Goal: Task Accomplishment & Management: Manage account settings

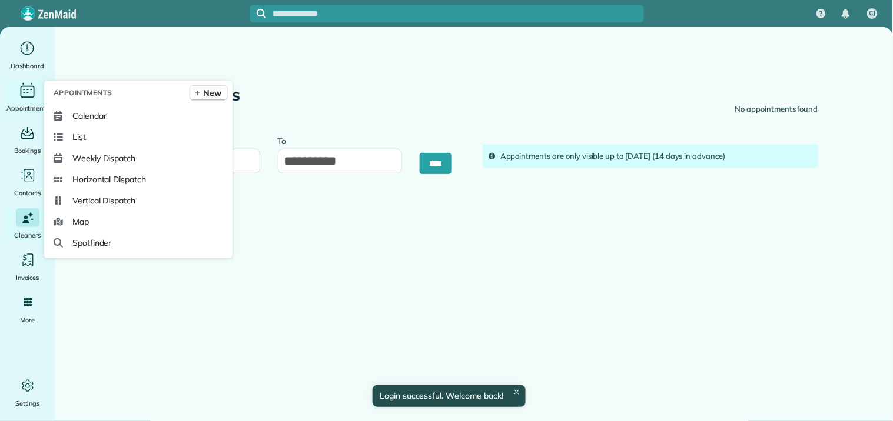
click at [28, 90] on icon "Main" at bounding box center [27, 91] width 18 height 18
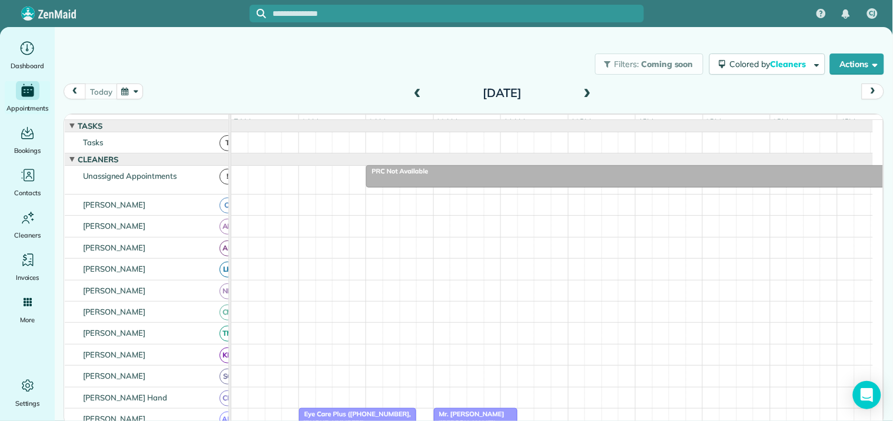
click at [586, 91] on span at bounding box center [587, 93] width 13 height 11
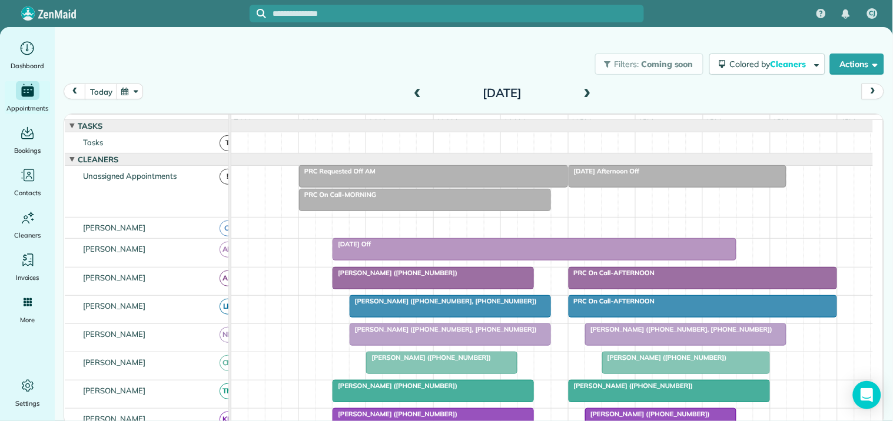
click at [128, 87] on button "button" at bounding box center [130, 92] width 27 height 16
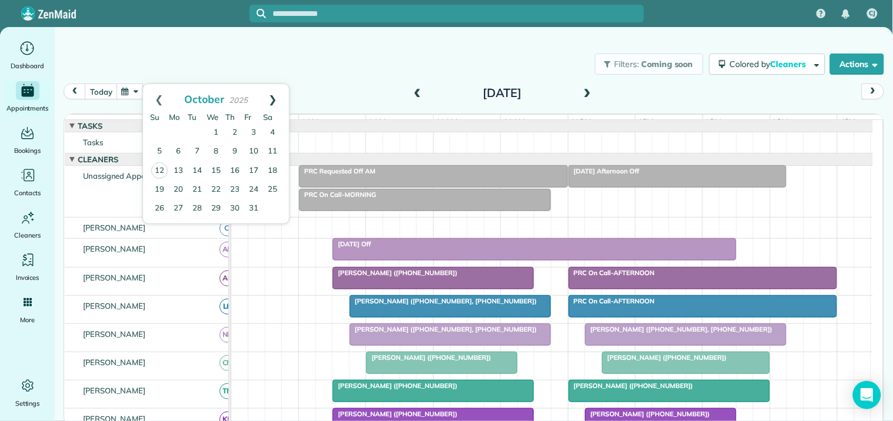
click at [273, 97] on link "Next" at bounding box center [273, 98] width 32 height 29
click at [235, 146] on link "6" at bounding box center [234, 151] width 19 height 19
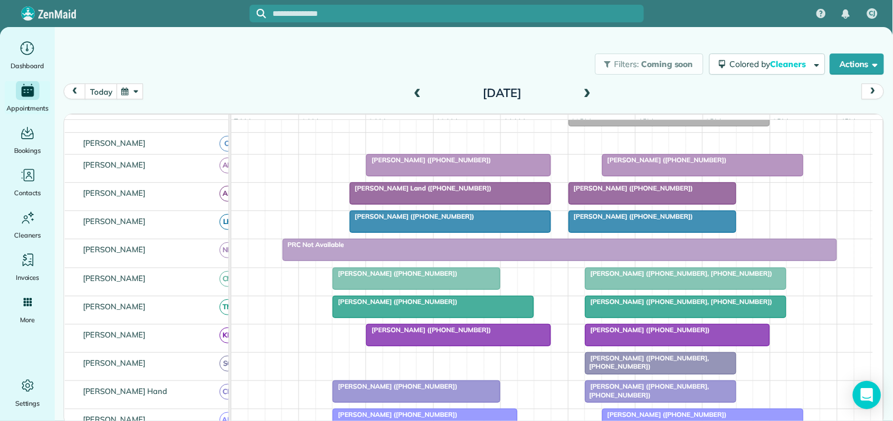
click at [589, 95] on span at bounding box center [587, 93] width 13 height 11
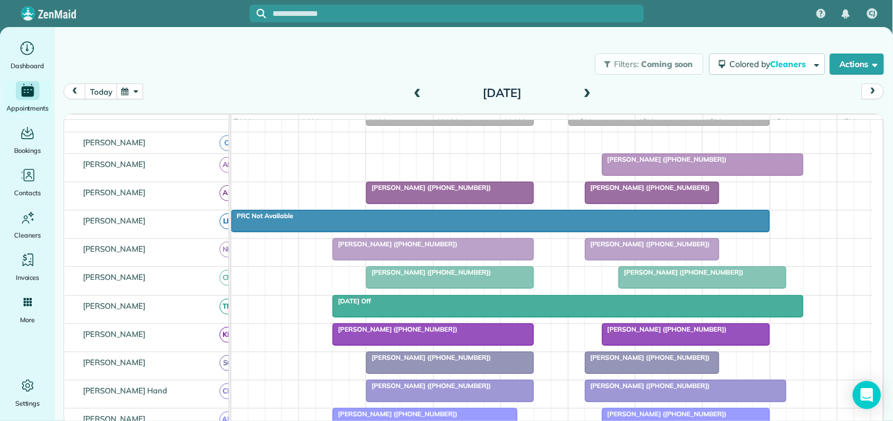
scroll to position [108, 0]
click at [129, 86] on button "button" at bounding box center [130, 92] width 27 height 16
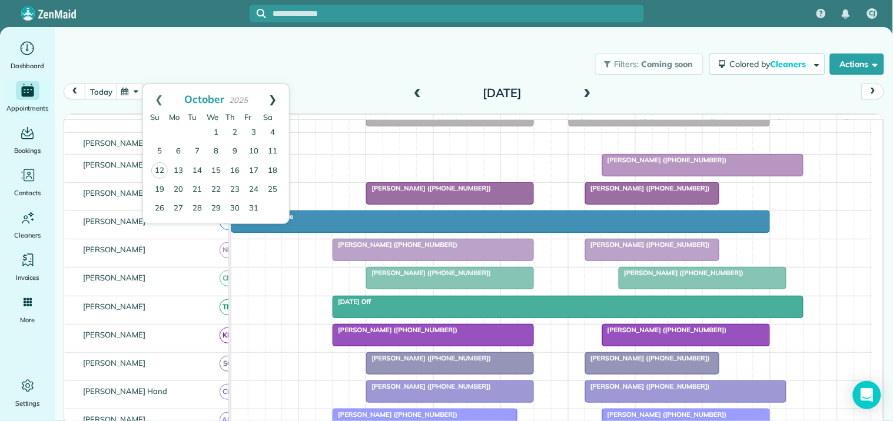
click at [274, 97] on link "Next" at bounding box center [273, 98] width 32 height 29
click at [197, 205] on link "25" at bounding box center [197, 208] width 19 height 19
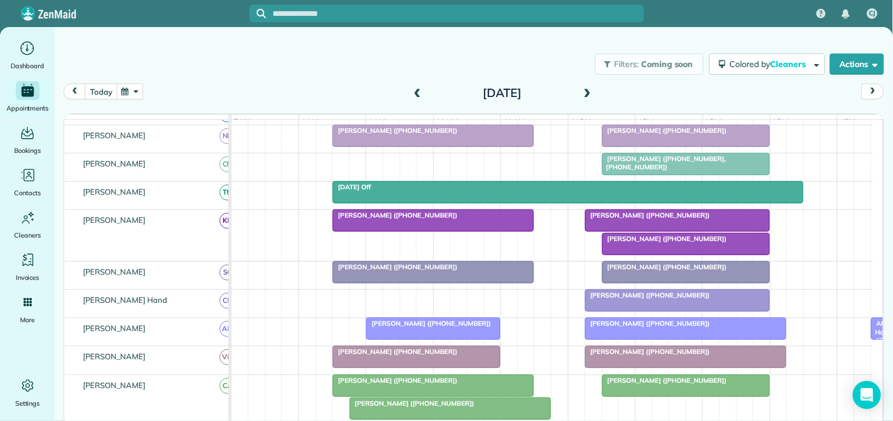
scroll to position [457, 0]
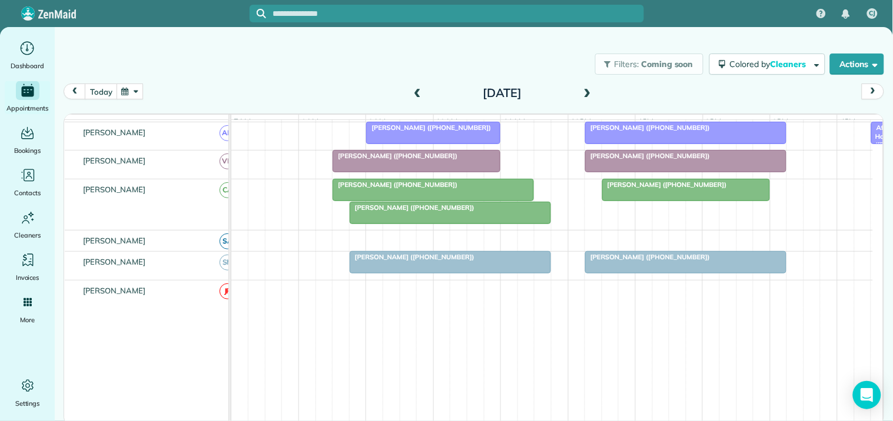
click at [433, 224] on div at bounding box center [450, 212] width 200 height 21
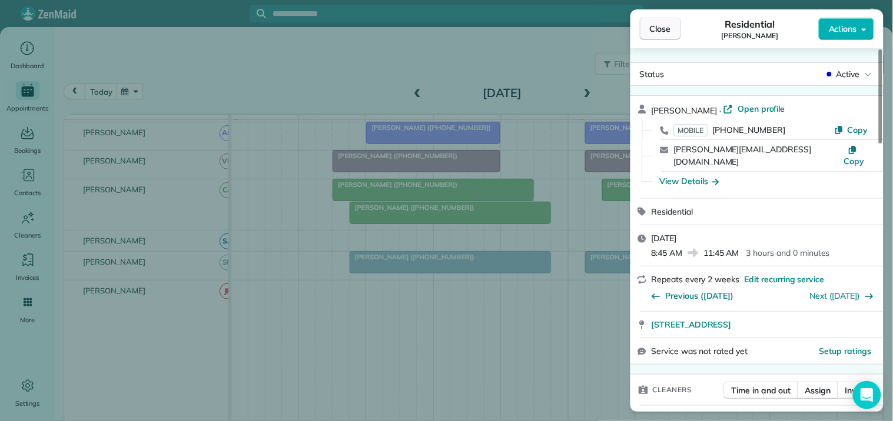
click at [673, 32] on button "Close" at bounding box center [660, 29] width 41 height 22
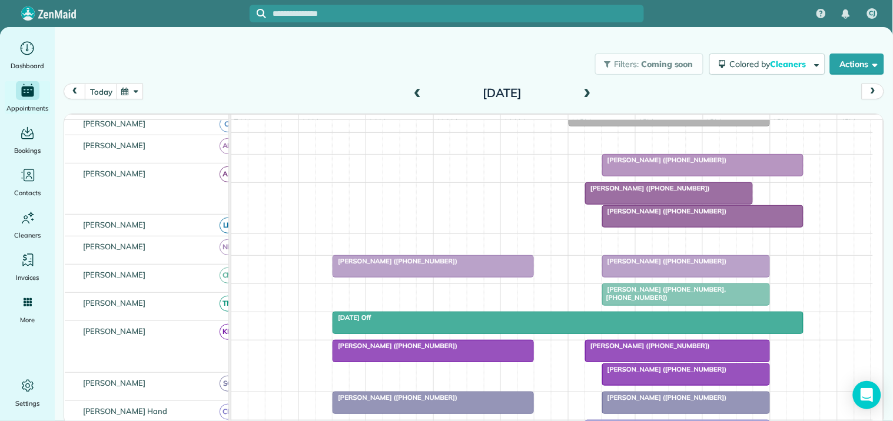
scroll to position [131, 0]
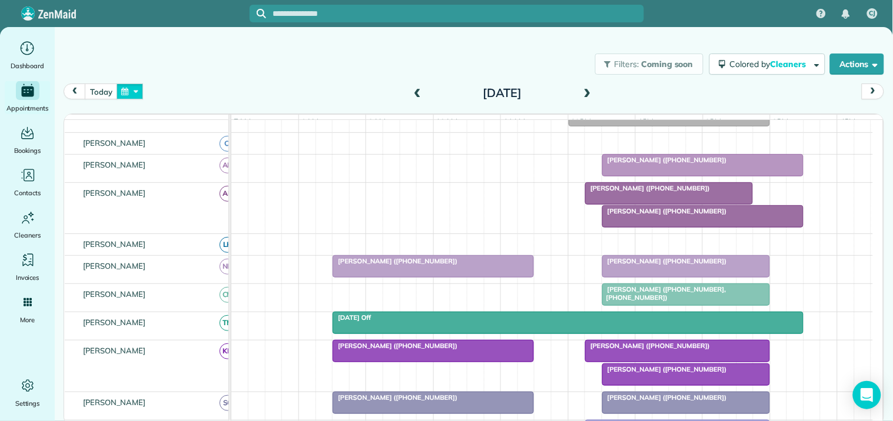
click at [131, 91] on button "button" at bounding box center [130, 92] width 27 height 16
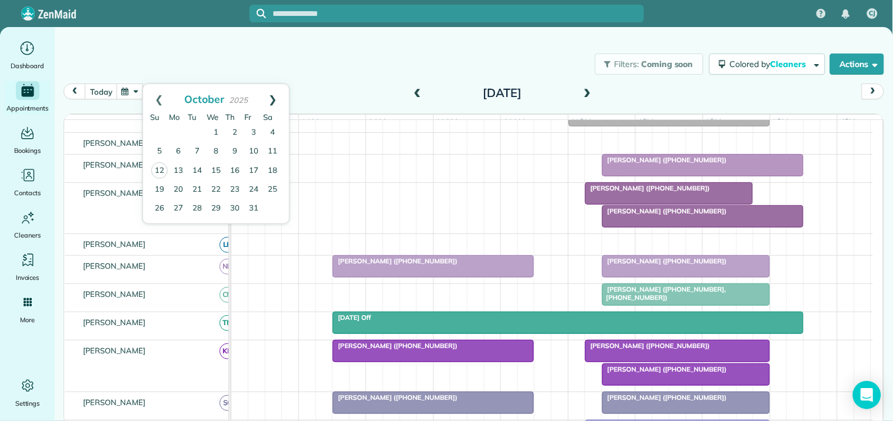
click at [271, 98] on link "Next" at bounding box center [273, 98] width 32 height 29
click at [198, 167] on link "11" at bounding box center [197, 170] width 19 height 19
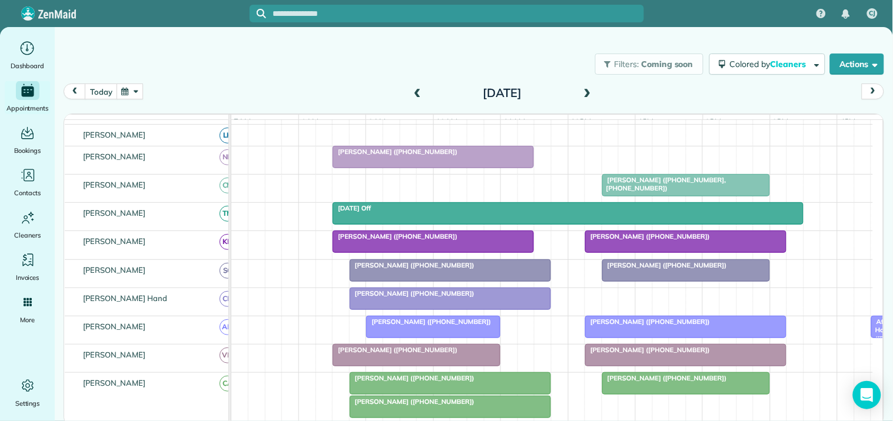
scroll to position [348, 0]
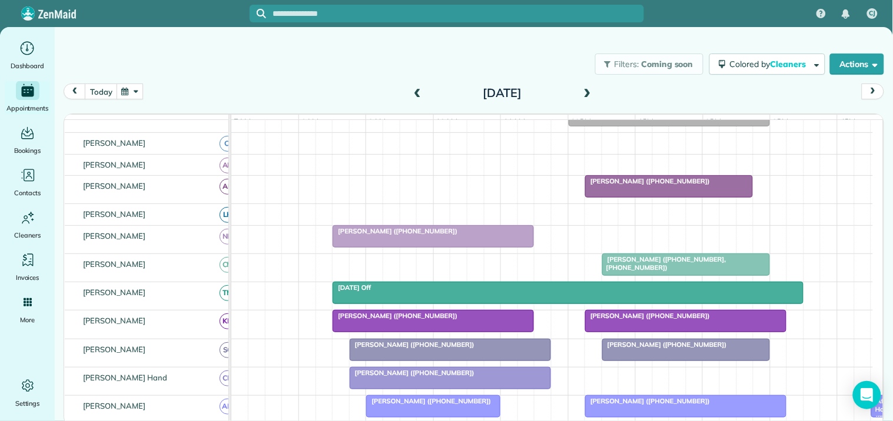
click at [134, 87] on button "button" at bounding box center [130, 92] width 27 height 16
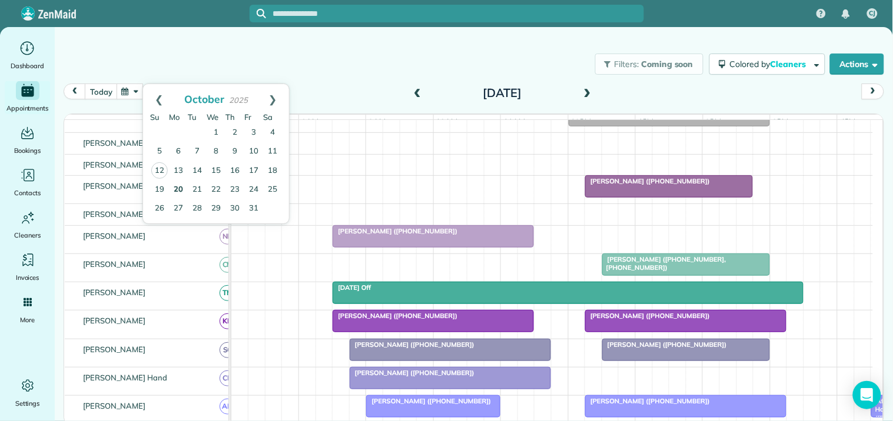
click at [181, 184] on link "20" at bounding box center [178, 190] width 19 height 19
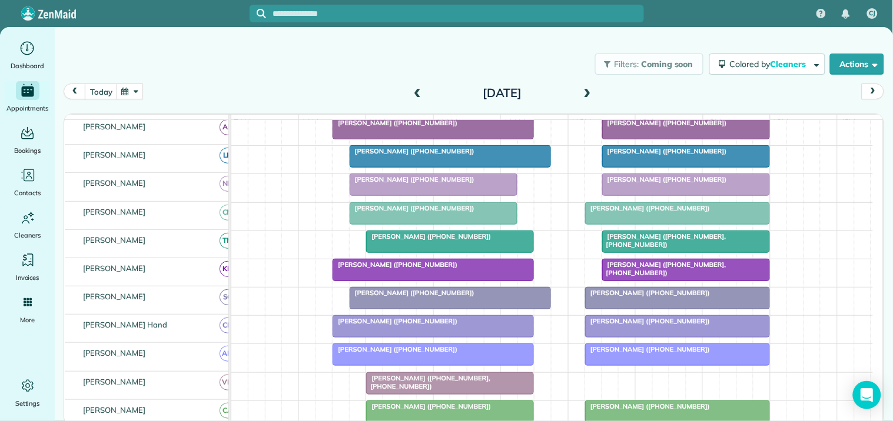
scroll to position [196, 0]
click at [136, 91] on button "button" at bounding box center [130, 92] width 27 height 16
click at [349, 79] on div "Filters: Coming soon Colored by Cleaners Color by Cleaner Color by Team Color b…" at bounding box center [474, 64] width 838 height 39
click at [134, 89] on button "button" at bounding box center [130, 92] width 27 height 16
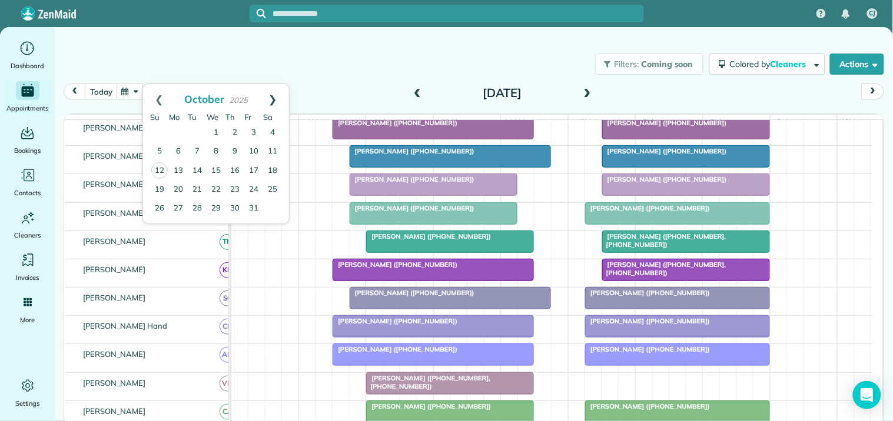
click at [273, 95] on link "Next" at bounding box center [273, 98] width 32 height 29
click at [249, 150] on link "7" at bounding box center [253, 151] width 19 height 19
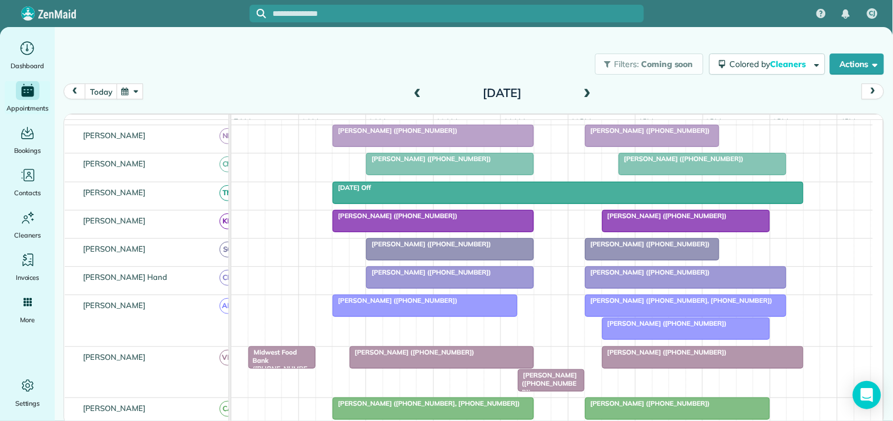
scroll to position [297, 0]
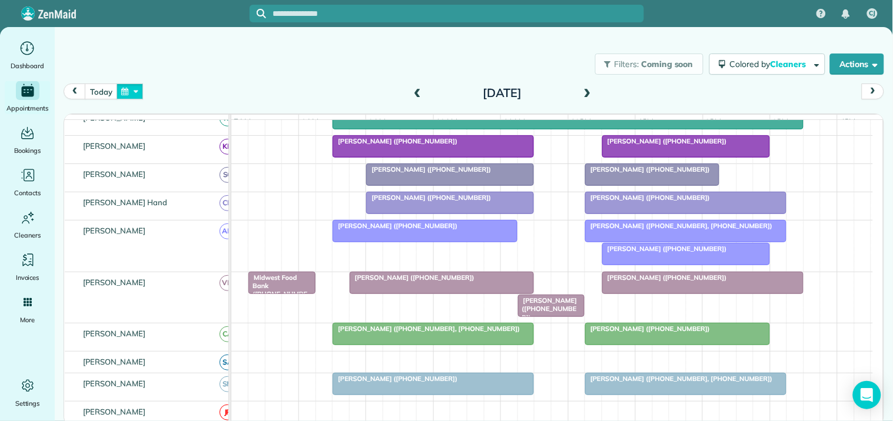
click at [132, 91] on button "button" at bounding box center [130, 92] width 27 height 16
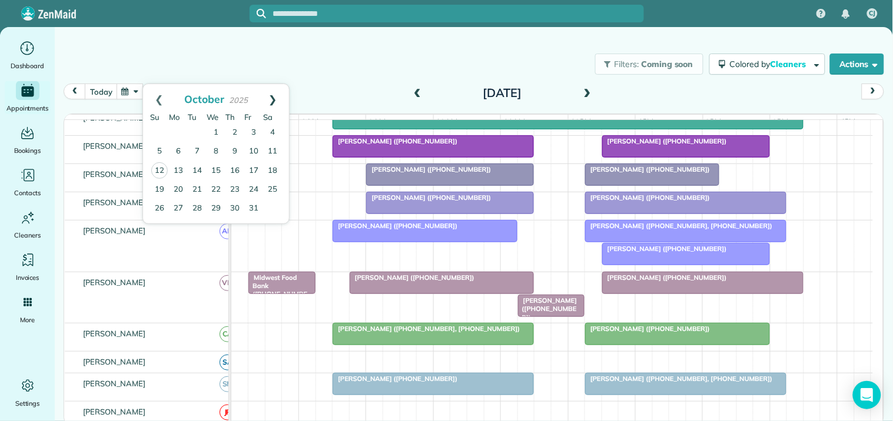
click at [275, 96] on link "Next" at bounding box center [273, 98] width 32 height 29
click at [249, 127] on link "5" at bounding box center [253, 133] width 19 height 19
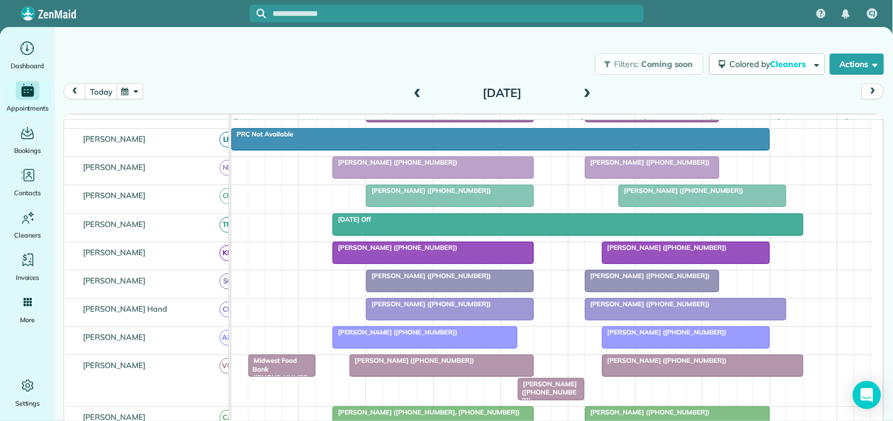
scroll to position [250, 0]
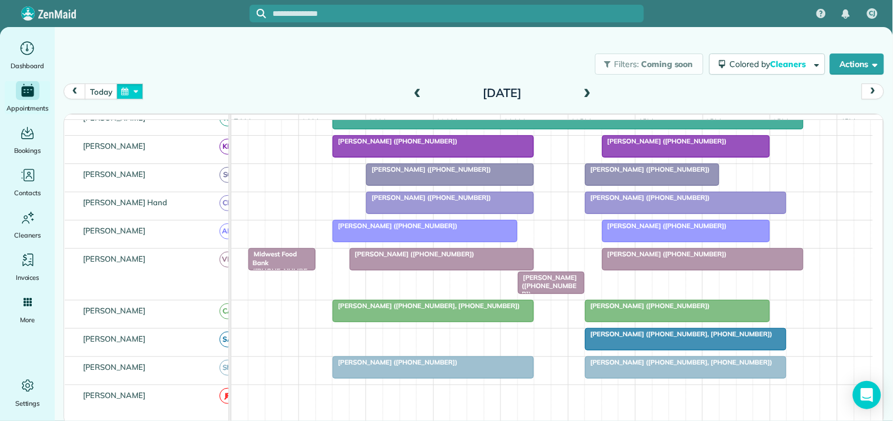
click at [136, 92] on button "button" at bounding box center [130, 92] width 27 height 16
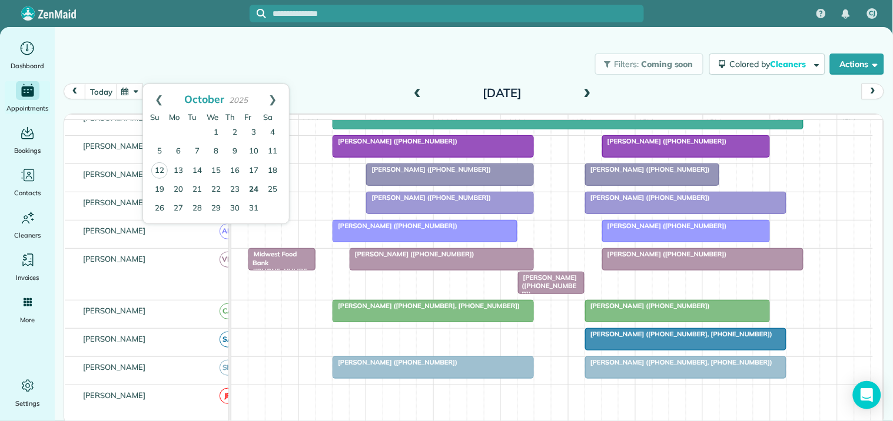
click at [252, 185] on link "24" at bounding box center [253, 190] width 19 height 19
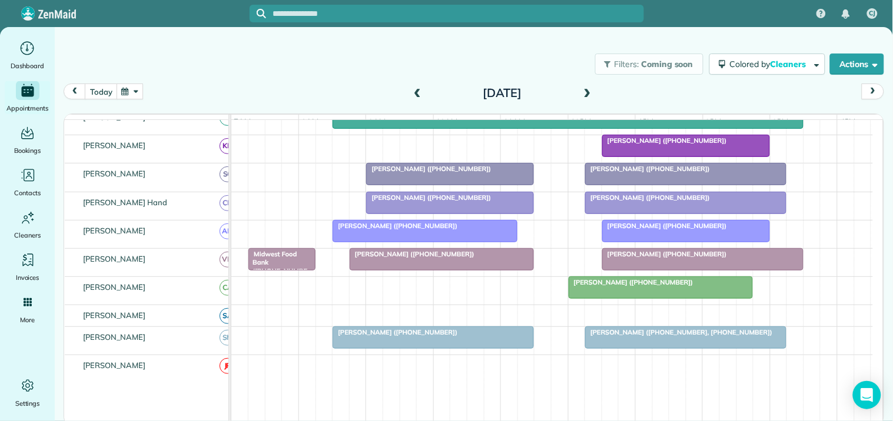
click at [135, 87] on button "button" at bounding box center [130, 92] width 27 height 16
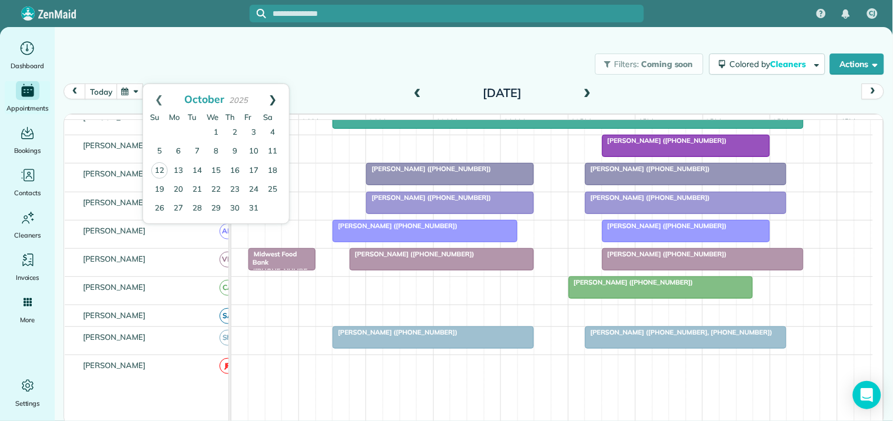
click at [273, 97] on link "Next" at bounding box center [273, 98] width 32 height 29
click at [180, 166] on link "15" at bounding box center [178, 170] width 19 height 19
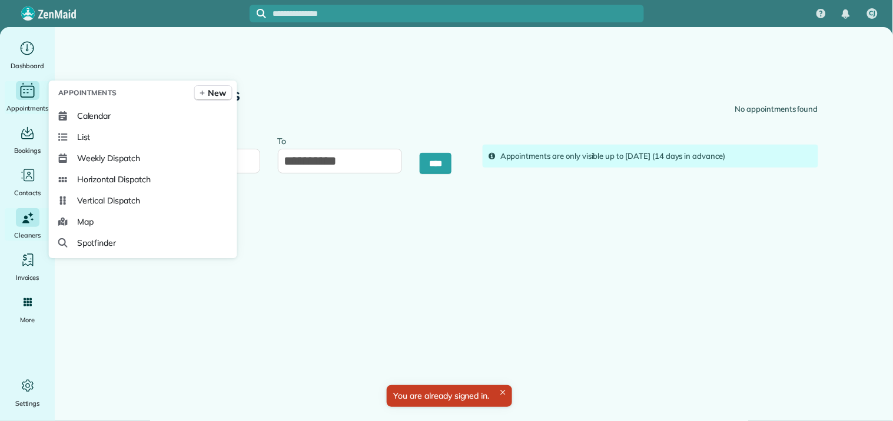
click at [28, 91] on icon "Main" at bounding box center [27, 91] width 18 height 18
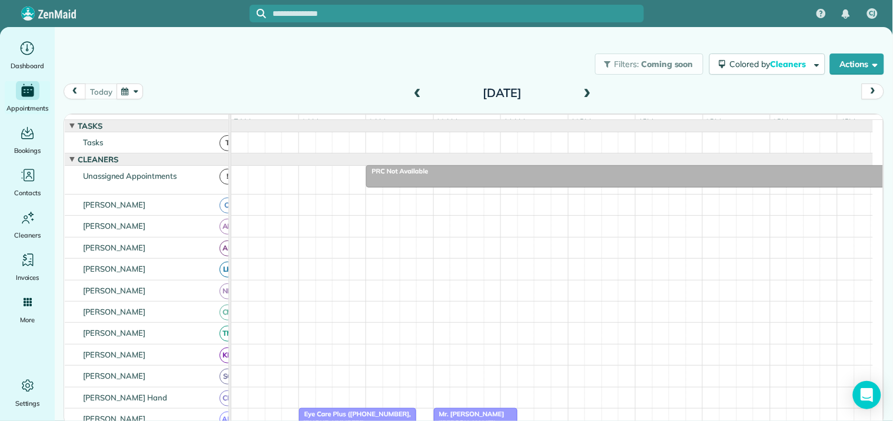
click at [586, 91] on span at bounding box center [587, 93] width 13 height 11
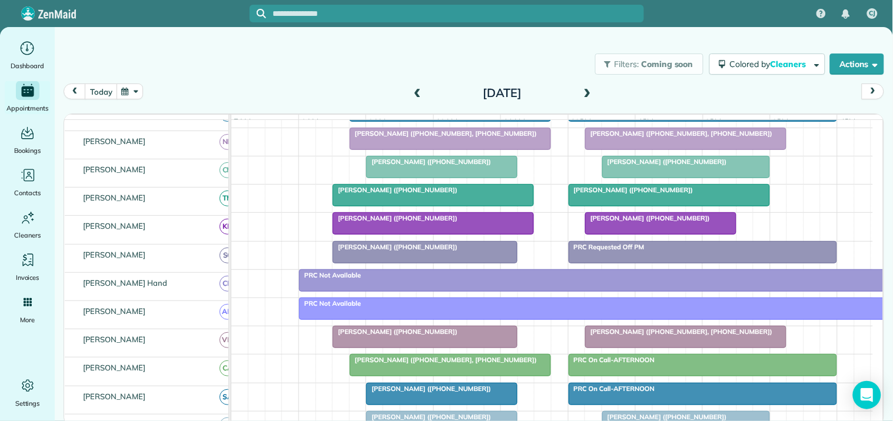
scroll to position [196, 0]
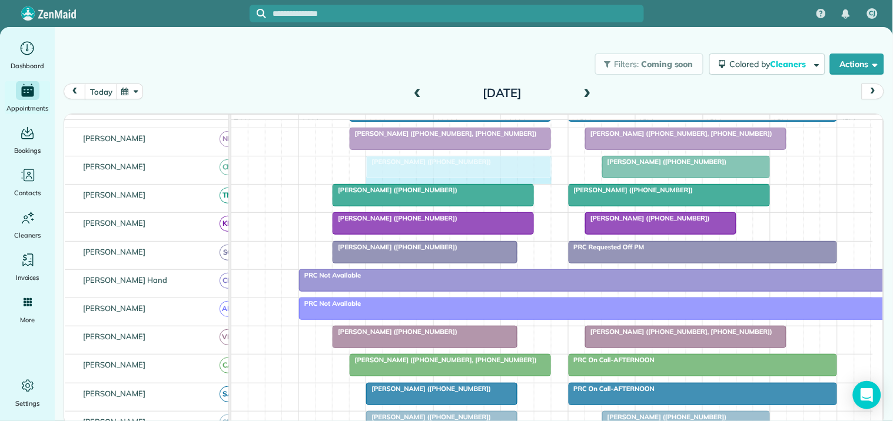
drag, startPoint x: 516, startPoint y: 174, endPoint x: 547, endPoint y: 173, distance: 31.2
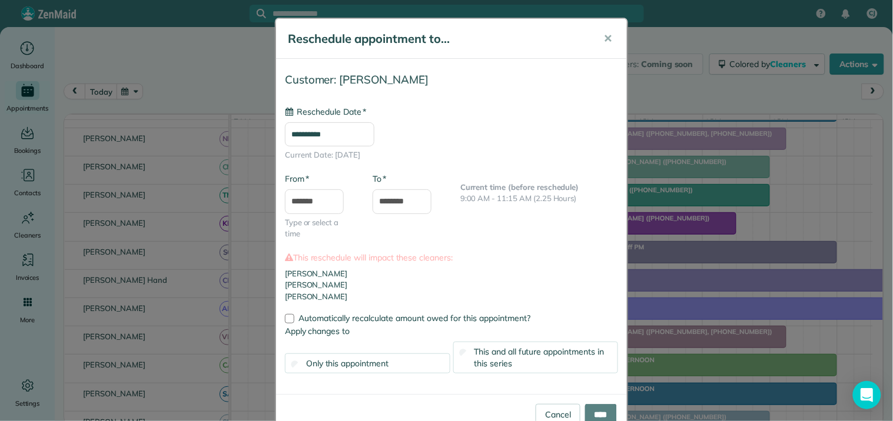
type input "**********"
click at [591, 413] on input "****" at bounding box center [601, 414] width 32 height 21
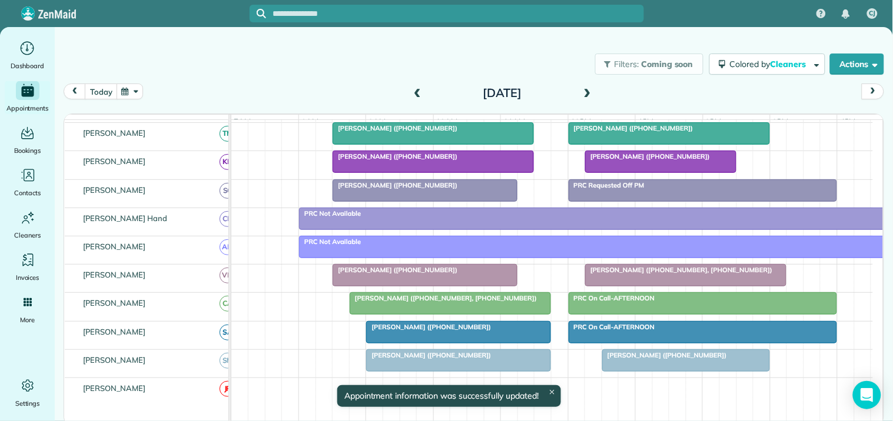
scroll to position [327, 0]
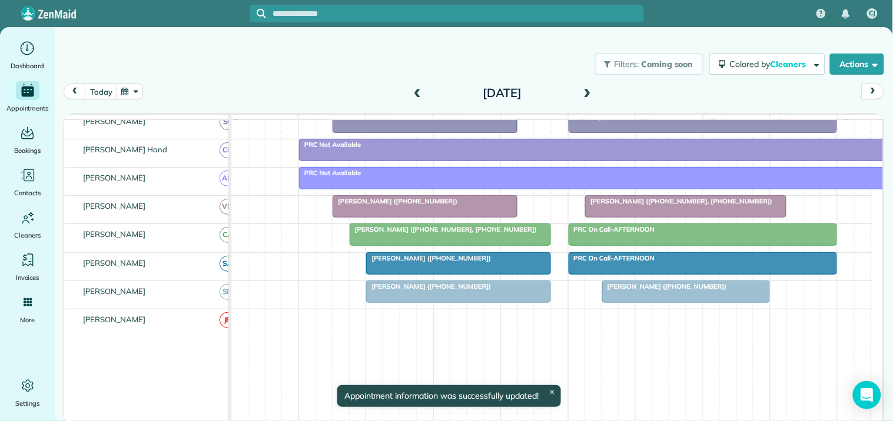
click at [446, 263] on div "Jessica Summers (+18127861791)" at bounding box center [459, 258] width 178 height 8
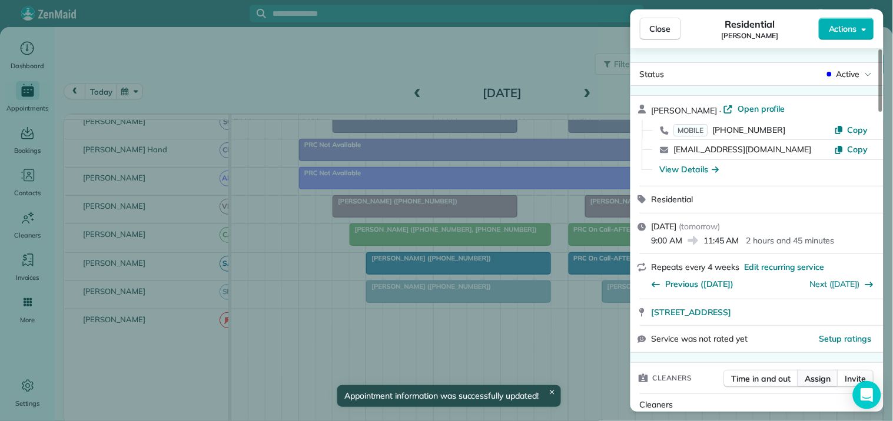
click at [820, 379] on span "Assign" at bounding box center [818, 379] width 26 height 12
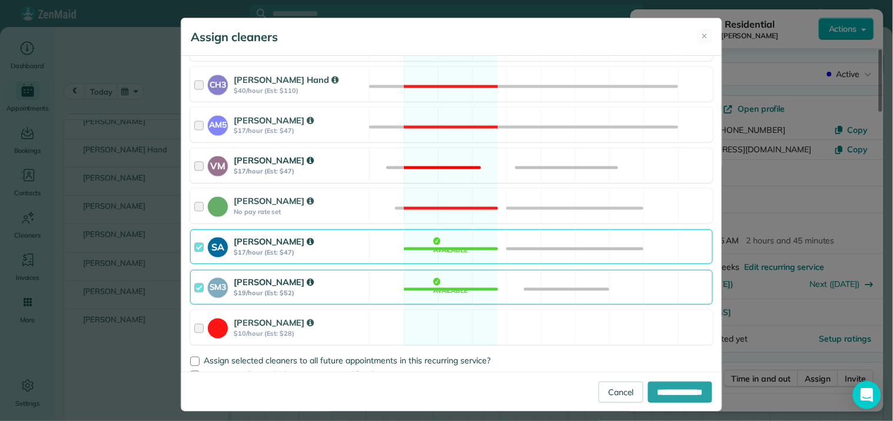
scroll to position [521, 0]
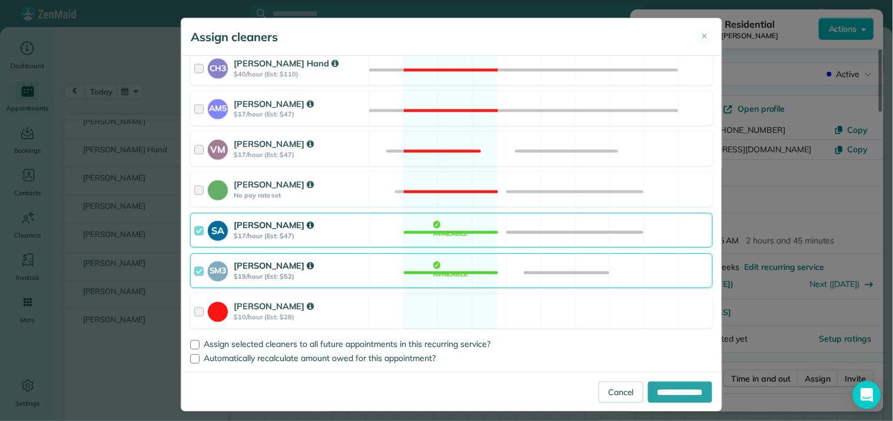
click at [437, 233] on div "SA Stephanie Allen $17/hour (Est: $47) Available" at bounding box center [451, 230] width 523 height 35
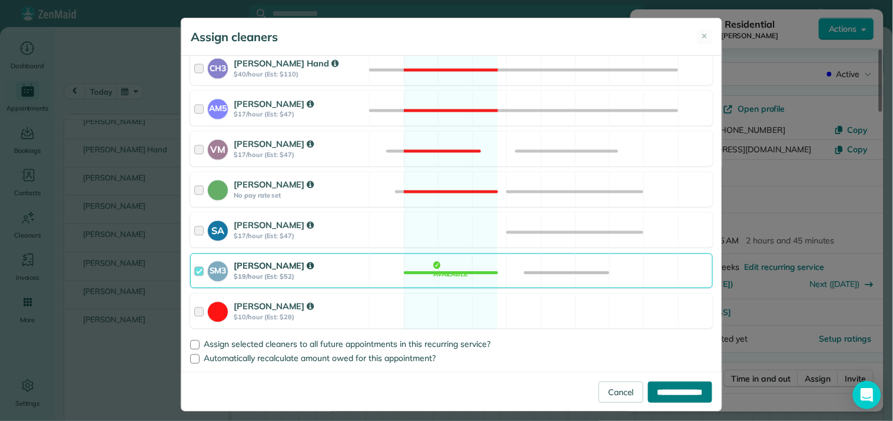
click at [680, 391] on input "**********" at bounding box center [680, 392] width 64 height 21
type input "**********"
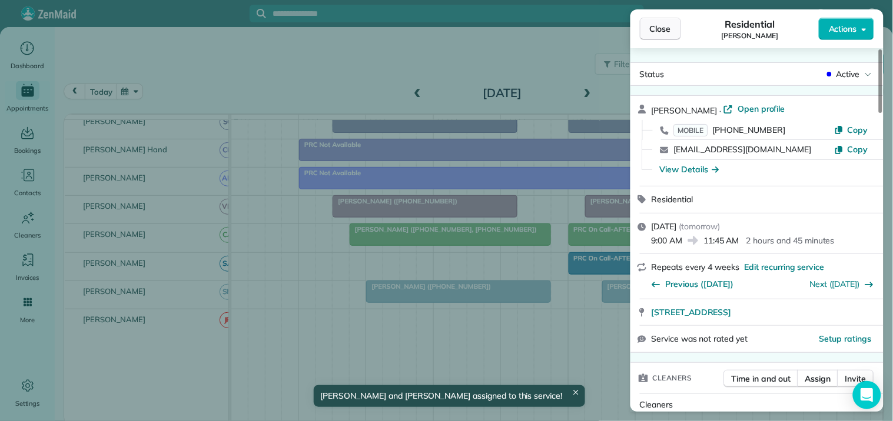
click at [664, 25] on span "Close" at bounding box center [660, 29] width 21 height 12
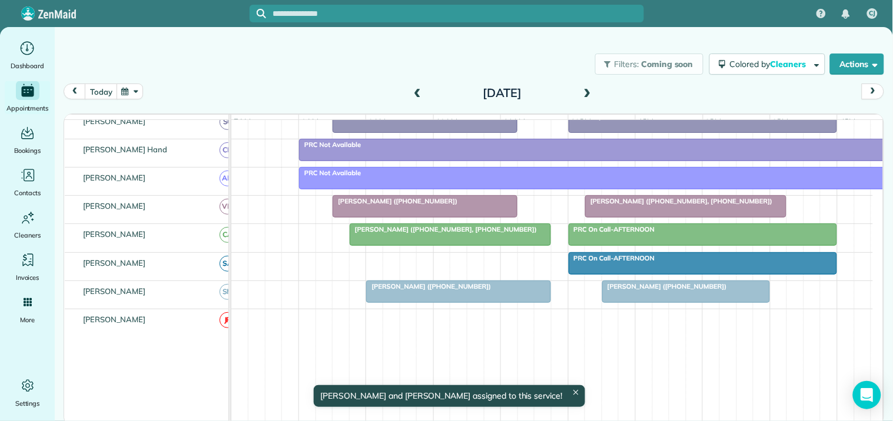
click at [674, 274] on div at bounding box center [703, 263] width 268 height 21
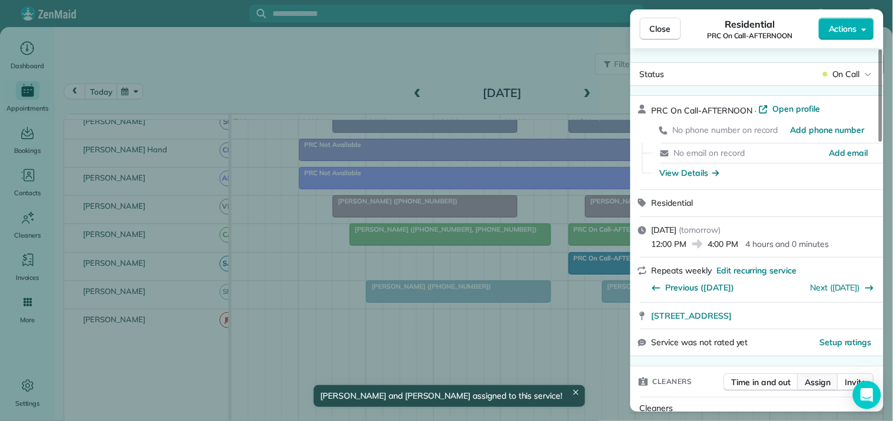
click at [825, 380] on span "Assign" at bounding box center [818, 383] width 26 height 12
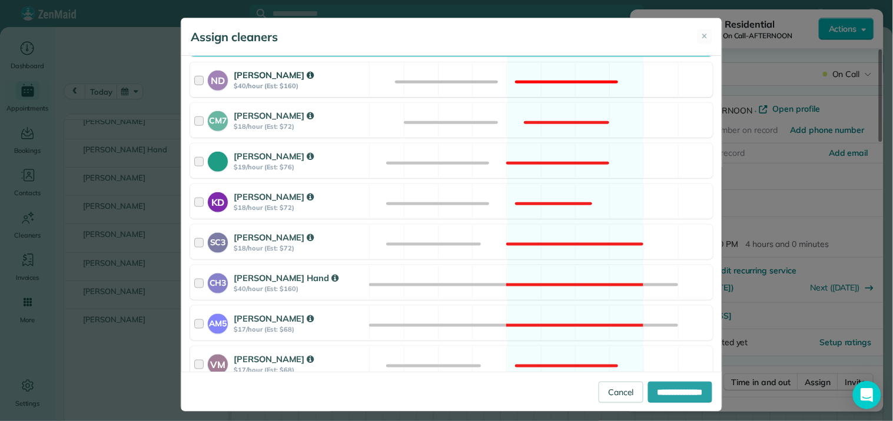
scroll to position [457, 0]
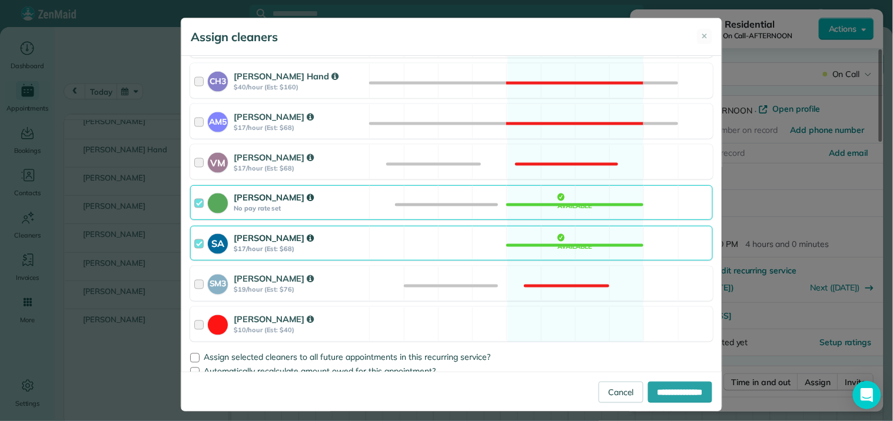
click at [553, 251] on div "SA Stephanie Allen $17/hour (Est: $68) Available" at bounding box center [451, 243] width 523 height 35
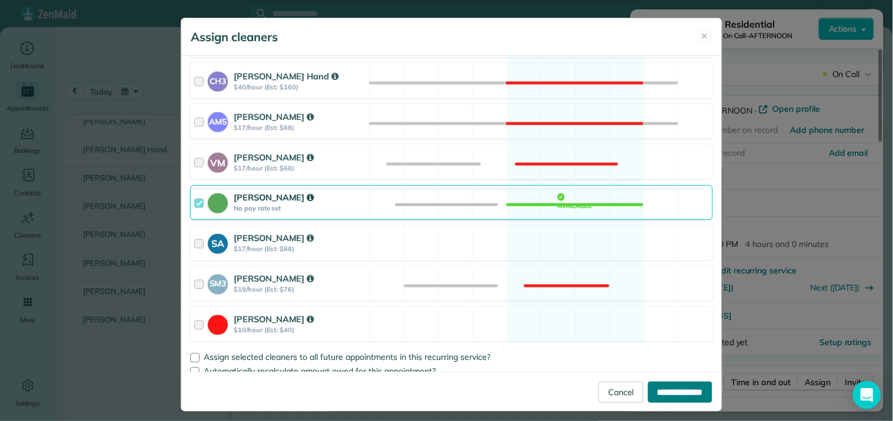
click at [672, 393] on input "**********" at bounding box center [680, 392] width 64 height 21
type input "**********"
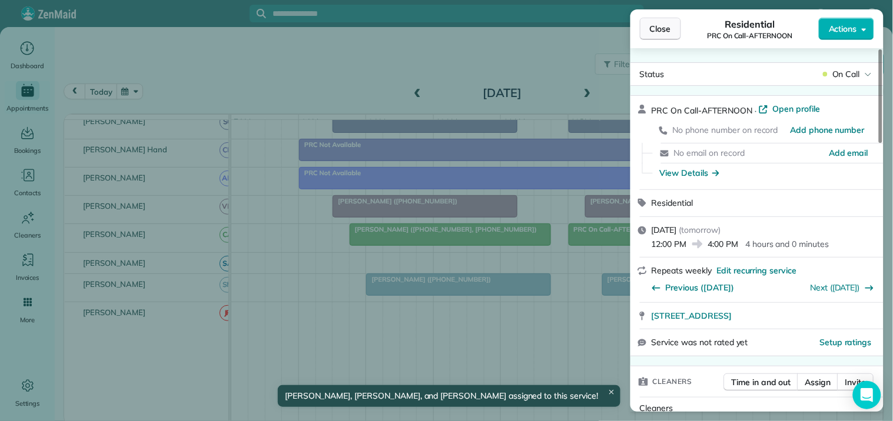
click at [668, 28] on span "Close" at bounding box center [660, 29] width 21 height 12
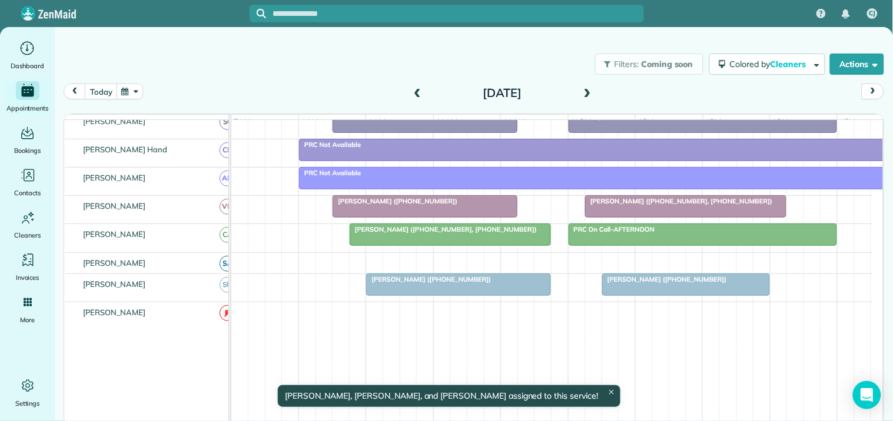
click at [590, 94] on span at bounding box center [587, 93] width 13 height 11
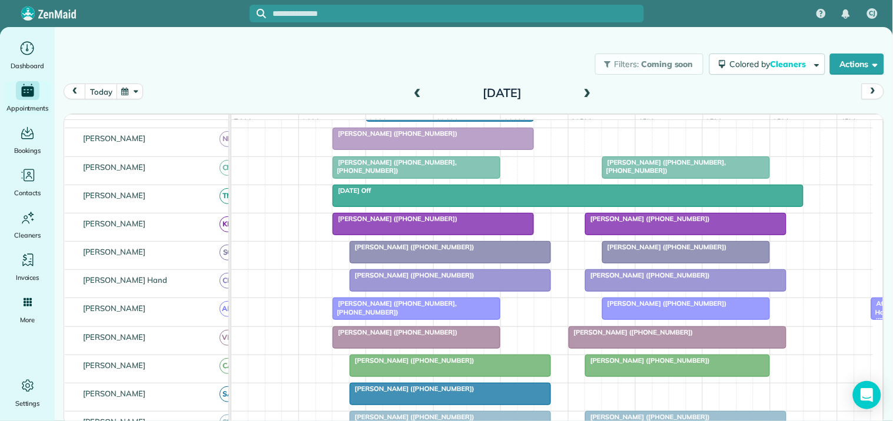
click at [427, 377] on div at bounding box center [450, 366] width 200 height 21
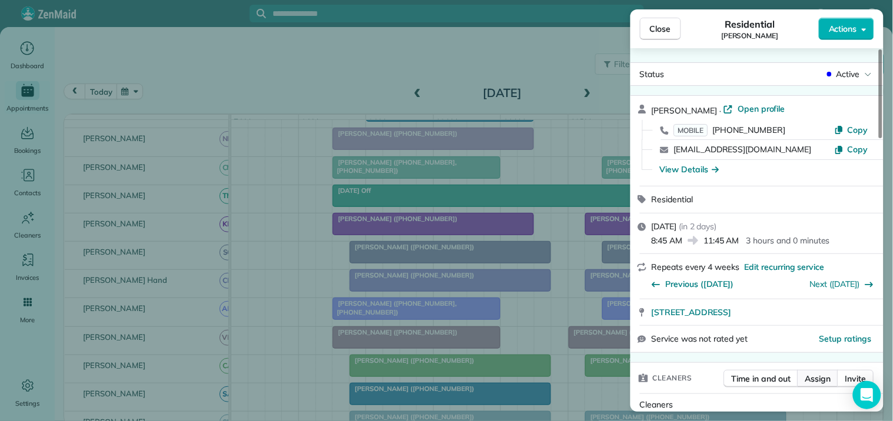
click at [818, 383] on span "Assign" at bounding box center [818, 379] width 26 height 12
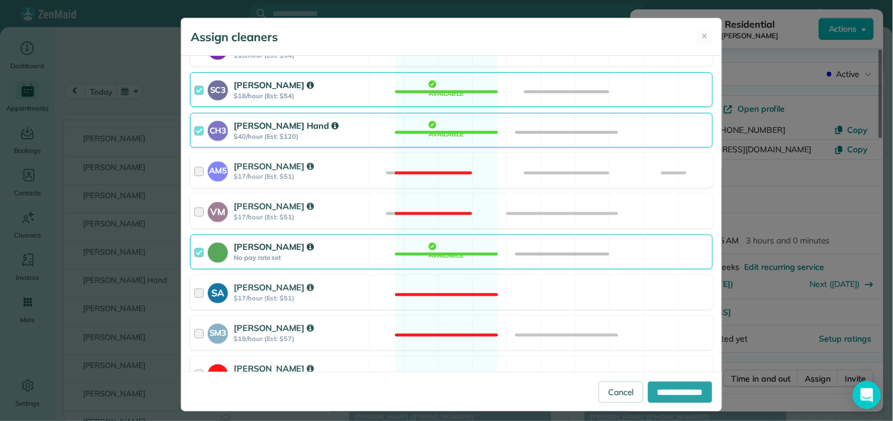
click at [443, 250] on div "Catherine Altman No pay rate set Available" at bounding box center [451, 252] width 523 height 35
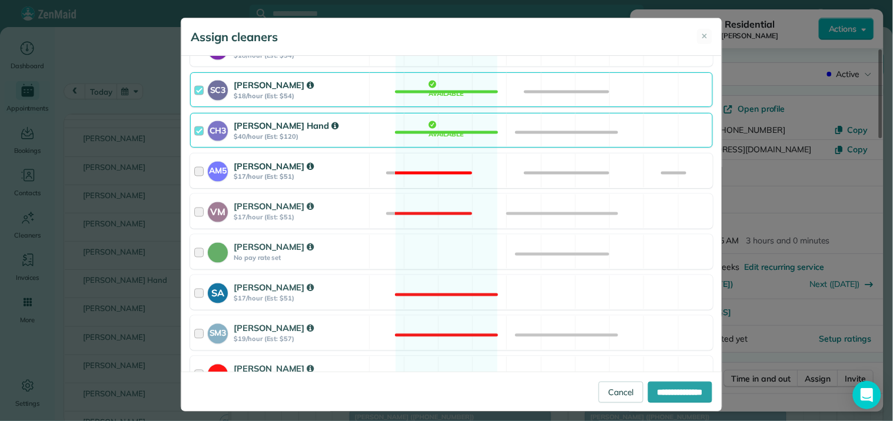
click at [439, 162] on div "AM5 Amanda Minix $17/hour (Est: $51) Not available" at bounding box center [451, 171] width 523 height 35
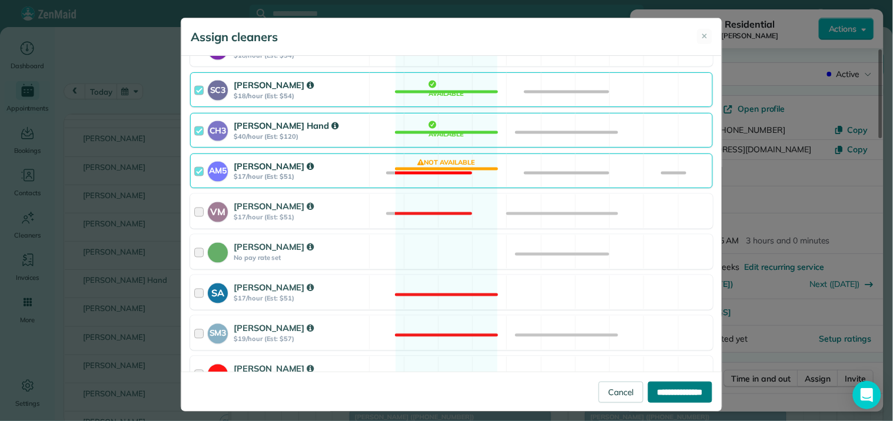
click at [664, 394] on input "**********" at bounding box center [680, 392] width 64 height 21
type input "**********"
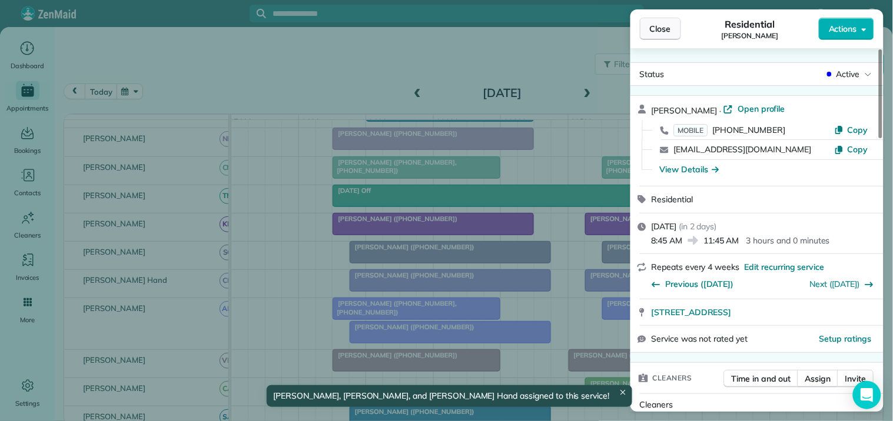
click at [668, 26] on span "Close" at bounding box center [660, 29] width 21 height 12
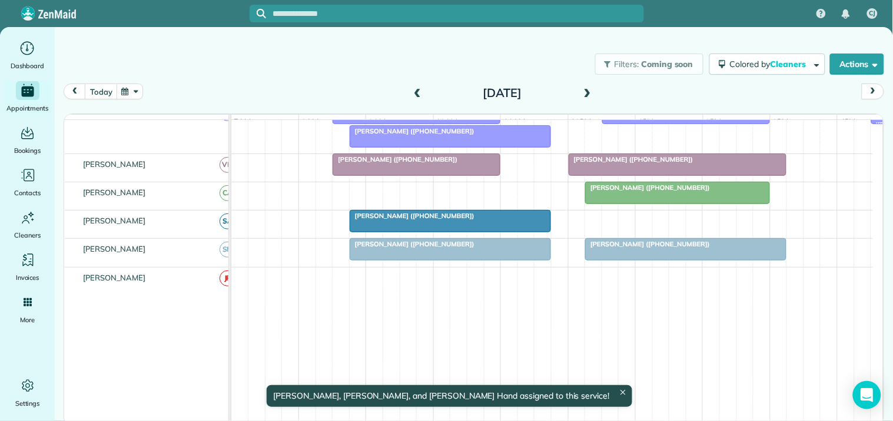
click at [412, 220] on span "Kelly Van Veldhuizen (+15405397831)" at bounding box center [412, 216] width 126 height 8
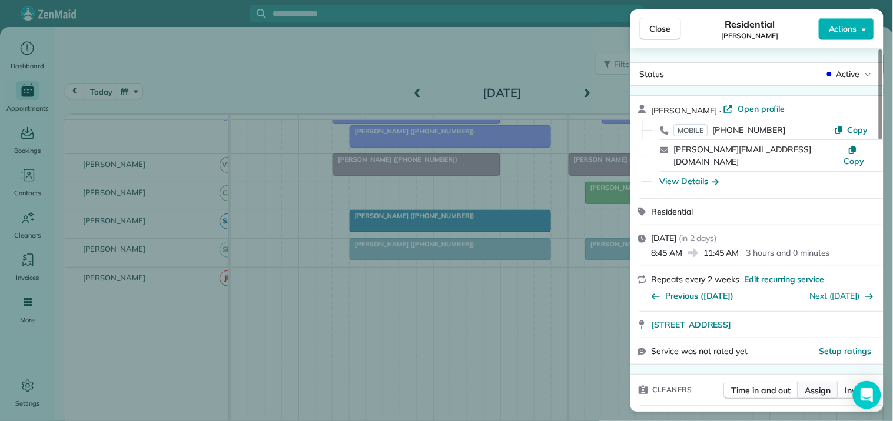
click at [822, 385] on span "Assign" at bounding box center [818, 391] width 26 height 12
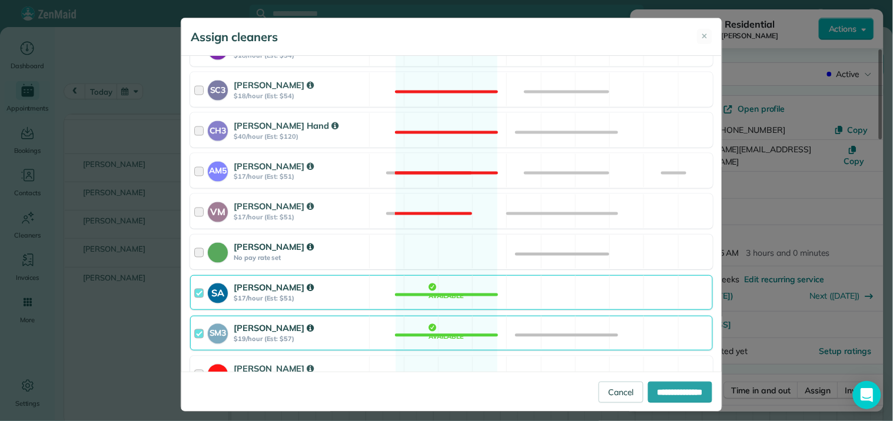
click at [427, 234] on div "Cleaning for Kelly Van Veldhuizen Tue, Oct 14 - 8:45 AM to 11:45 AM 137 Bucking…" at bounding box center [451, 214] width 540 height 316
click at [430, 253] on div "Catherine Altman No pay rate set Available" at bounding box center [451, 252] width 523 height 35
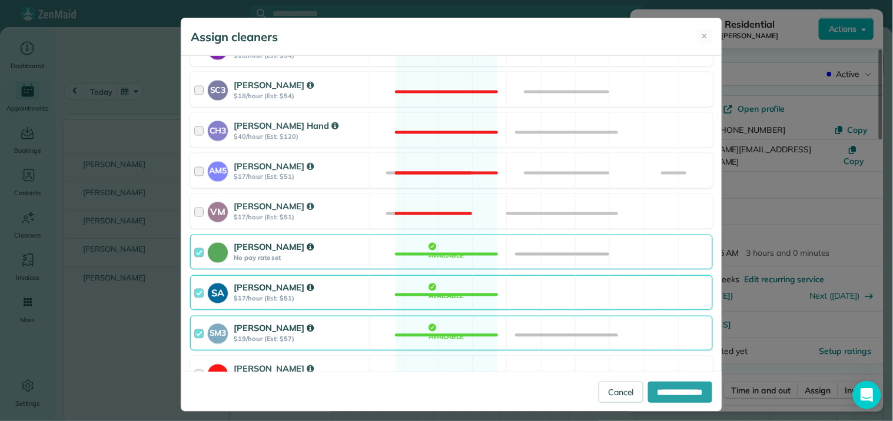
click at [437, 297] on div "SA Stephanie Allen $17/hour (Est: $51) Available" at bounding box center [451, 292] width 523 height 35
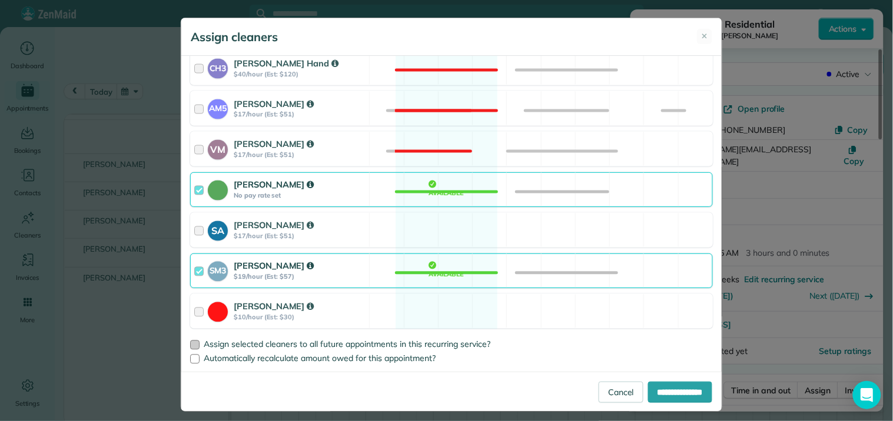
click at [191, 346] on div at bounding box center [194, 345] width 9 height 9
click at [677, 391] on input "**********" at bounding box center [680, 392] width 64 height 21
type input "**********"
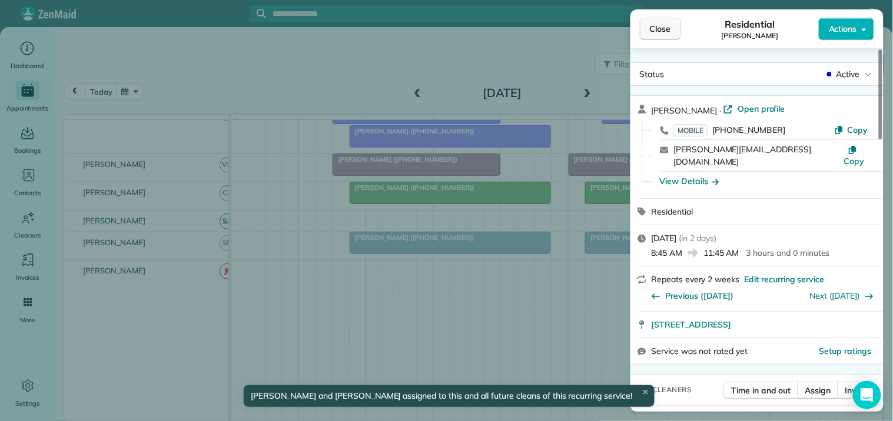
click at [662, 27] on span "Close" at bounding box center [660, 29] width 21 height 12
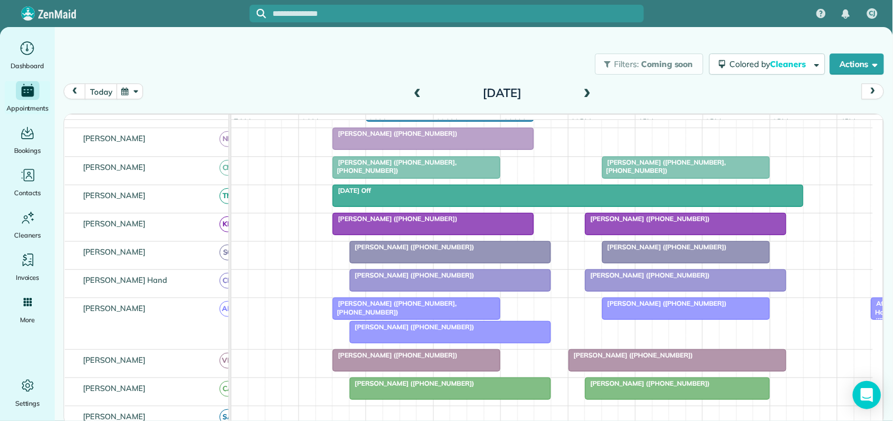
click at [420, 320] on div at bounding box center [416, 308] width 167 height 21
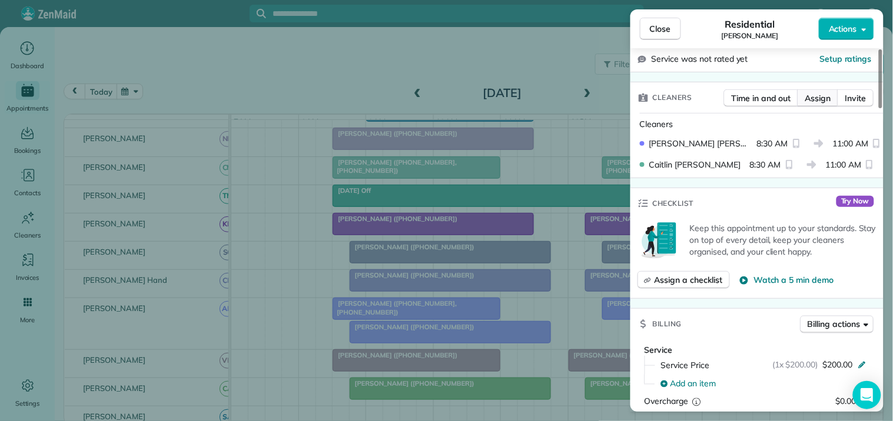
click at [821, 98] on span "Assign" at bounding box center [818, 98] width 26 height 12
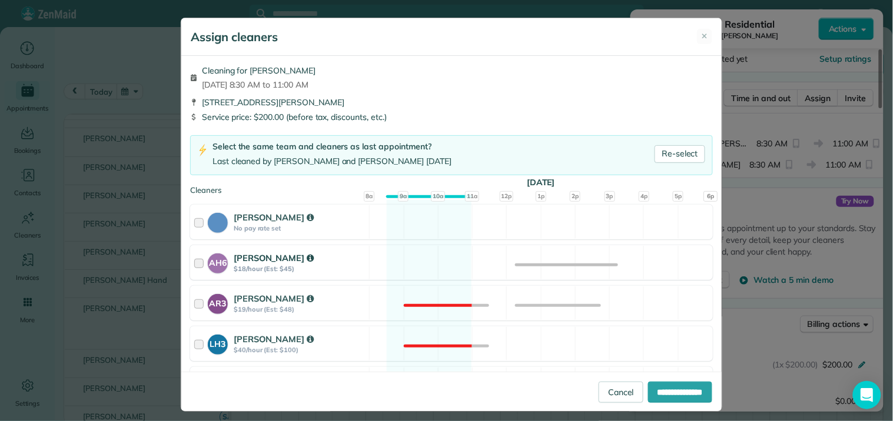
click at [402, 260] on div "AH6 Ashley Hudson $18/hour (Est: $45) Available" at bounding box center [451, 262] width 523 height 35
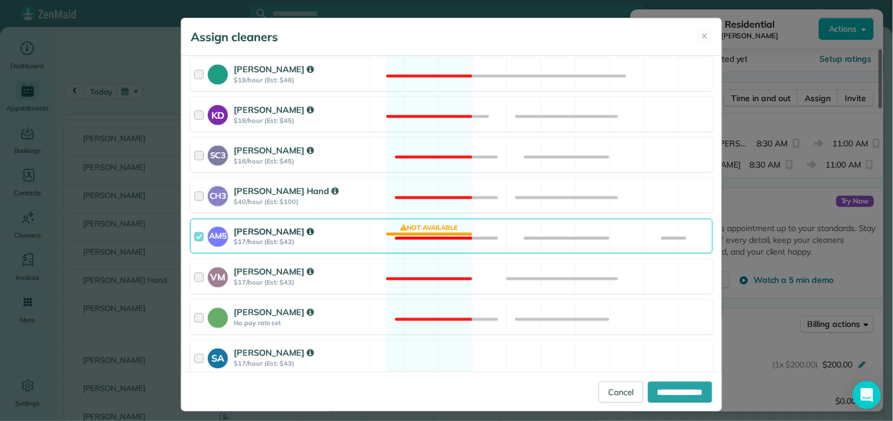
click at [434, 232] on div "AM5 Amanda Minix $17/hour (Est: $43) Not available" at bounding box center [451, 236] width 523 height 35
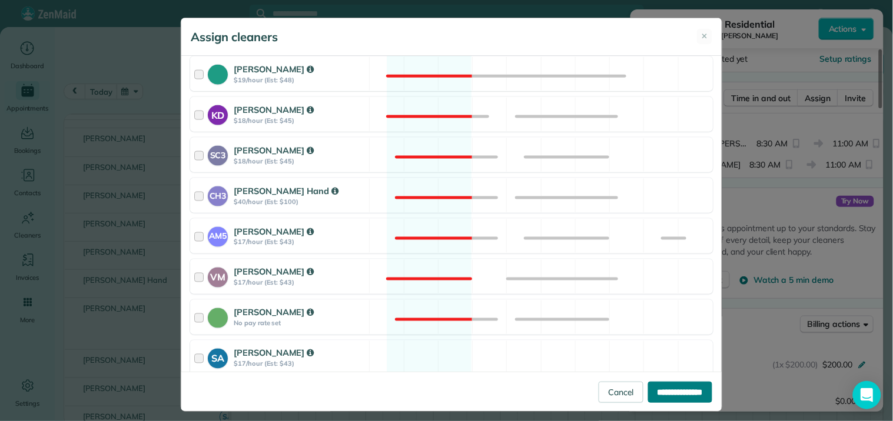
click at [667, 390] on input "**********" at bounding box center [680, 392] width 64 height 21
type input "**********"
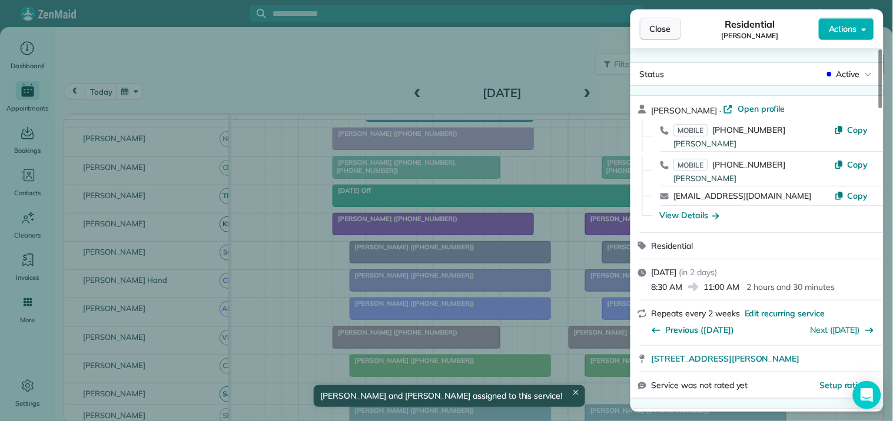
click at [655, 26] on span "Close" at bounding box center [660, 29] width 21 height 12
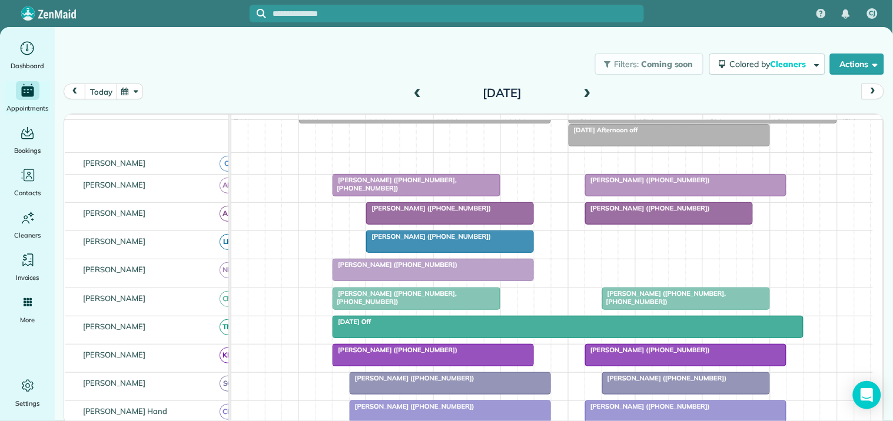
click at [587, 91] on span at bounding box center [587, 93] width 13 height 11
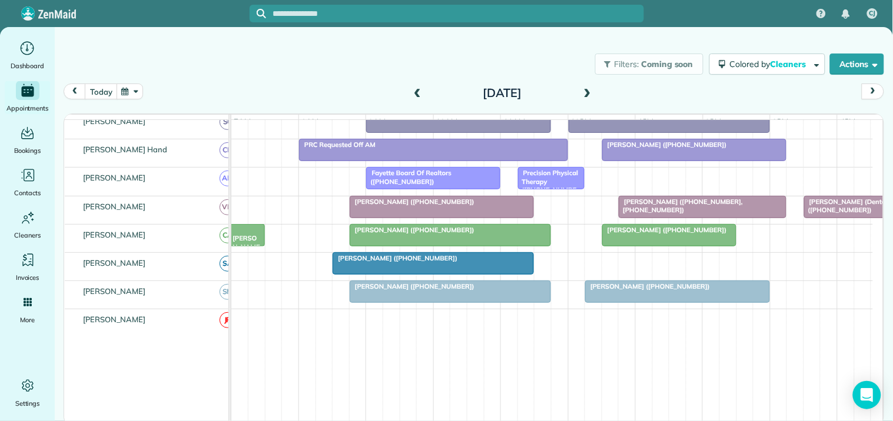
click at [384, 263] on div "Laura Hawkins (+17703313210)" at bounding box center [433, 258] width 194 height 8
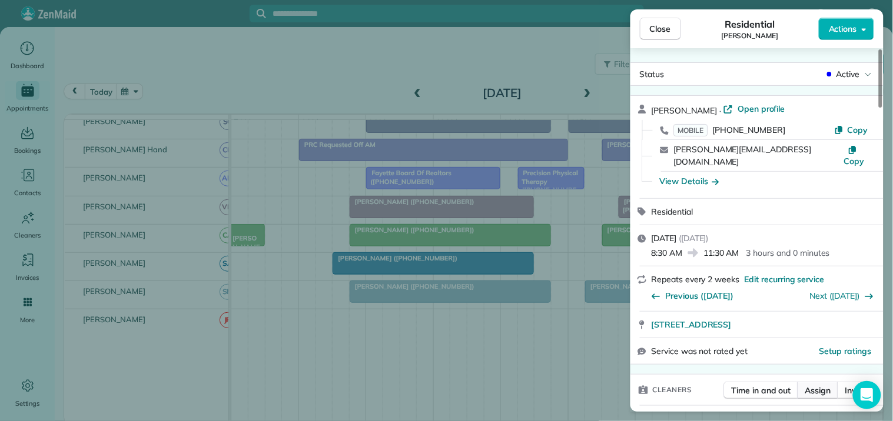
click at [815, 385] on span "Assign" at bounding box center [818, 391] width 26 height 12
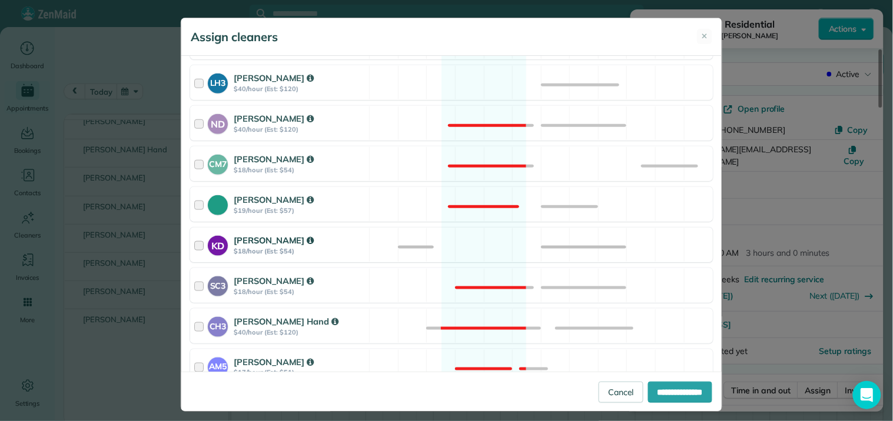
click at [469, 244] on div "KD Katerina Doane $18/hour (Est: $54) Available" at bounding box center [451, 245] width 523 height 35
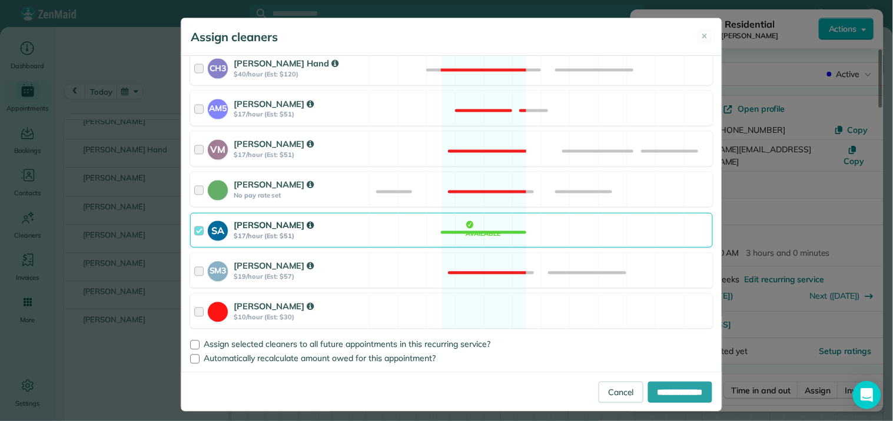
click at [481, 227] on div "SA Stephanie Allen $17/hour (Est: $51) Available" at bounding box center [451, 230] width 523 height 35
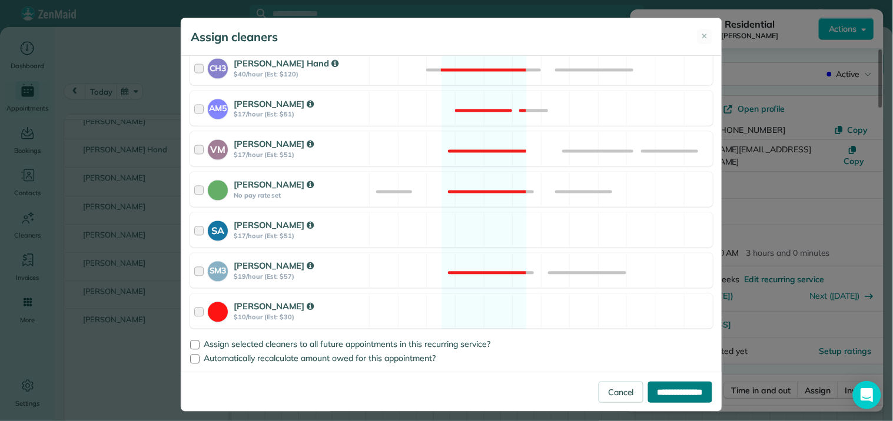
click at [657, 386] on input "**********" at bounding box center [680, 392] width 64 height 21
type input "**********"
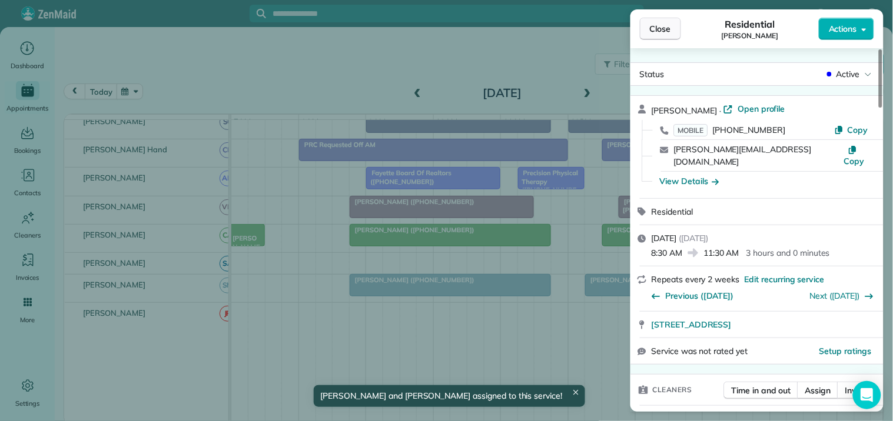
click at [652, 26] on span "Close" at bounding box center [660, 29] width 21 height 12
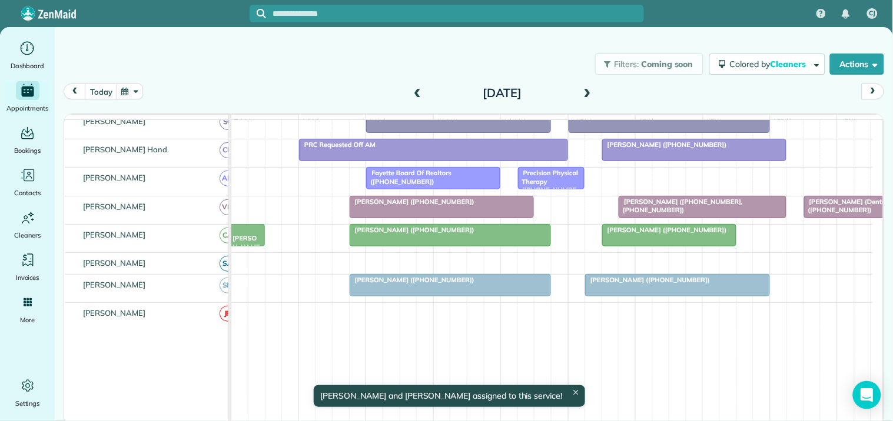
click at [587, 92] on span at bounding box center [587, 93] width 13 height 11
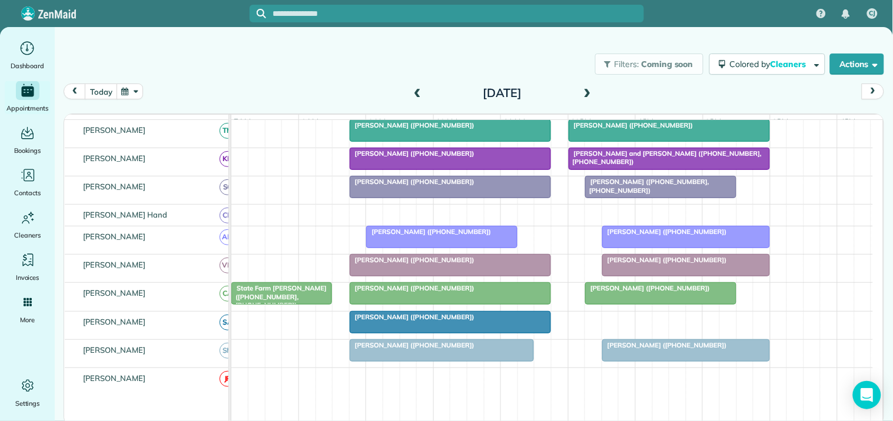
click at [447, 321] on span "Jessica Crowder (+14344267196)" at bounding box center [412, 317] width 126 height 8
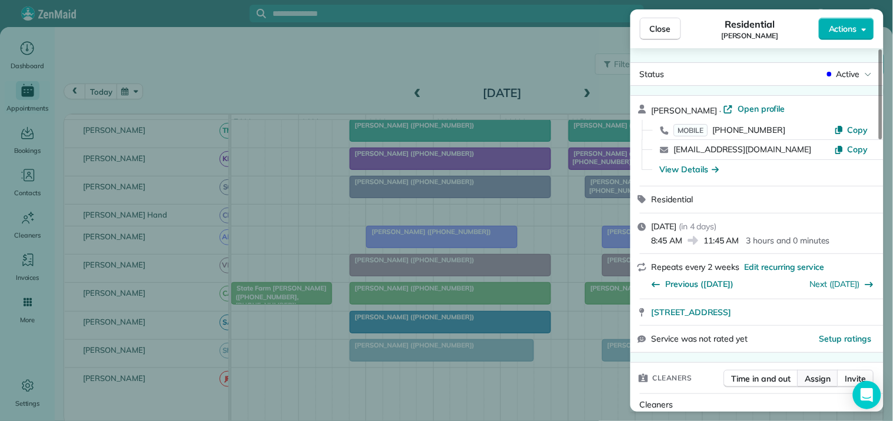
click at [819, 378] on span "Assign" at bounding box center [818, 379] width 26 height 12
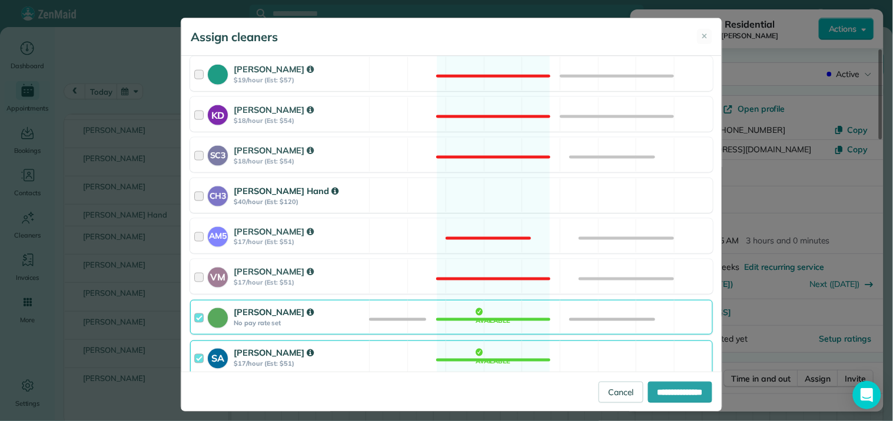
click at [487, 199] on div "CH3 Cortney Hand $40/hour (Est: $120) Available" at bounding box center [451, 195] width 523 height 35
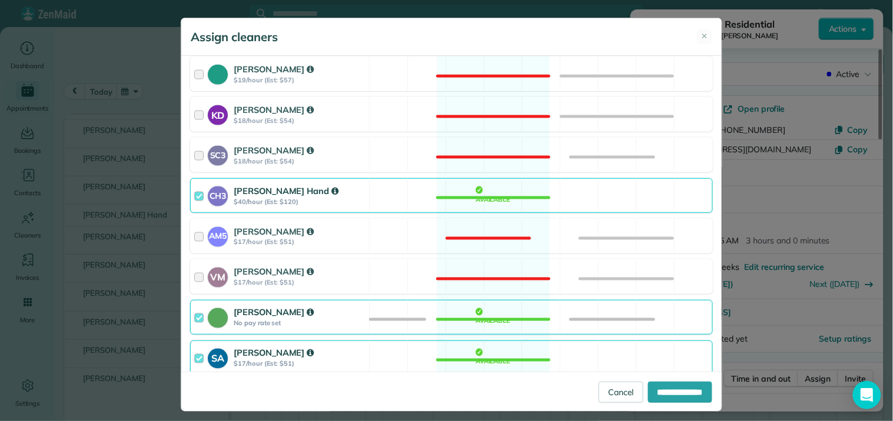
click at [483, 357] on div "SA Stephanie Allen $17/hour (Est: $51) Available" at bounding box center [451, 358] width 523 height 35
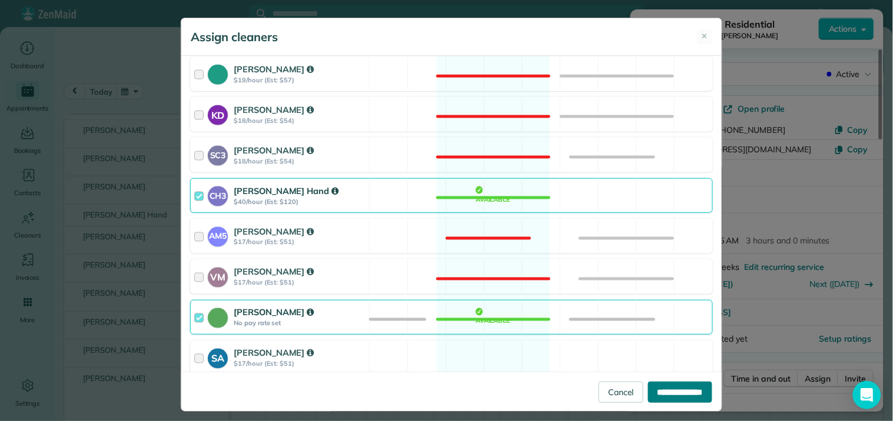
click at [665, 393] on input "**********" at bounding box center [680, 392] width 64 height 21
type input "**********"
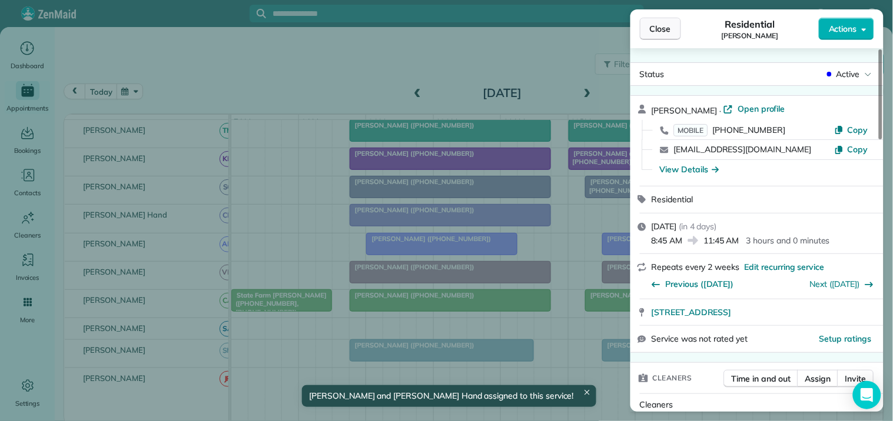
click at [669, 26] on span "Close" at bounding box center [660, 29] width 21 height 12
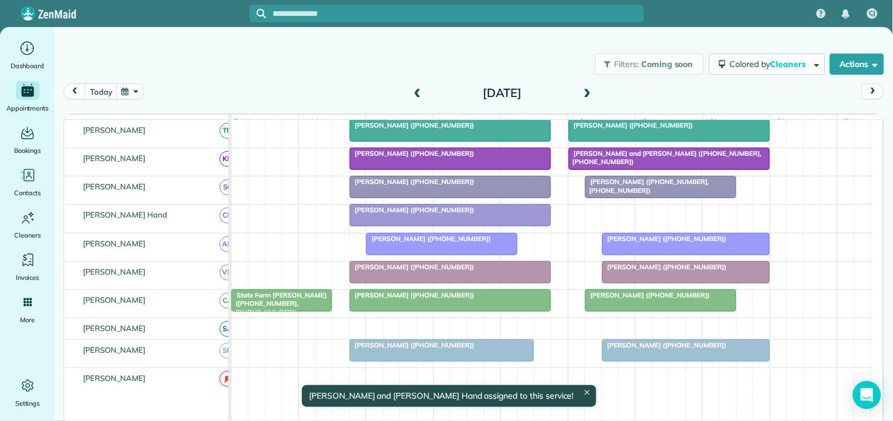
click at [586, 89] on span at bounding box center [587, 93] width 13 height 11
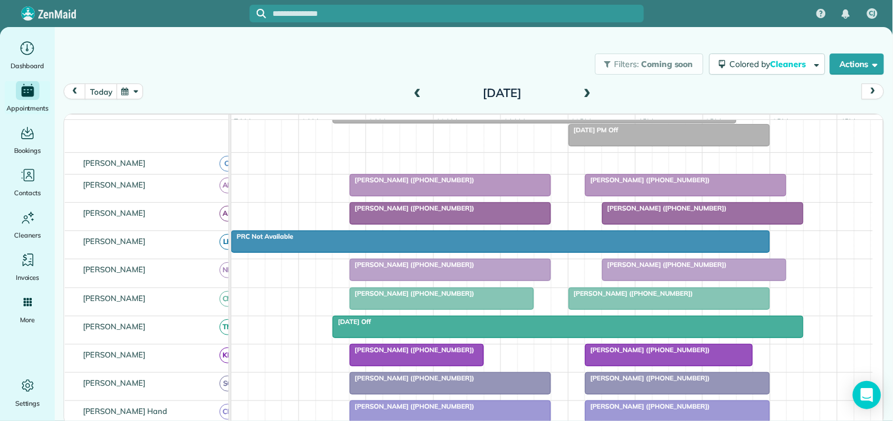
scroll to position [164, 0]
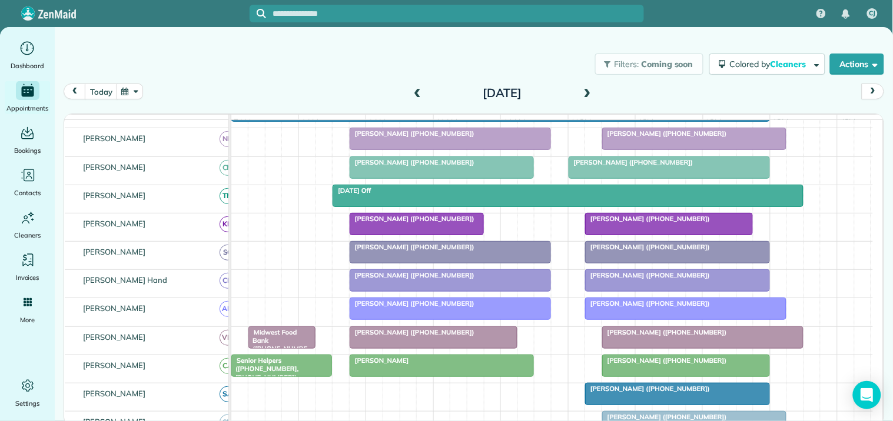
click at [669, 262] on div at bounding box center [678, 252] width 184 height 21
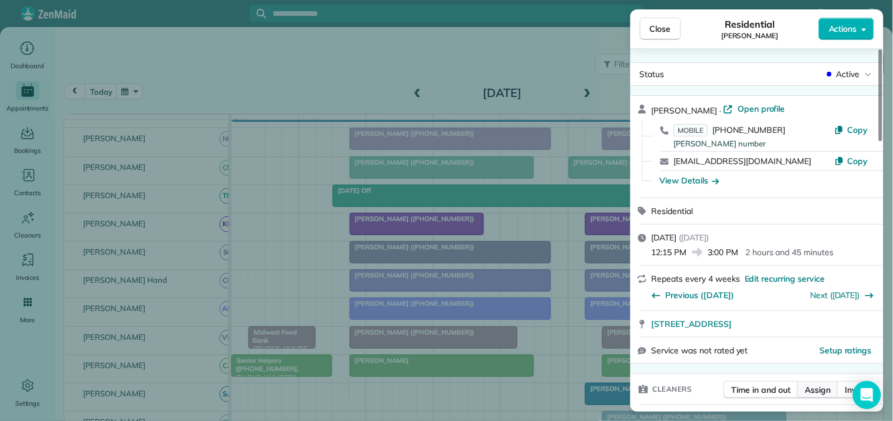
click at [825, 389] on span "Assign" at bounding box center [818, 390] width 26 height 12
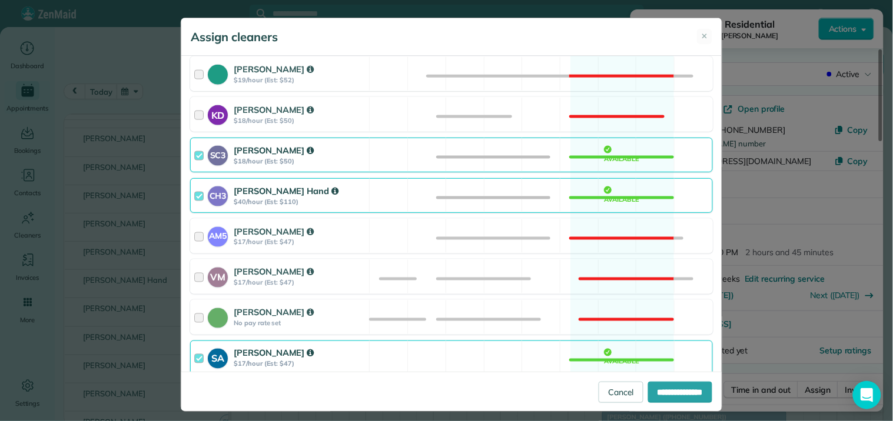
click at [605, 156] on div "SC3 Stephanie Cruz $18/hour (Est: $50) Available" at bounding box center [451, 155] width 523 height 35
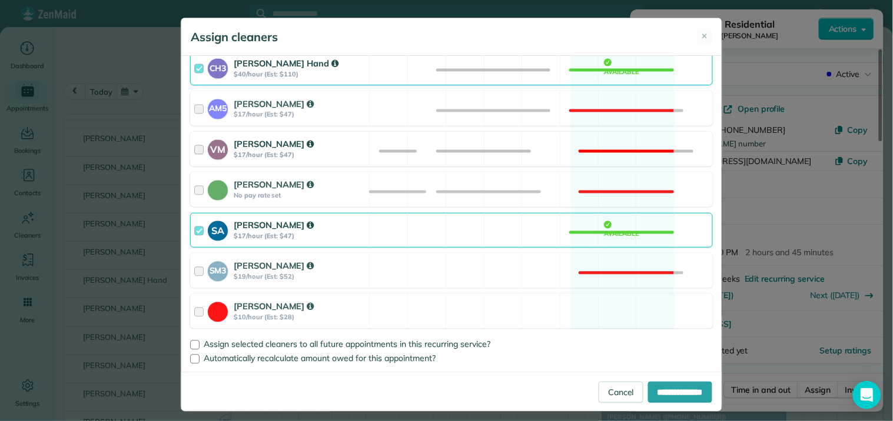
click at [622, 143] on div "VM Victoria Minix $17/hour (Est: $47) Not available" at bounding box center [451, 149] width 523 height 35
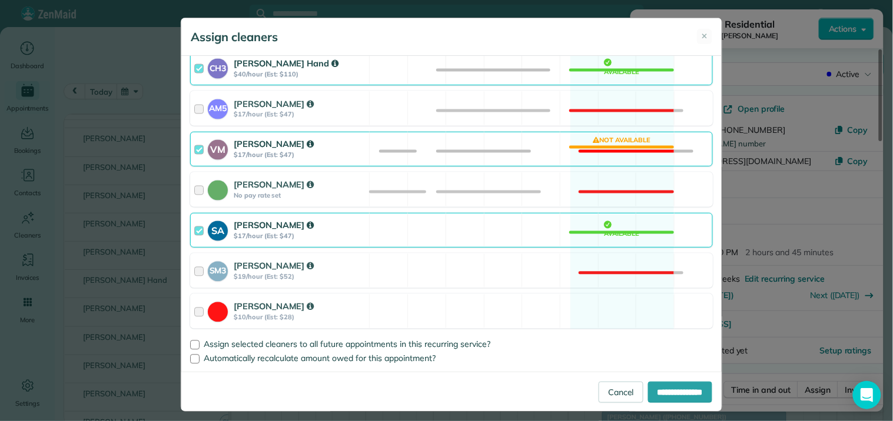
click at [616, 228] on div "SA Stephanie Allen $17/hour (Est: $47) Available" at bounding box center [451, 230] width 523 height 35
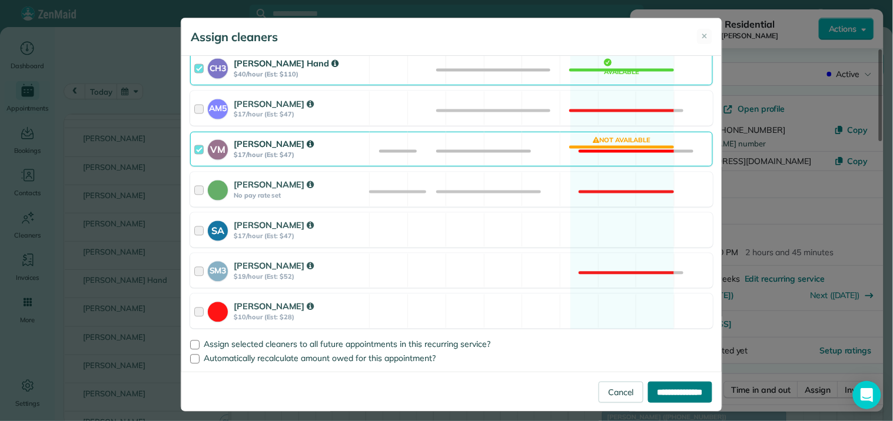
click at [663, 390] on input "**********" at bounding box center [680, 392] width 64 height 21
type input "**********"
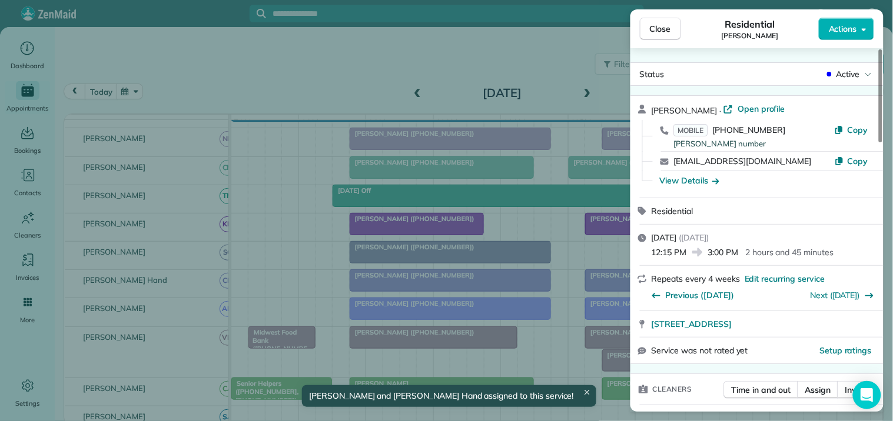
click at [661, 31] on span "Close" at bounding box center [660, 29] width 21 height 12
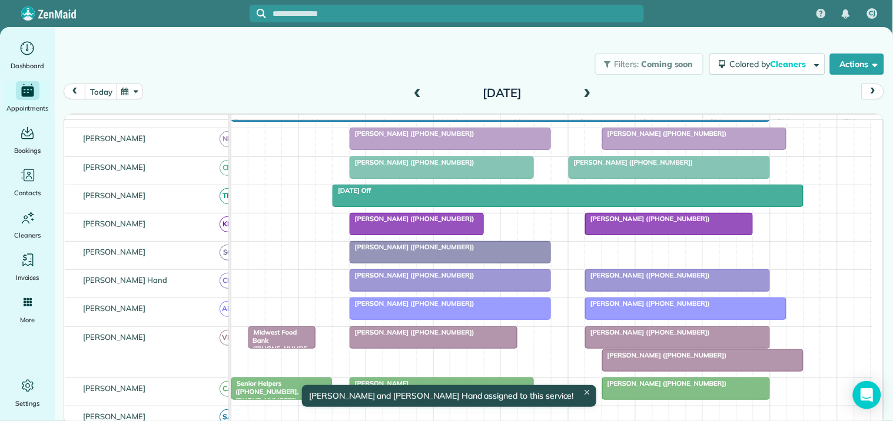
click at [654, 371] on div at bounding box center [703, 360] width 200 height 21
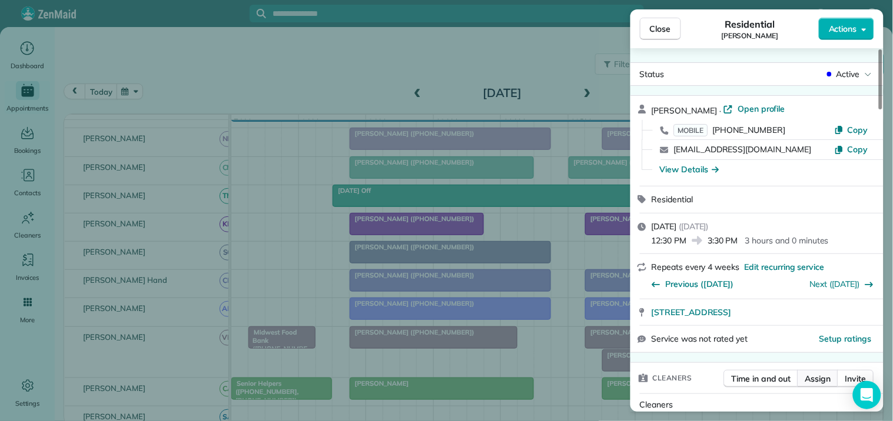
click at [814, 378] on span "Assign" at bounding box center [818, 379] width 26 height 12
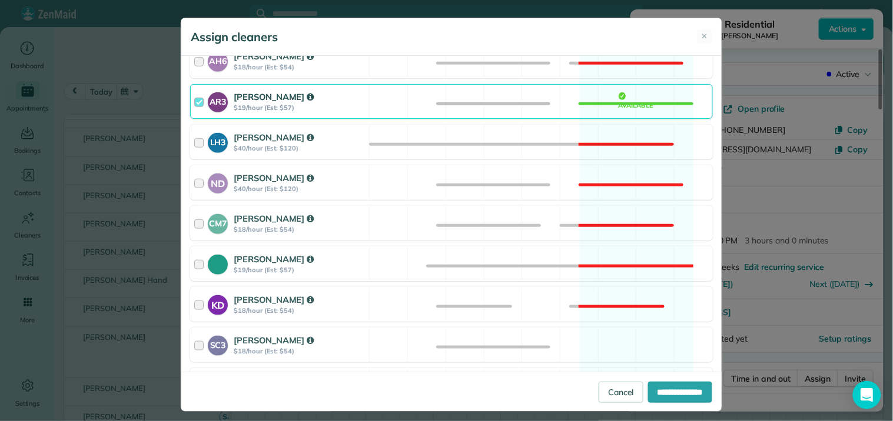
scroll to position [261, 0]
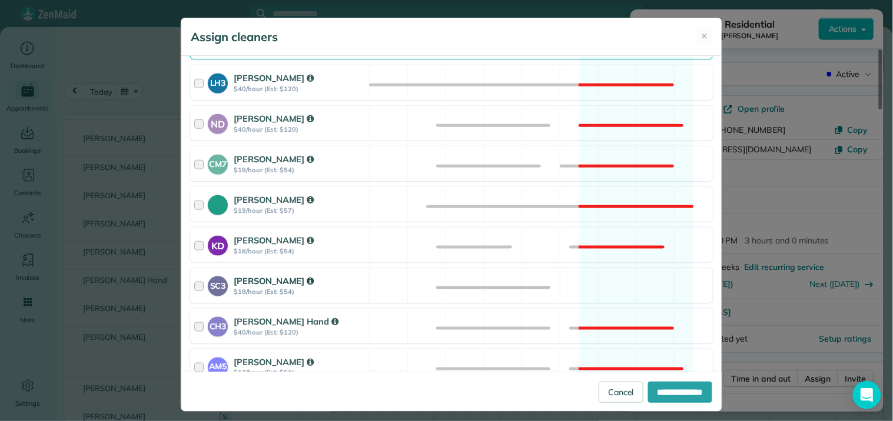
click at [609, 292] on div "SC3 Stephanie Cruz $18/hour (Est: $54) Available" at bounding box center [451, 285] width 523 height 35
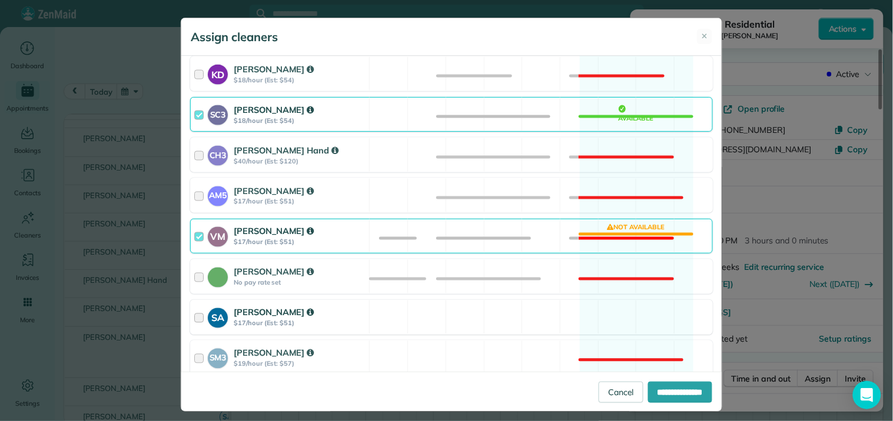
scroll to position [457, 0]
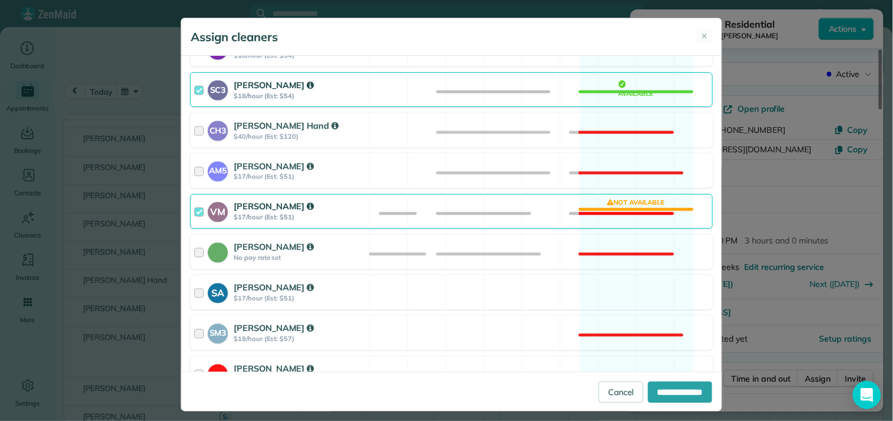
click at [627, 208] on div "VM Victoria Minix $17/hour (Est: $51) Not available" at bounding box center [451, 211] width 523 height 35
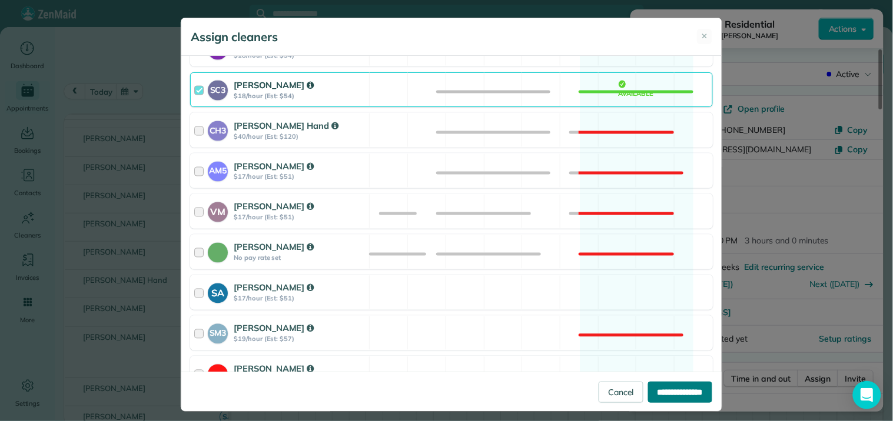
click at [677, 391] on input "**********" at bounding box center [680, 392] width 64 height 21
type input "**********"
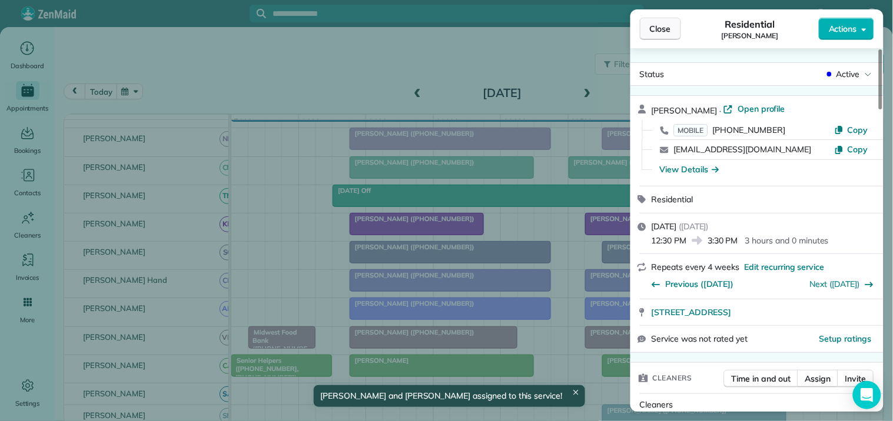
click at [666, 27] on span "Close" at bounding box center [660, 29] width 21 height 12
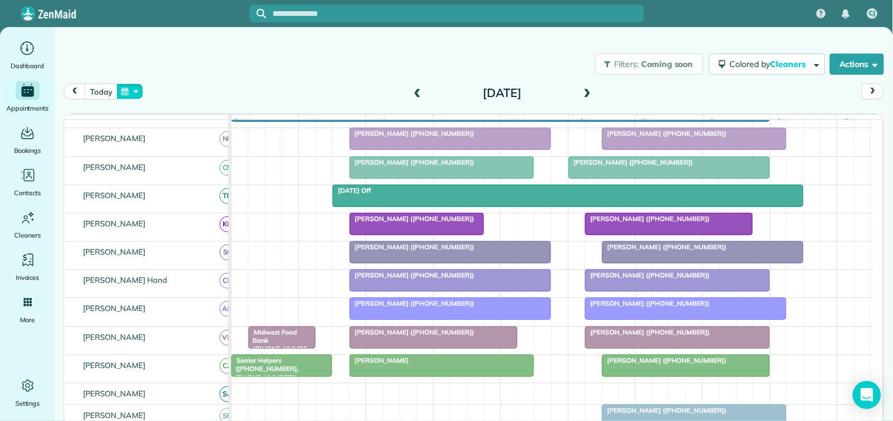
click at [134, 90] on button "button" at bounding box center [130, 92] width 27 height 16
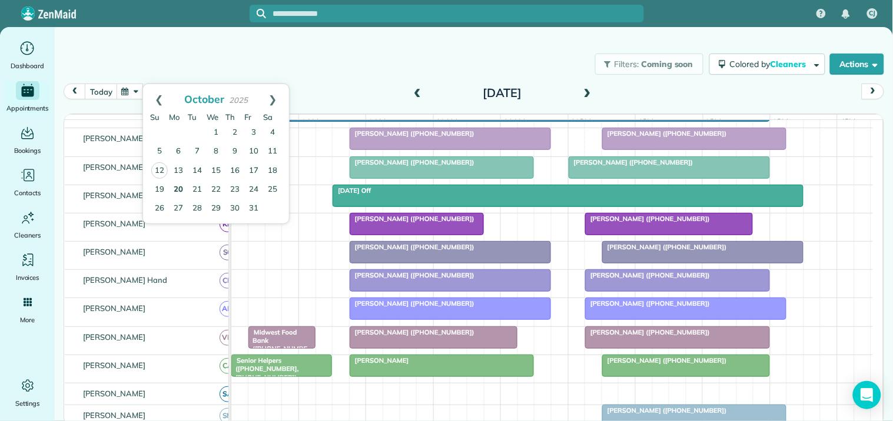
click at [175, 187] on link "20" at bounding box center [178, 190] width 19 height 19
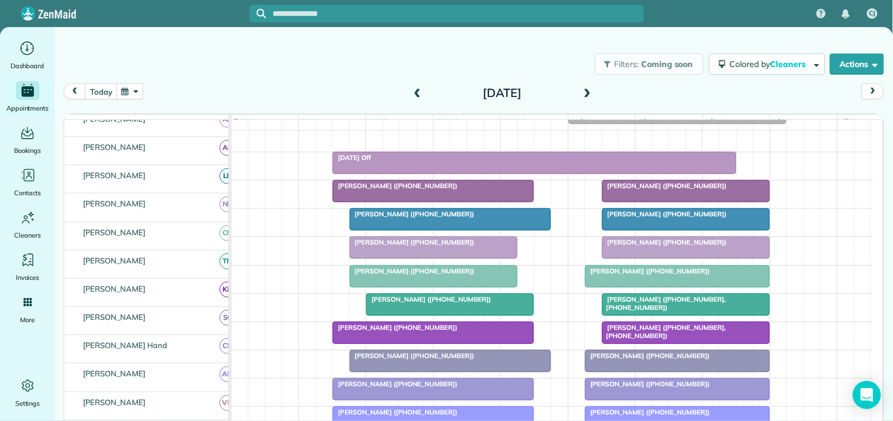
scroll to position [111, 0]
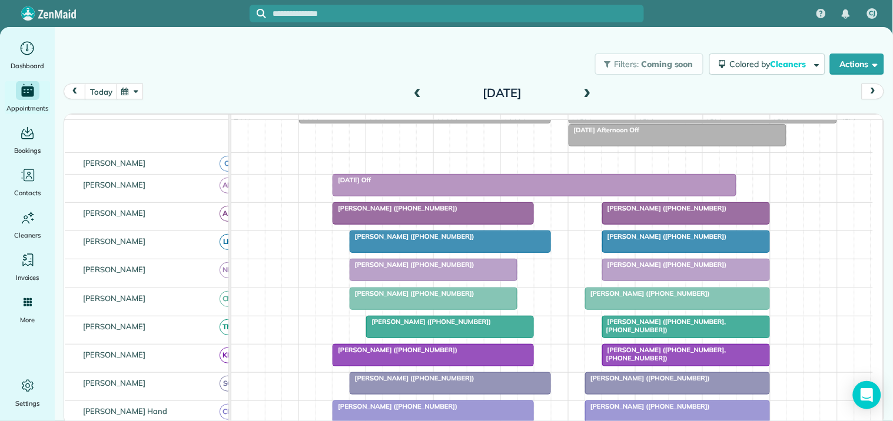
click at [586, 92] on span at bounding box center [587, 93] width 13 height 11
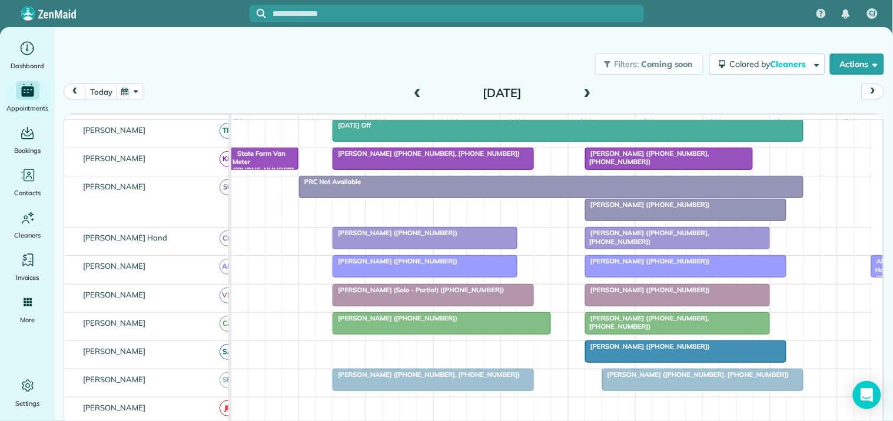
scroll to position [155, 0]
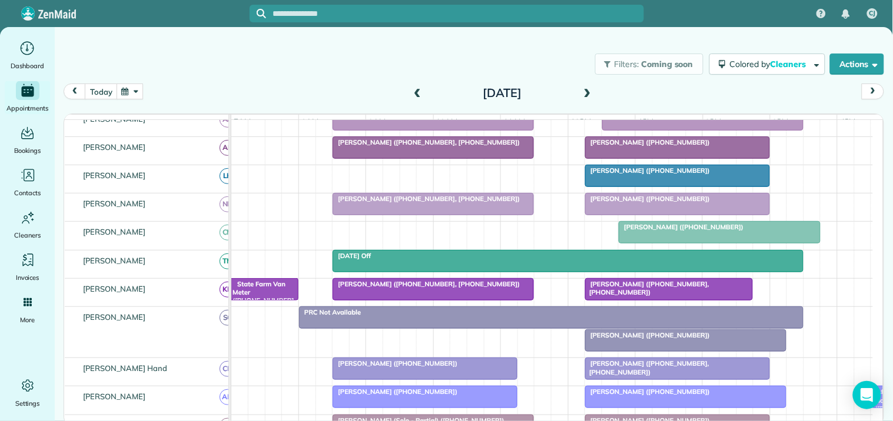
click at [587, 88] on span at bounding box center [587, 93] width 13 height 11
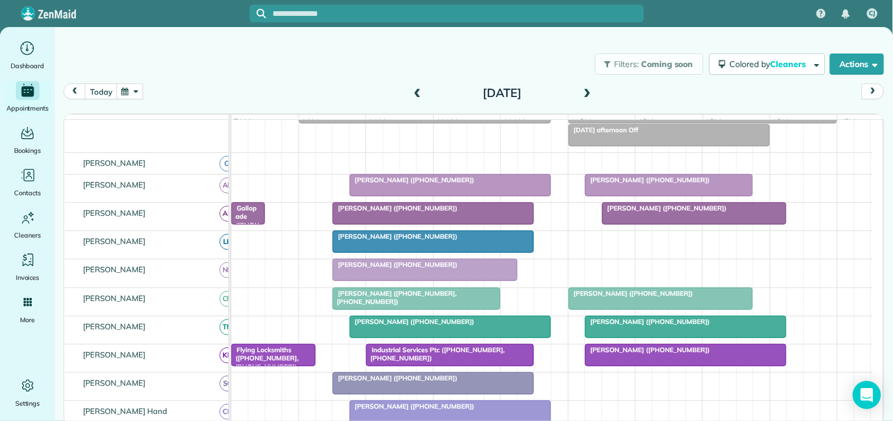
click at [636, 194] on div at bounding box center [669, 185] width 167 height 21
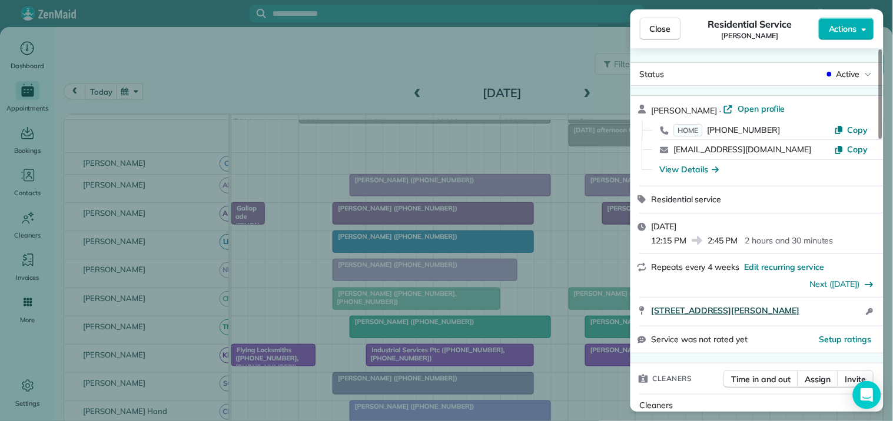
click at [717, 308] on span "130 Saint Ives Tyrone GA 30290" at bounding box center [726, 311] width 148 height 12
click at [653, 32] on span "Close" at bounding box center [660, 29] width 21 height 12
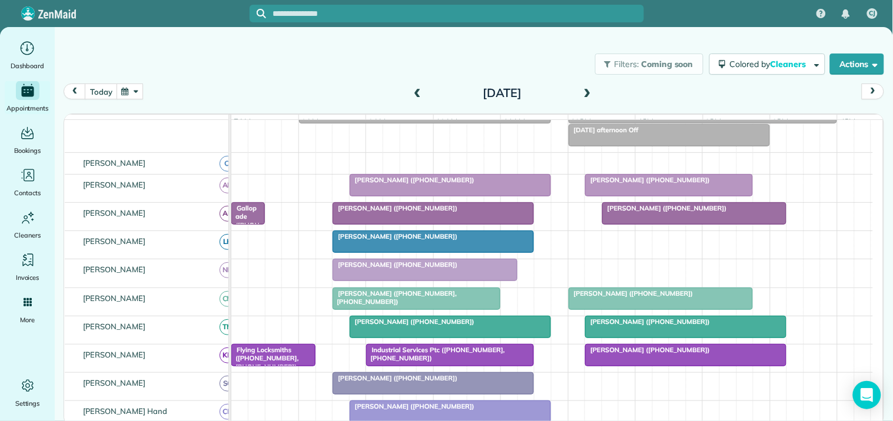
click at [650, 195] on div at bounding box center [669, 185] width 167 height 21
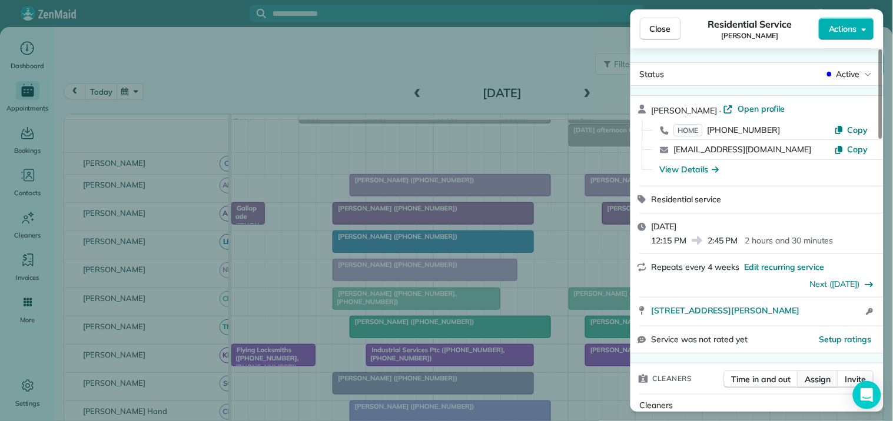
click at [819, 380] on span "Assign" at bounding box center [818, 380] width 26 height 12
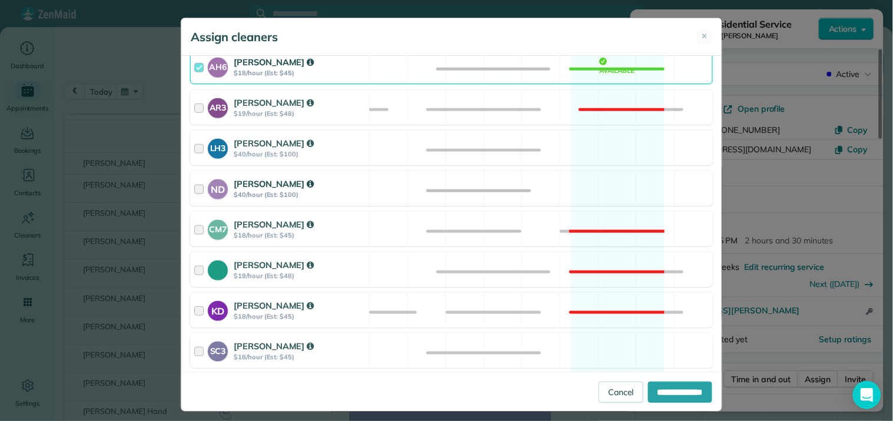
click at [586, 186] on div "ND Nathalie Duverna $40/hour (Est: $100) Available" at bounding box center [451, 188] width 523 height 35
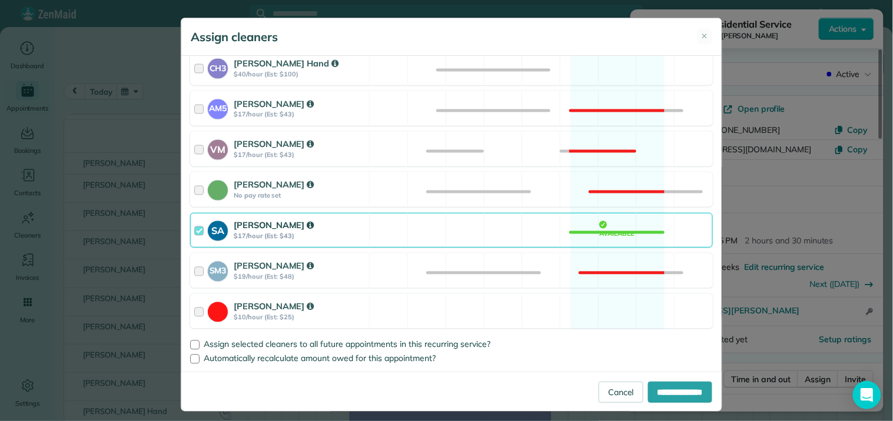
click at [618, 227] on div "SA Stephanie Allen $17/hour (Est: $43) Available" at bounding box center [451, 230] width 523 height 35
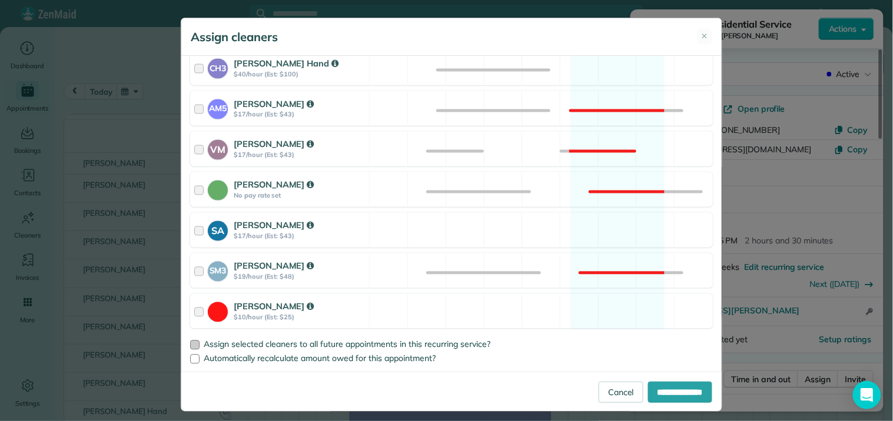
click at [190, 341] on div at bounding box center [194, 345] width 9 height 9
click at [670, 391] on input "**********" at bounding box center [680, 392] width 64 height 21
type input "**********"
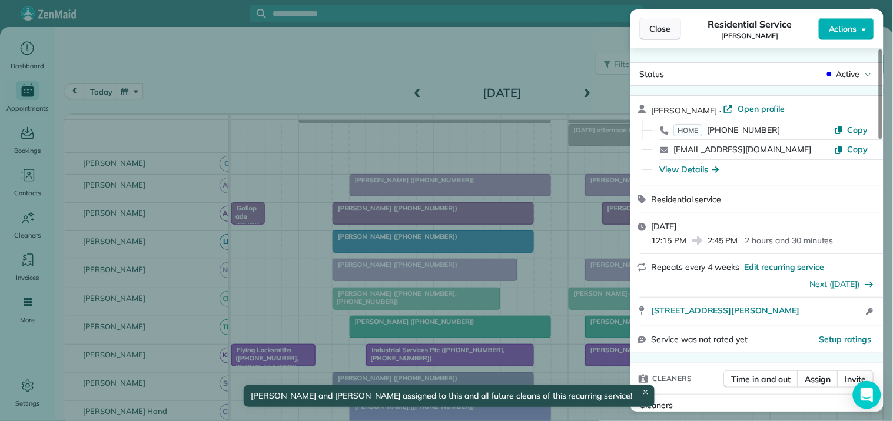
click at [662, 25] on span "Close" at bounding box center [660, 29] width 21 height 12
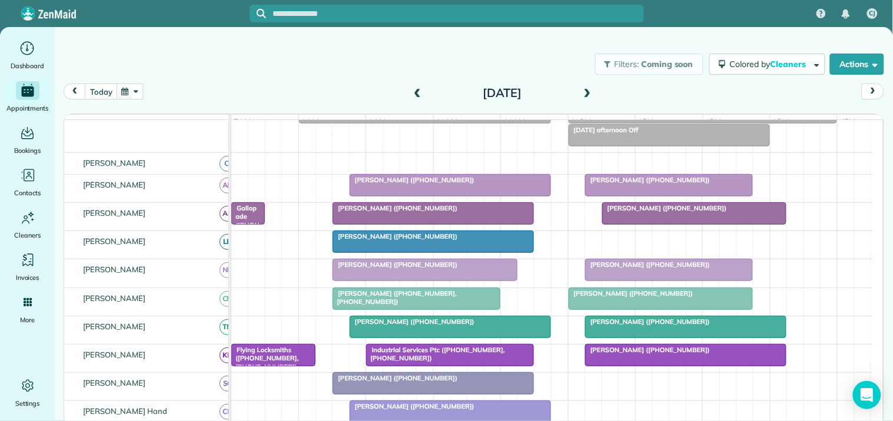
click at [586, 90] on span at bounding box center [587, 93] width 13 height 11
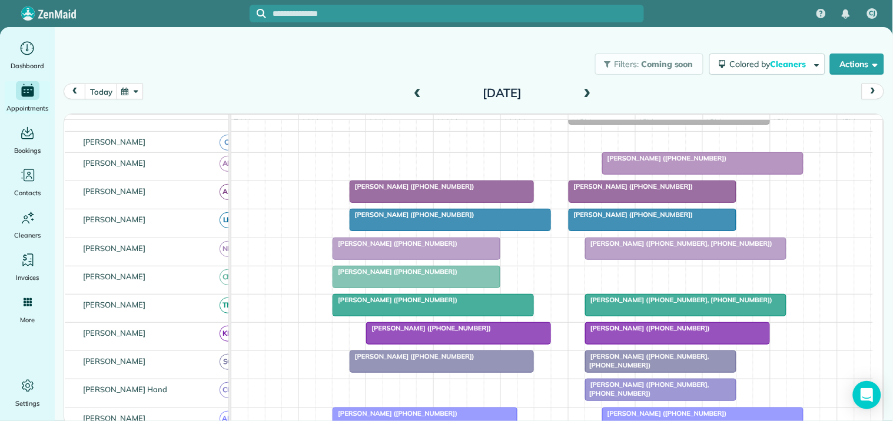
scroll to position [134, 0]
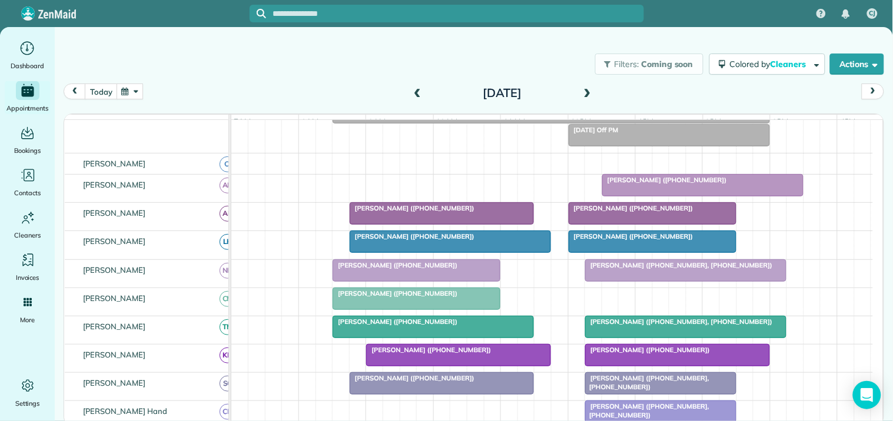
click at [426, 338] on div at bounding box center [433, 327] width 200 height 21
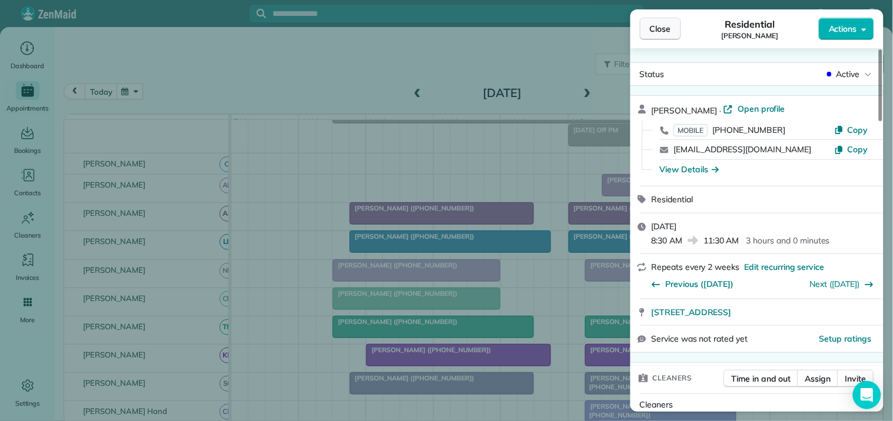
click at [660, 26] on span "Close" at bounding box center [660, 29] width 21 height 12
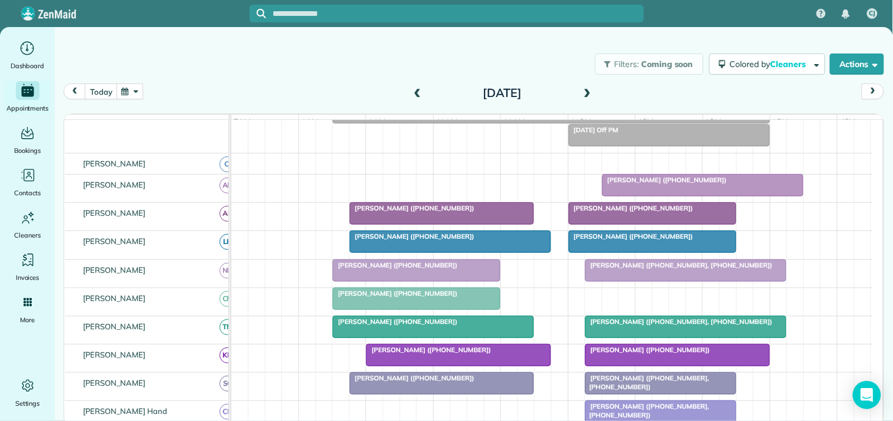
scroll to position [461, 0]
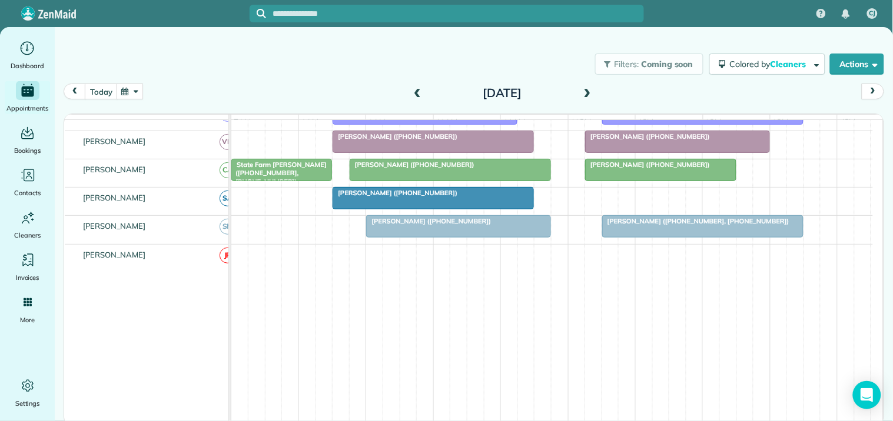
click at [440, 237] on div at bounding box center [459, 226] width 184 height 21
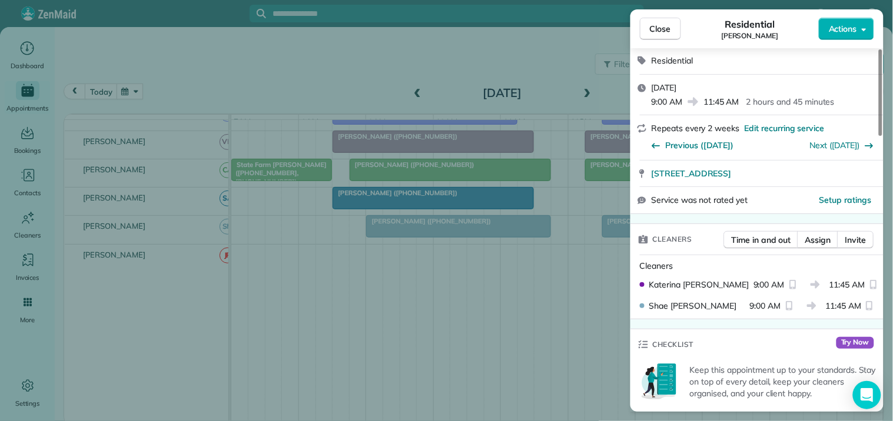
scroll to position [196, 0]
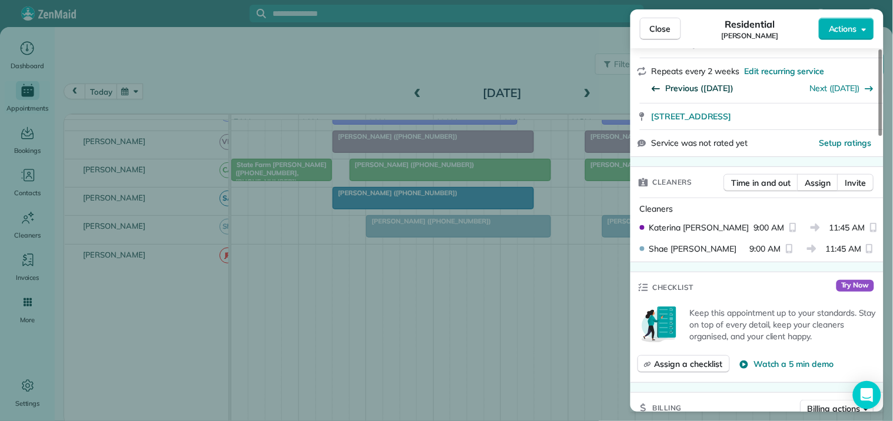
click at [695, 85] on span "Previous (Oct 09)" at bounding box center [700, 88] width 68 height 12
click at [695, 85] on span "Previous (Sep 25)" at bounding box center [700, 88] width 68 height 12
click at [695, 85] on span "Previous (Sep 11)" at bounding box center [700, 88] width 68 height 12
click at [664, 30] on span "Close" at bounding box center [660, 29] width 21 height 12
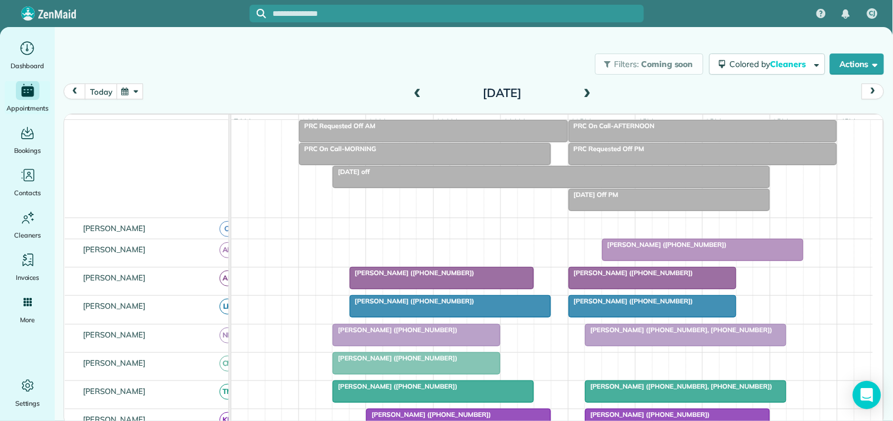
scroll to position [68, 0]
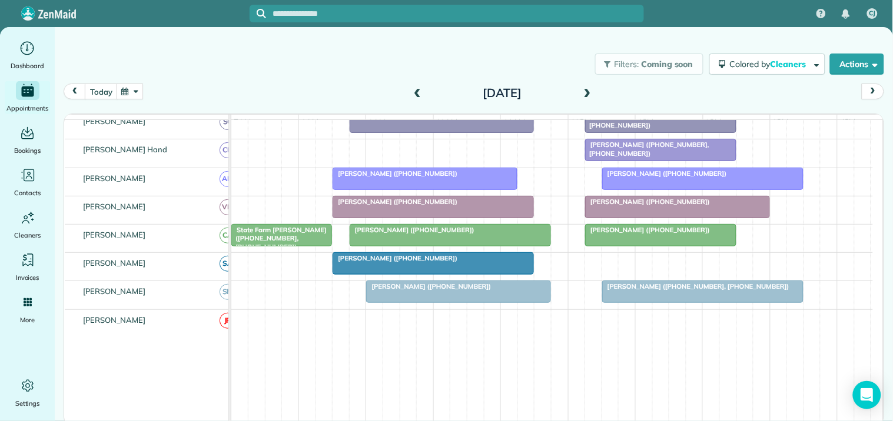
click at [414, 274] on div at bounding box center [433, 263] width 200 height 21
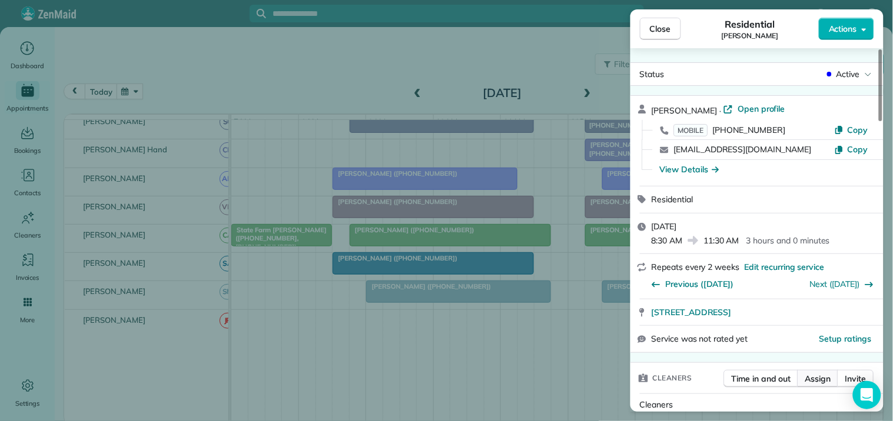
click at [828, 381] on span "Assign" at bounding box center [818, 379] width 26 height 12
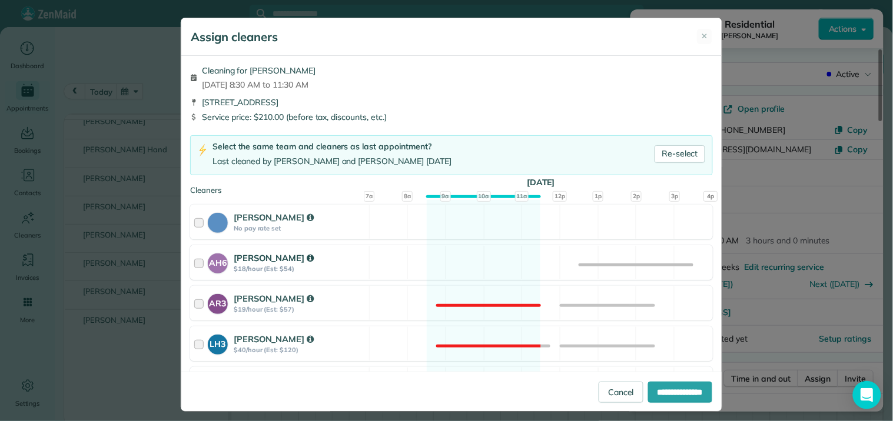
click at [489, 267] on div "AH6 Ashley Hudson $18/hour (Est: $54) Available" at bounding box center [451, 262] width 523 height 35
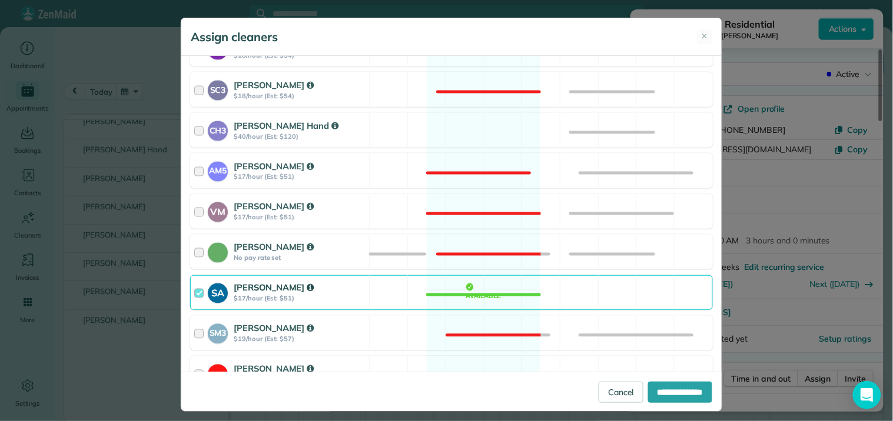
click at [473, 295] on div "SA Stephanie Allen $17/hour (Est: $51) Available" at bounding box center [451, 292] width 523 height 35
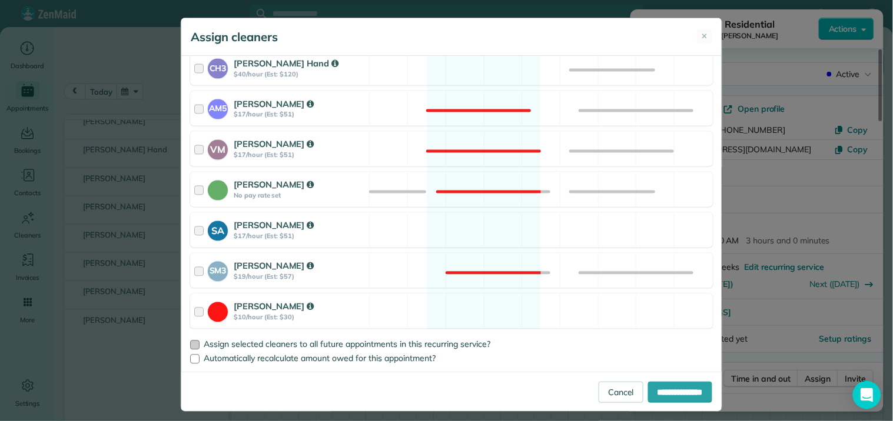
click at [190, 345] on div at bounding box center [194, 345] width 9 height 9
click at [687, 391] on input "**********" at bounding box center [680, 392] width 64 height 21
type input "**********"
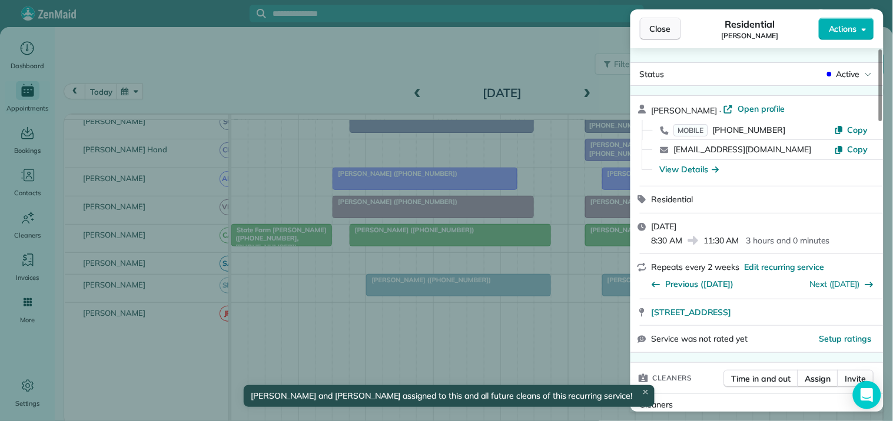
click at [656, 29] on span "Close" at bounding box center [660, 29] width 21 height 12
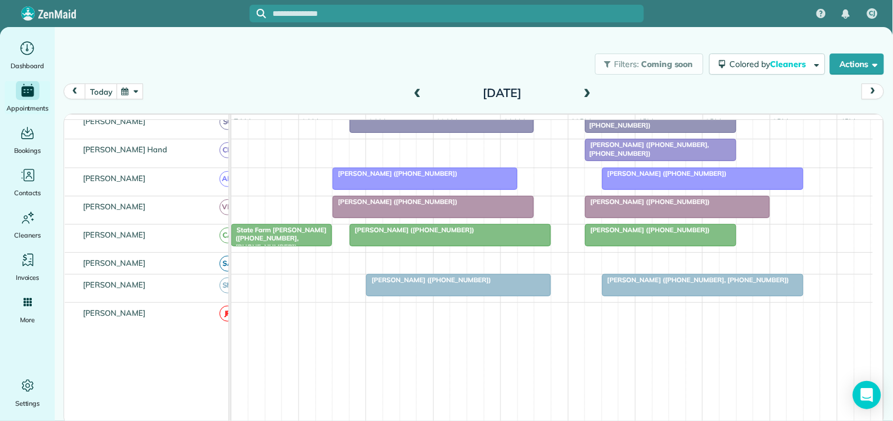
click at [583, 92] on span at bounding box center [587, 93] width 13 height 11
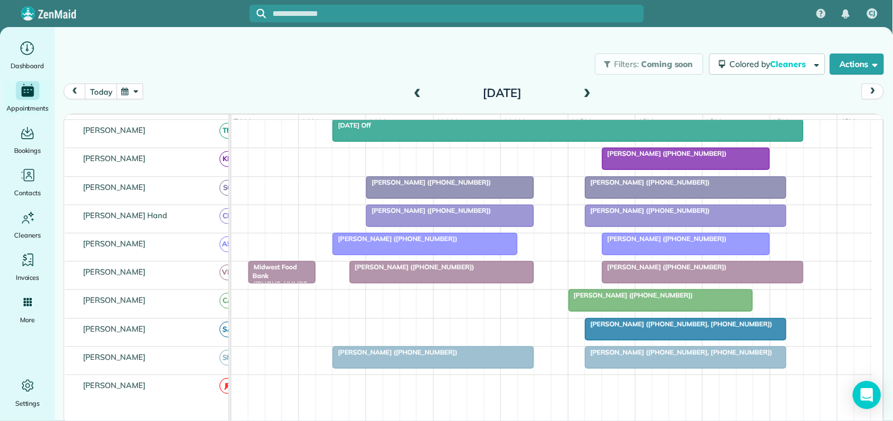
click at [660, 338] on div at bounding box center [686, 329] width 200 height 21
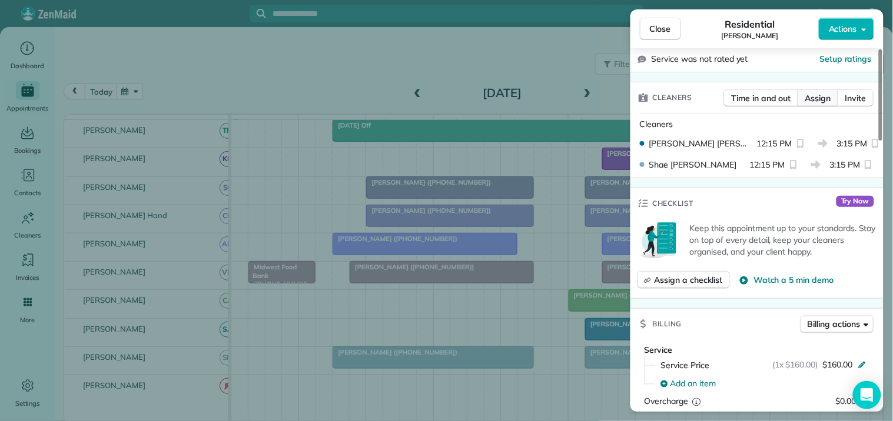
click at [820, 98] on span "Assign" at bounding box center [818, 98] width 26 height 12
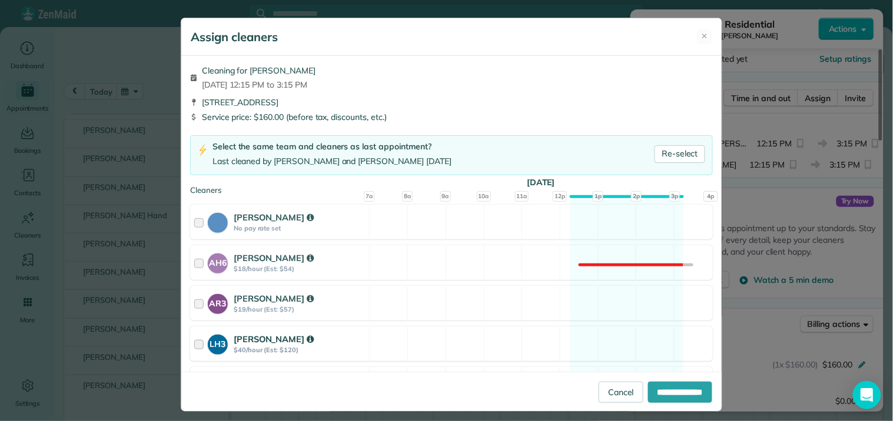
click at [599, 337] on div "LH3 Laurie Hoble $40/hour (Est: $120) Available" at bounding box center [451, 344] width 523 height 35
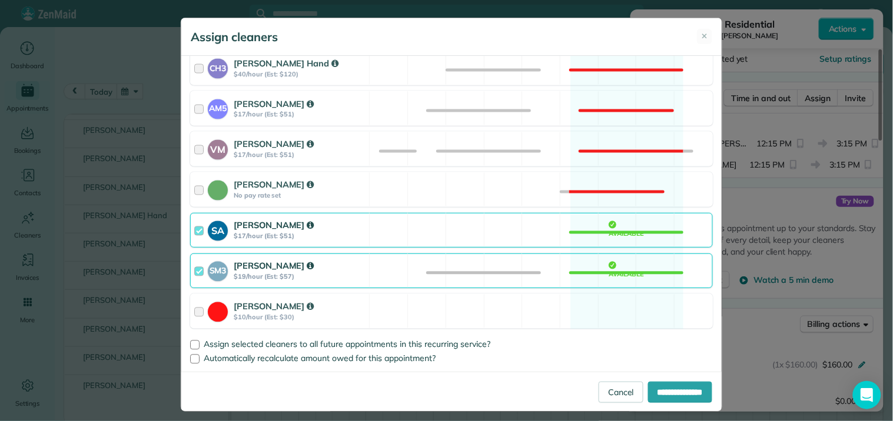
click at [609, 224] on div "SA Stephanie Allen $17/hour (Est: $51) Available" at bounding box center [451, 230] width 523 height 35
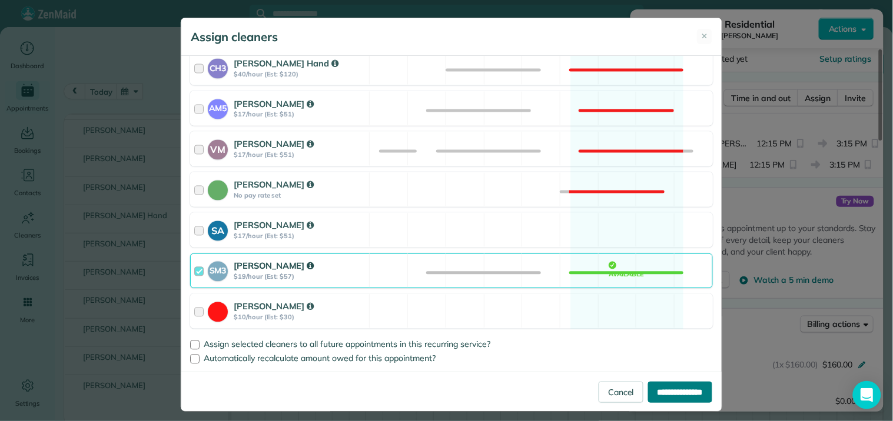
click at [673, 388] on input "**********" at bounding box center [680, 392] width 64 height 21
type input "**********"
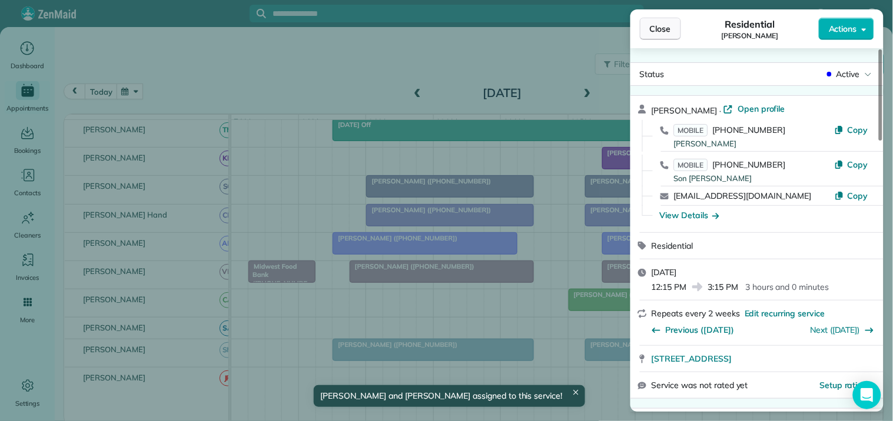
click at [655, 31] on span "Close" at bounding box center [660, 29] width 21 height 12
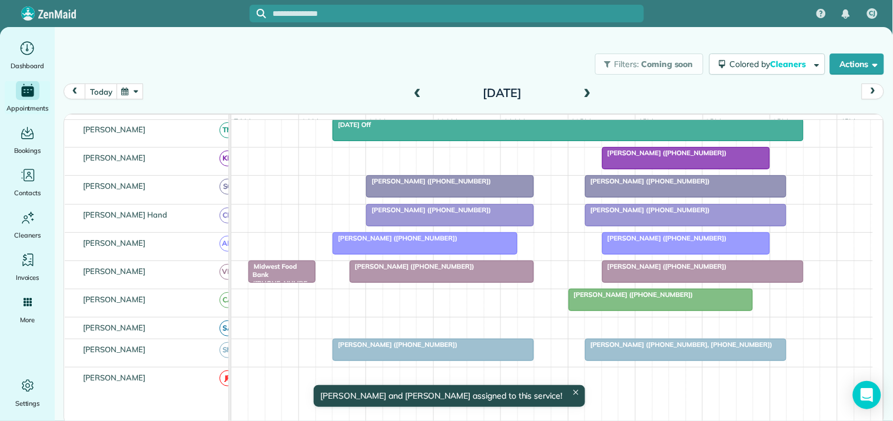
scroll to position [71, 0]
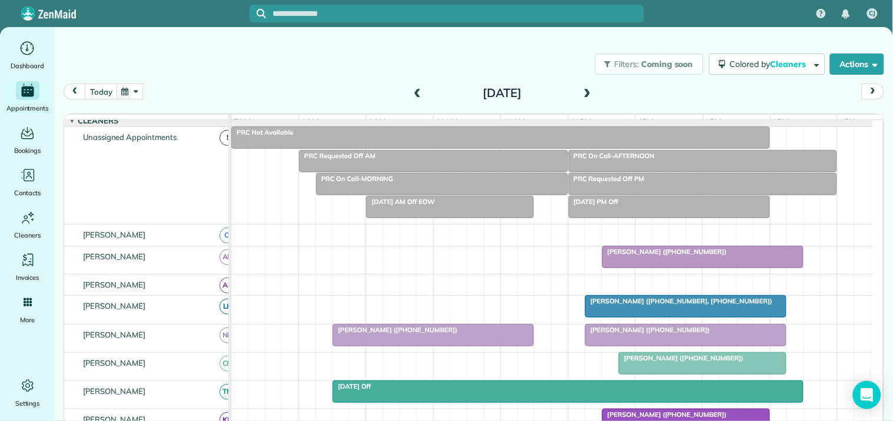
click at [663, 317] on div at bounding box center [686, 306] width 200 height 21
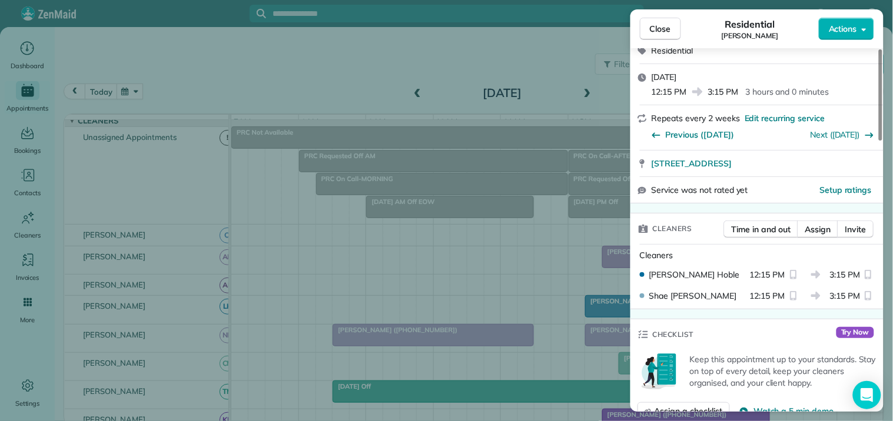
scroll to position [194, 0]
click at [650, 26] on span "Close" at bounding box center [660, 29] width 21 height 12
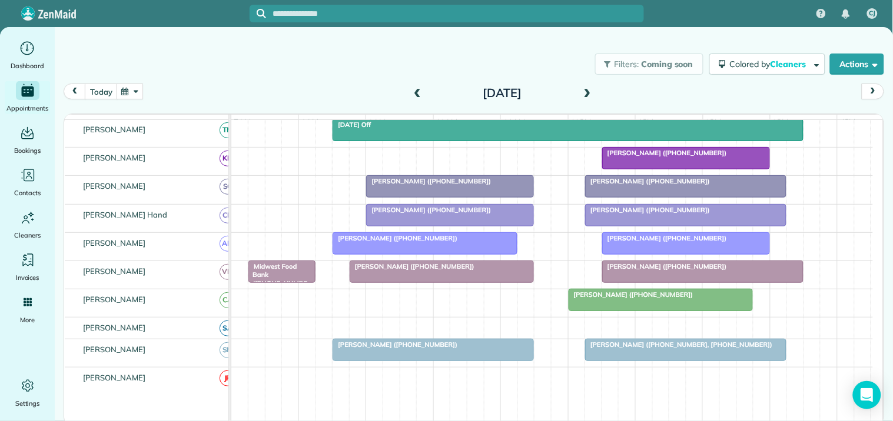
scroll to position [104, 0]
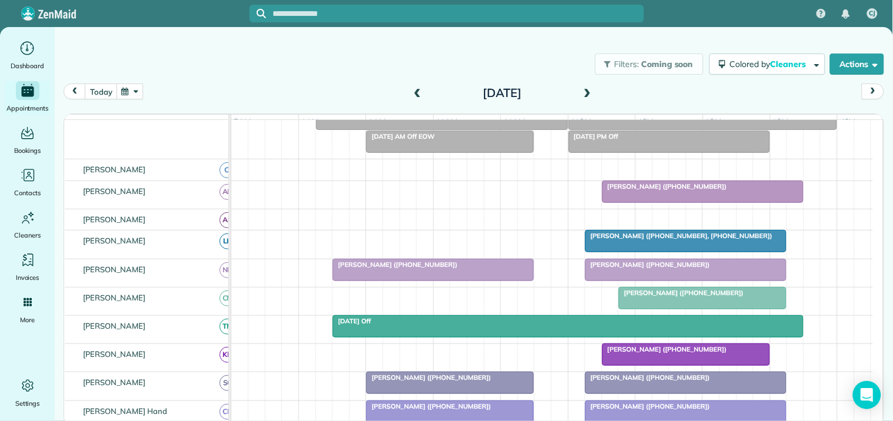
click at [137, 90] on button "button" at bounding box center [130, 92] width 27 height 16
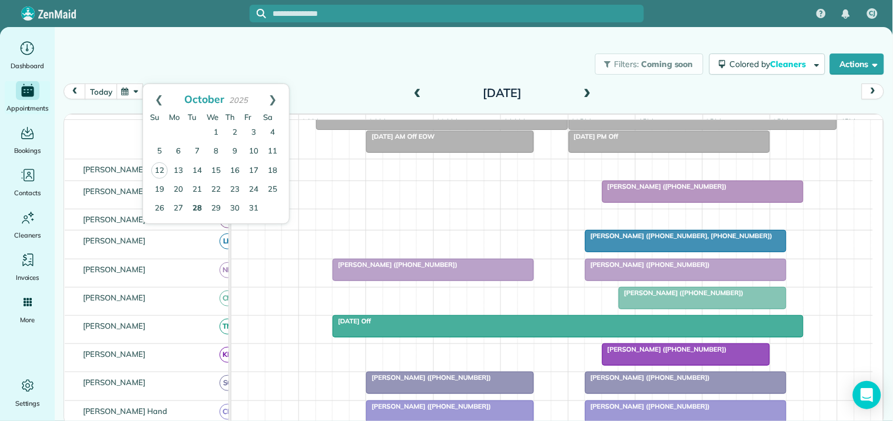
click at [200, 203] on link "28" at bounding box center [197, 209] width 19 height 19
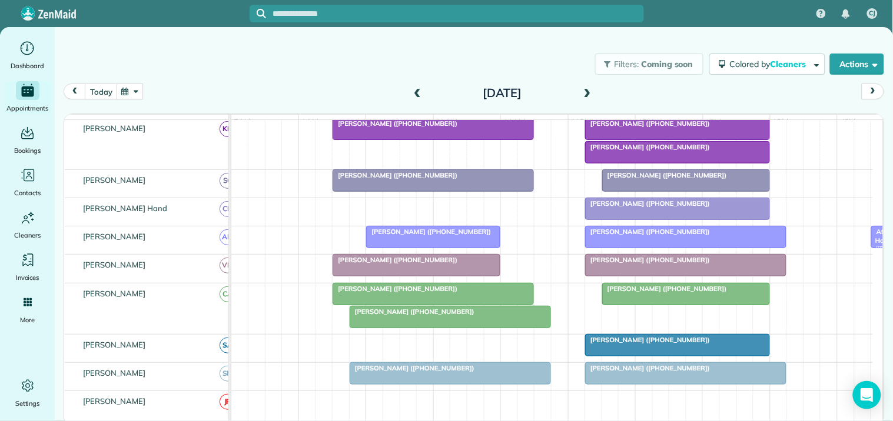
scroll to position [356, 0]
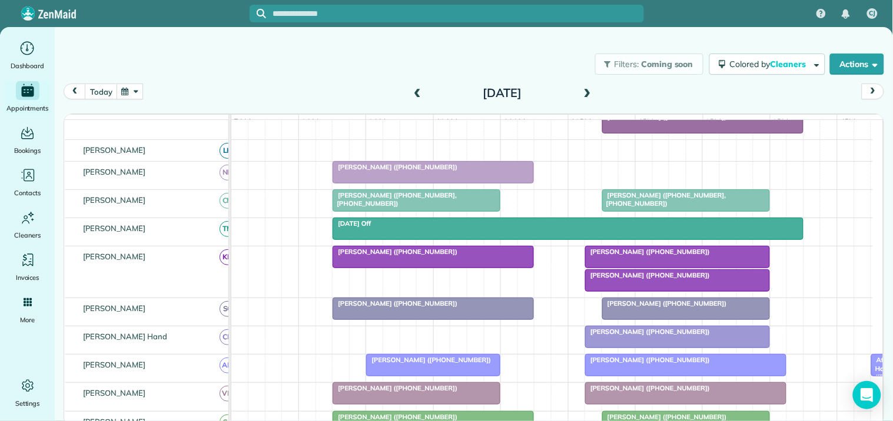
click at [680, 268] on div at bounding box center [678, 257] width 184 height 21
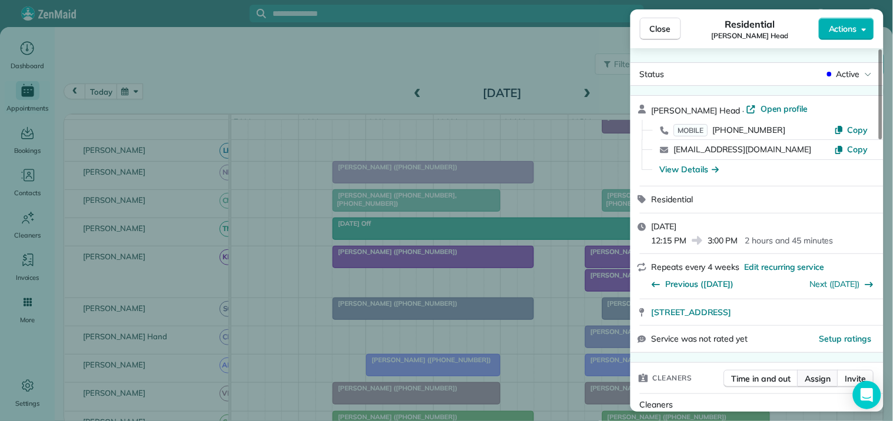
click at [818, 374] on span "Assign" at bounding box center [818, 379] width 26 height 12
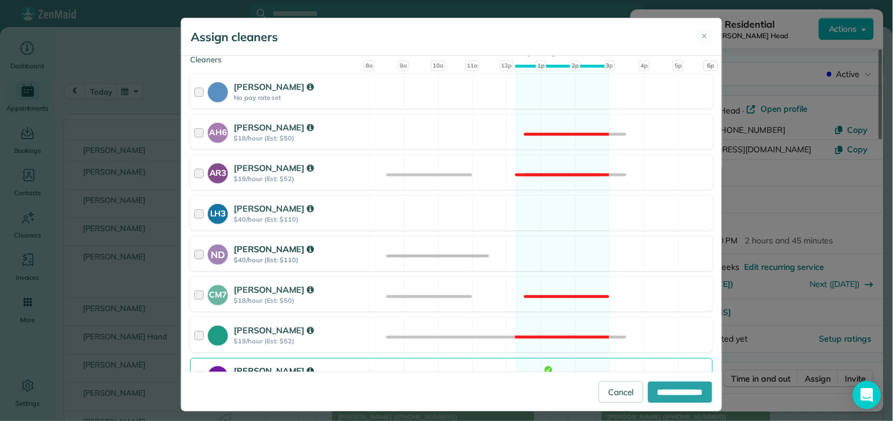
click at [551, 250] on div "ND Nathalie Duverna $40/hour (Est: $110) Available" at bounding box center [451, 254] width 523 height 35
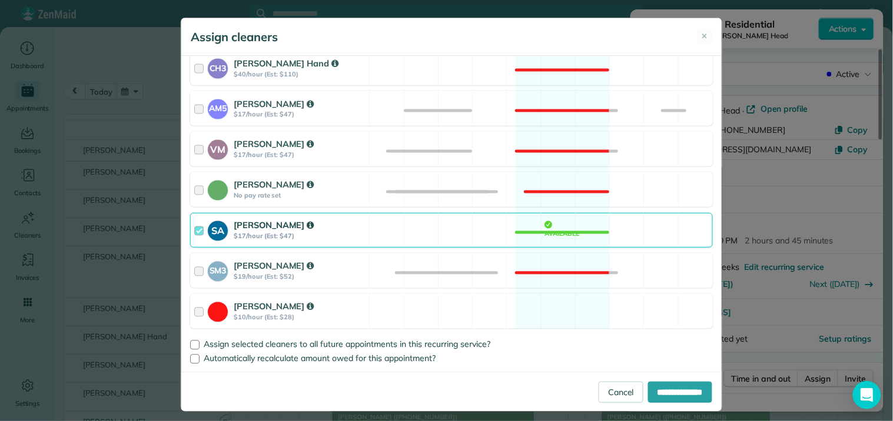
click at [554, 224] on div "SA Stephanie Allen $17/hour (Est: $47) Available" at bounding box center [451, 230] width 523 height 35
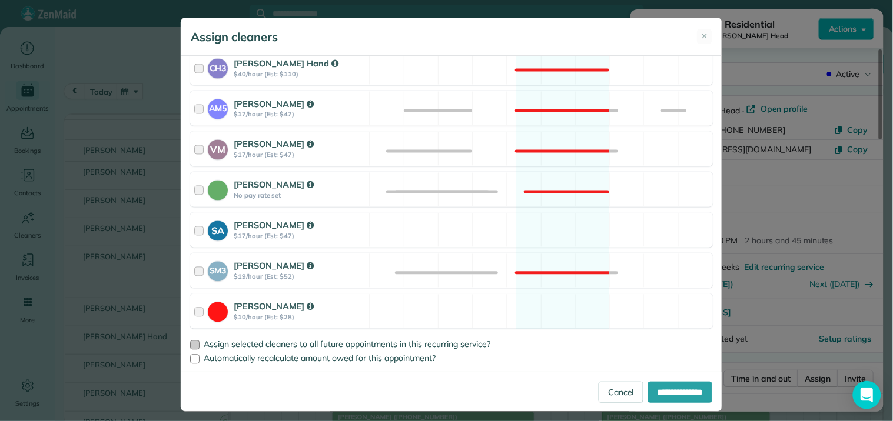
click at [193, 346] on div at bounding box center [194, 345] width 9 height 9
click at [660, 392] on input "**********" at bounding box center [680, 392] width 64 height 21
type input "**********"
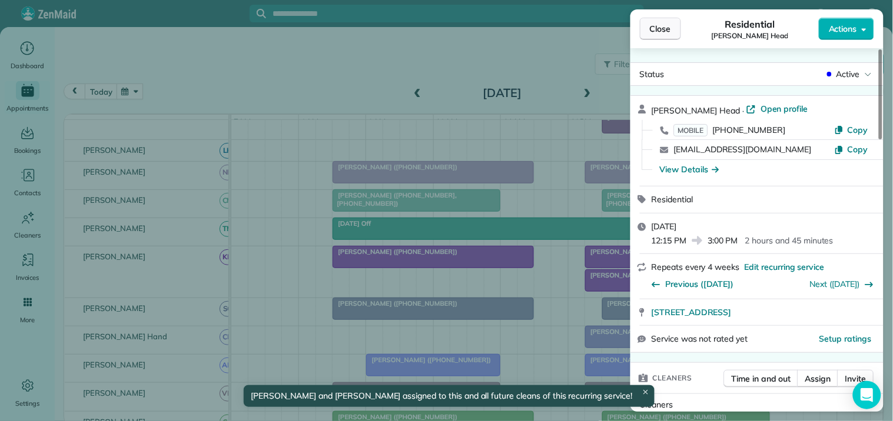
click at [663, 28] on span "Close" at bounding box center [660, 29] width 21 height 12
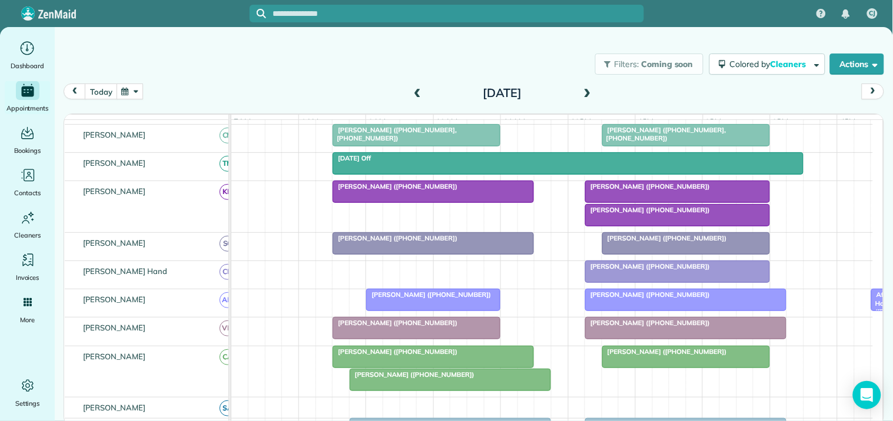
click at [410, 254] on div at bounding box center [433, 243] width 200 height 21
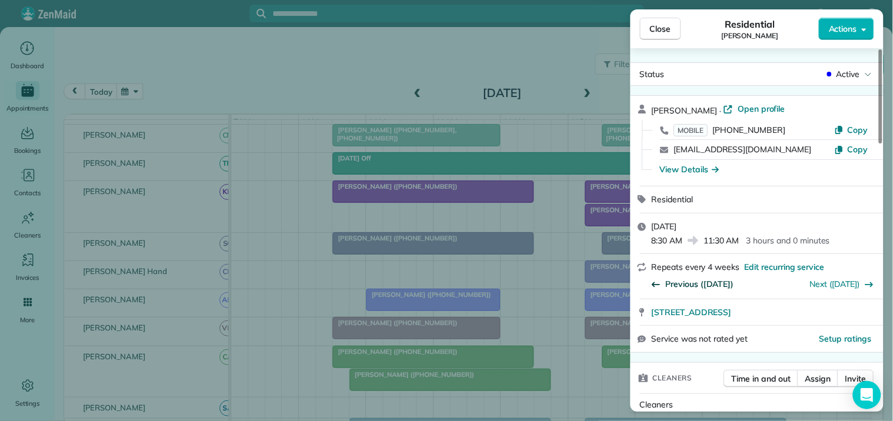
click at [683, 285] on span "Previous (Sep 30)" at bounding box center [700, 284] width 68 height 12
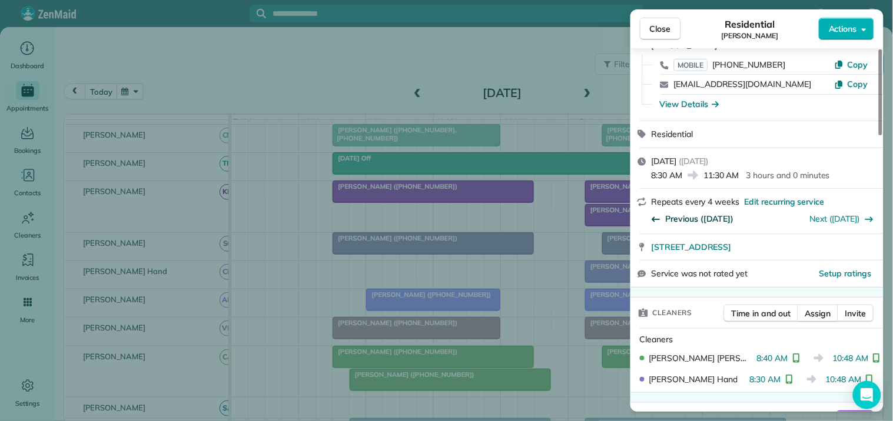
click at [699, 215] on span "Previous (Sep 02)" at bounding box center [700, 219] width 68 height 12
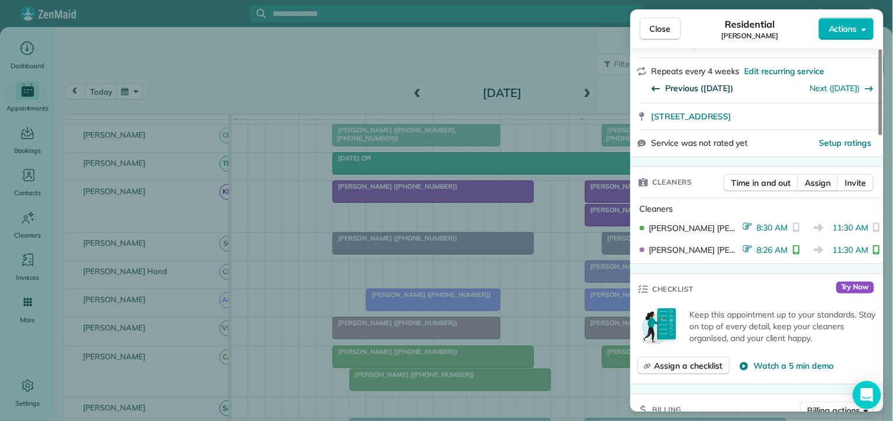
click at [686, 84] on span "Previous (Aug 05)" at bounding box center [700, 88] width 68 height 12
click at [656, 26] on span "Close" at bounding box center [660, 29] width 21 height 12
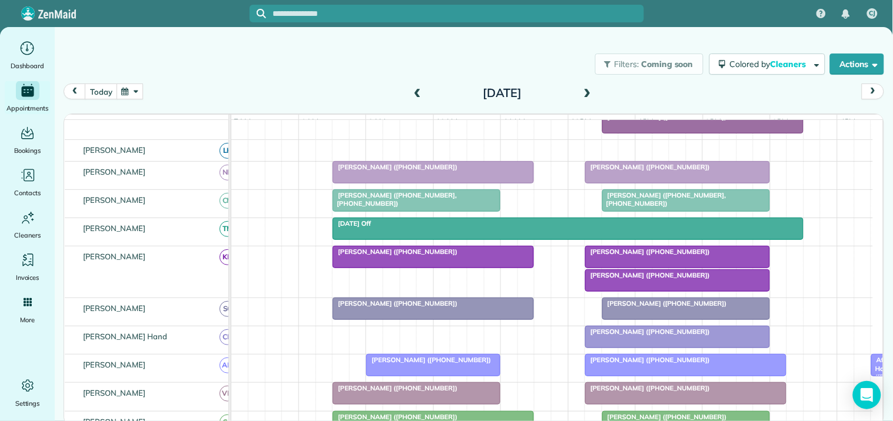
click at [672, 280] on div "Katie Greene (+17038682969)" at bounding box center [678, 275] width 178 height 8
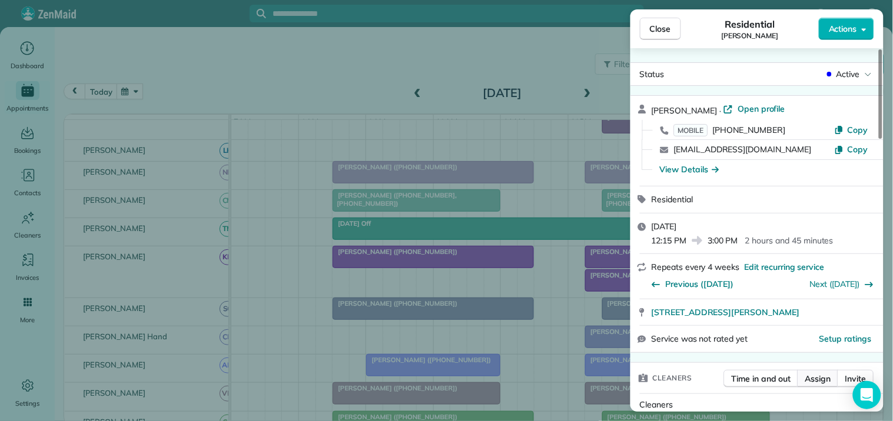
click at [826, 378] on span "Assign" at bounding box center [818, 379] width 26 height 12
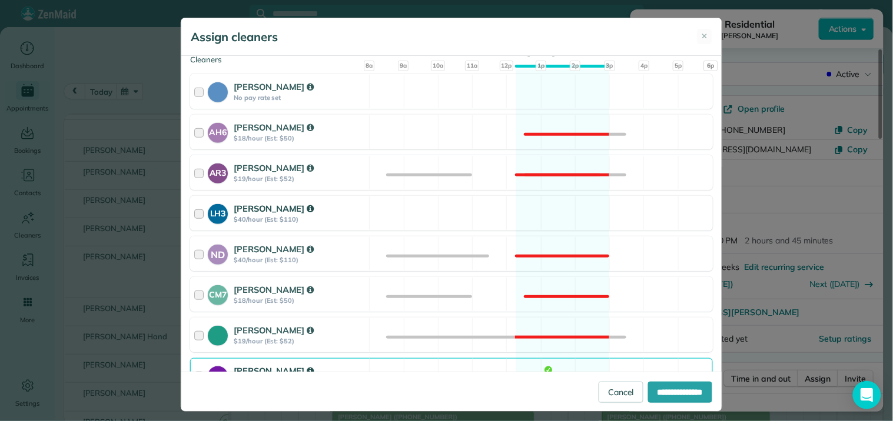
click at [554, 210] on div "LH3 Laurie Hoble $40/hour (Est: $110) Available" at bounding box center [451, 213] width 523 height 35
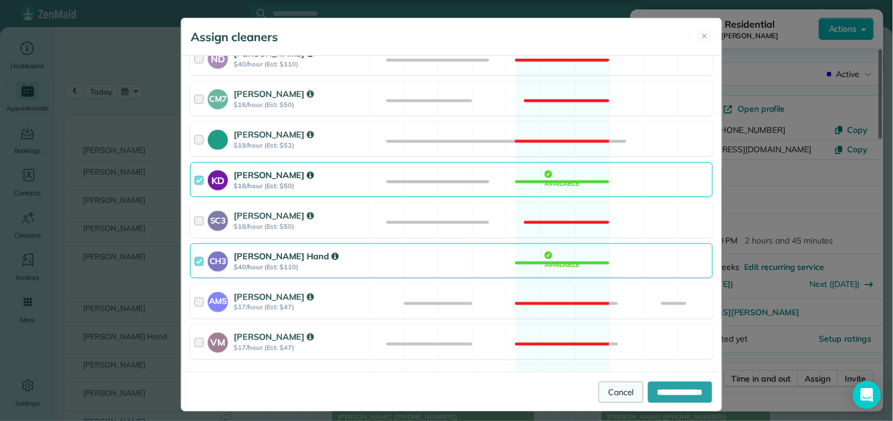
click at [608, 391] on link "Cancel" at bounding box center [621, 392] width 45 height 21
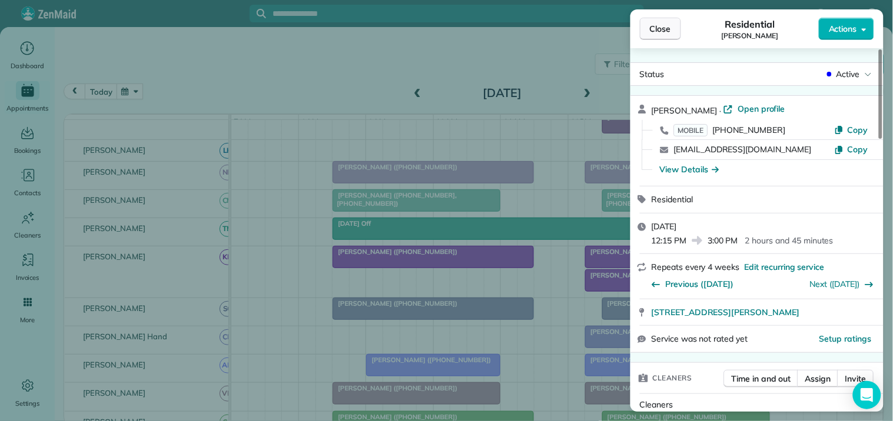
click at [670, 24] on span "Close" at bounding box center [660, 29] width 21 height 12
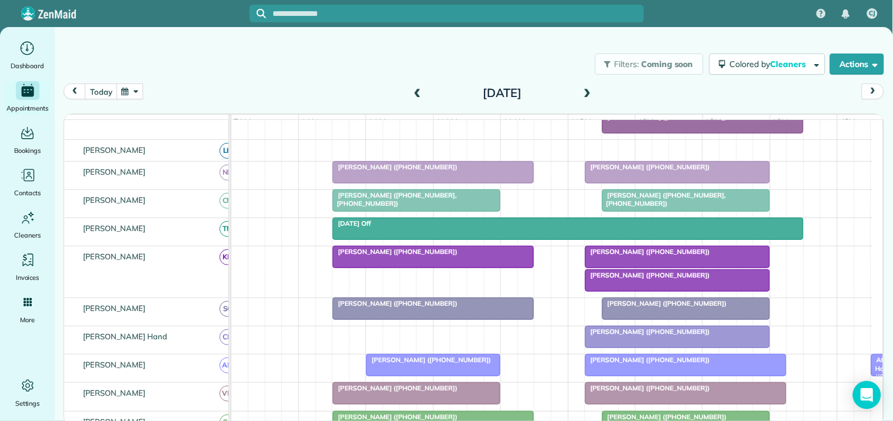
click at [652, 280] on div "Katie Greene (+17038682969)" at bounding box center [678, 275] width 178 height 8
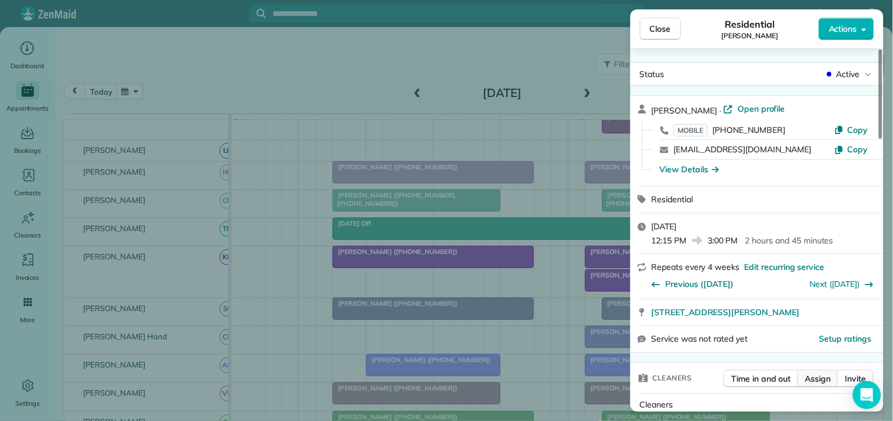
click at [831, 383] on span "Assign" at bounding box center [818, 379] width 26 height 12
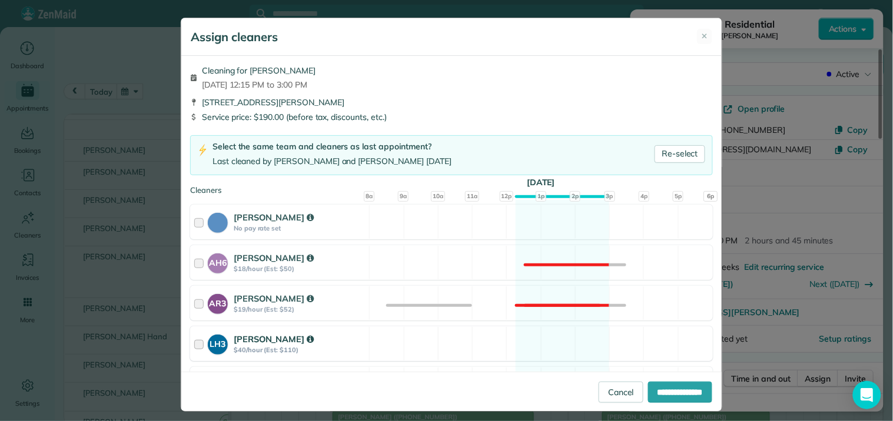
click at [539, 332] on div "LH3 Laurie Hoble $40/hour (Est: $110) Available" at bounding box center [451, 344] width 523 height 35
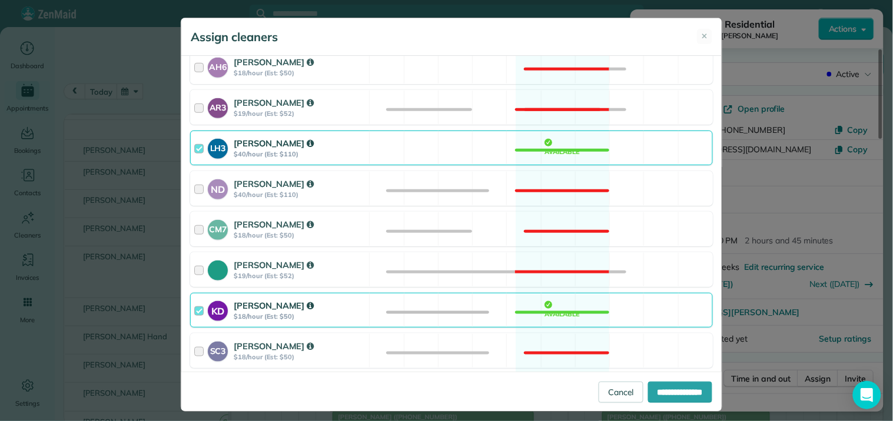
click at [543, 319] on div "KD Katerina Doane $18/hour (Est: $50) Available" at bounding box center [451, 310] width 523 height 35
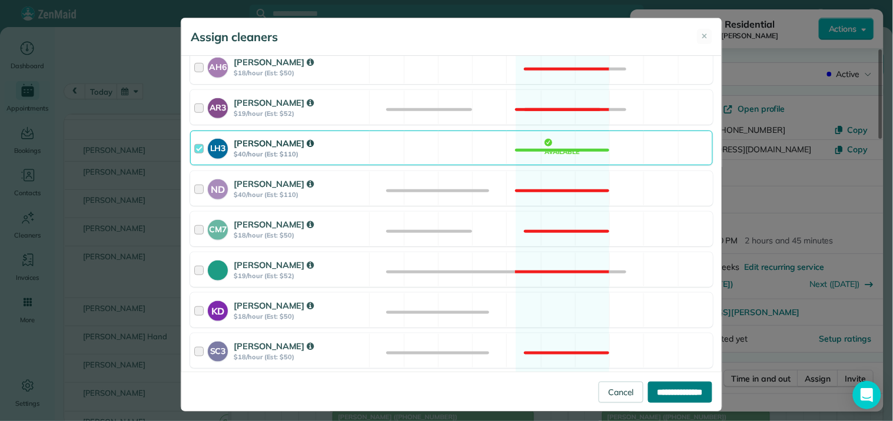
click at [669, 393] on input "**********" at bounding box center [680, 392] width 64 height 21
type input "**********"
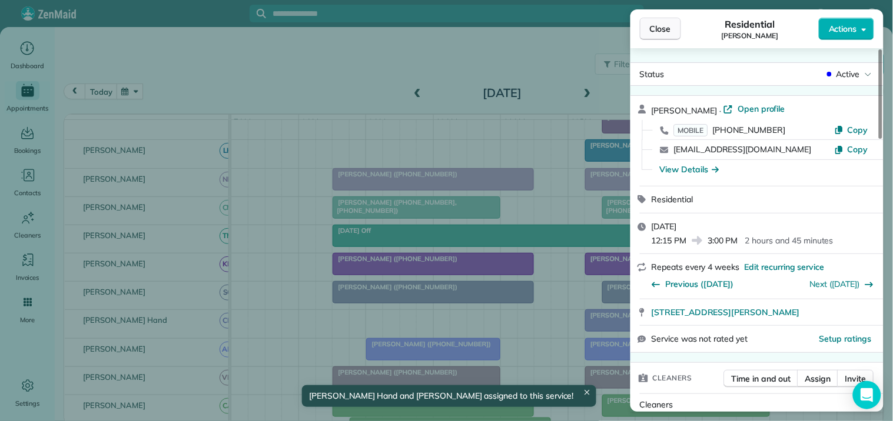
click at [657, 31] on span "Close" at bounding box center [660, 29] width 21 height 12
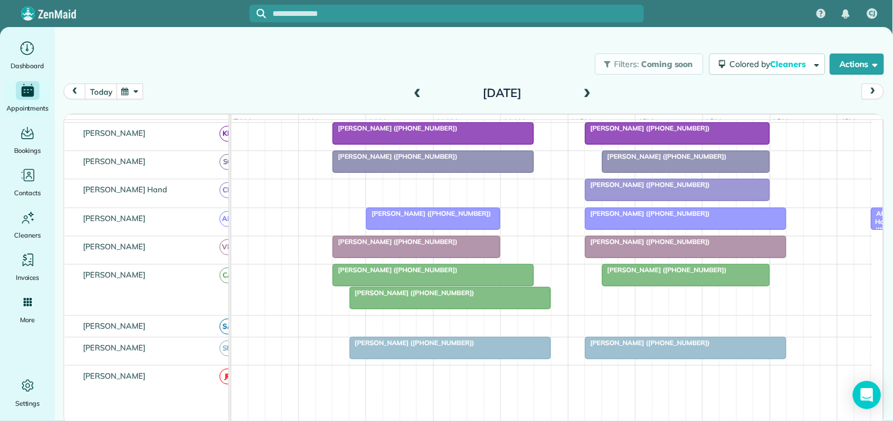
click at [454, 308] on div at bounding box center [450, 298] width 200 height 21
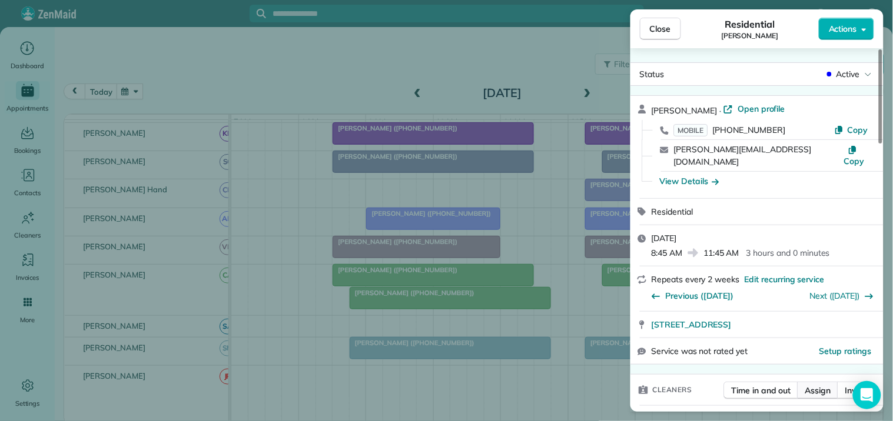
click at [826, 385] on span "Assign" at bounding box center [818, 391] width 26 height 12
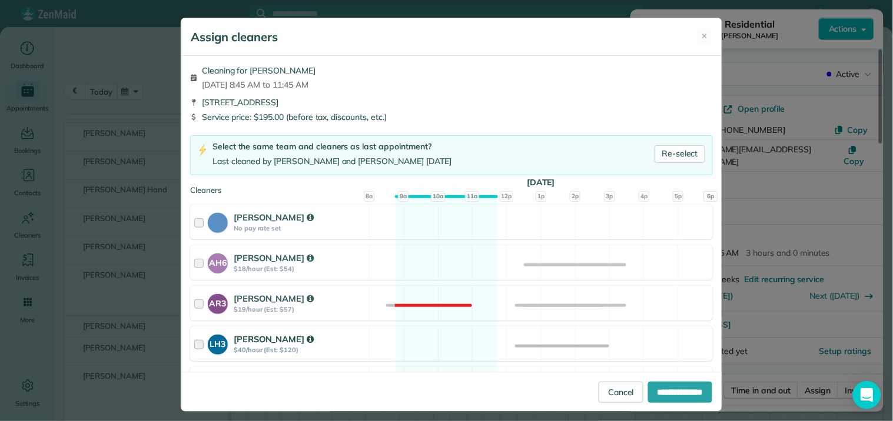
click at [445, 347] on div "LH3 Laurie Hoble $40/hour (Est: $120) Available" at bounding box center [451, 344] width 523 height 35
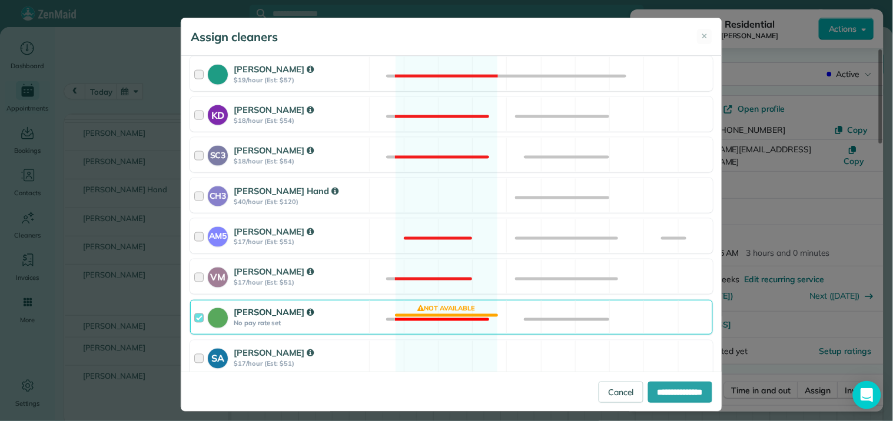
click at [457, 318] on div "Catherine Altman No pay rate set Not available" at bounding box center [451, 317] width 523 height 35
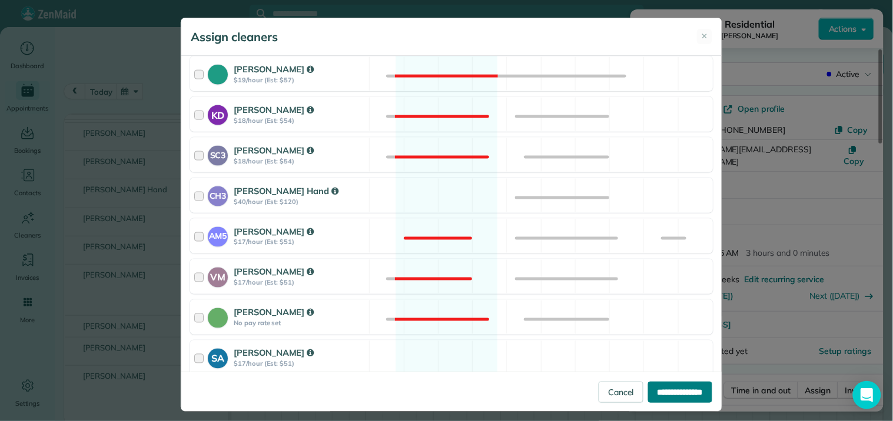
click at [674, 396] on input "**********" at bounding box center [680, 392] width 64 height 21
type input "**********"
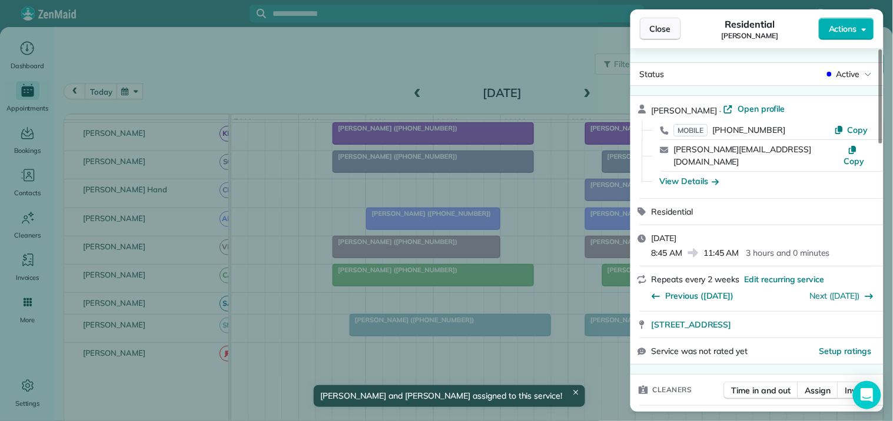
click at [670, 23] on span "Close" at bounding box center [660, 29] width 21 height 12
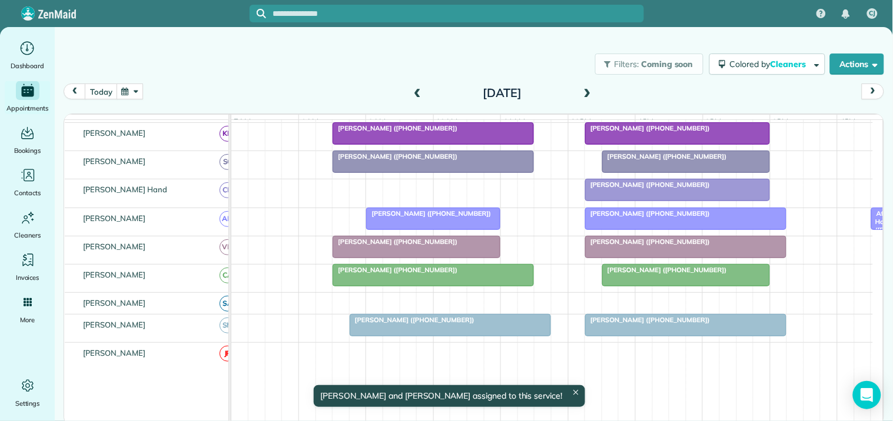
click at [583, 92] on span at bounding box center [587, 93] width 13 height 11
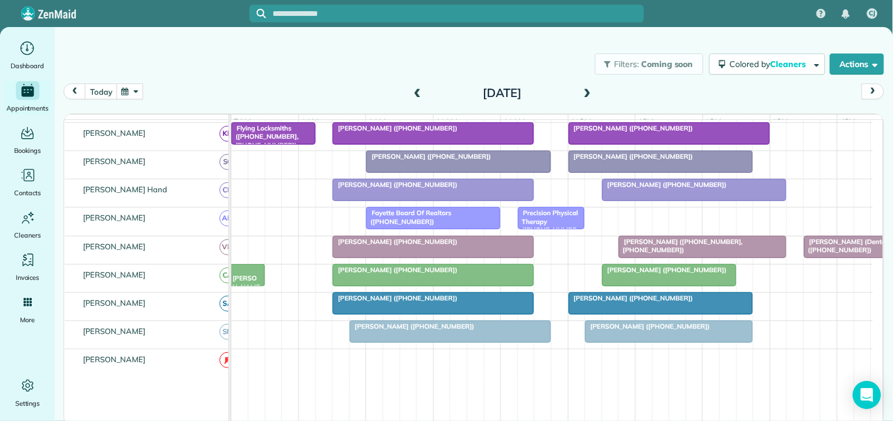
click at [391, 246] on span "Laura Hawkins (+17703313210)" at bounding box center [395, 242] width 126 height 8
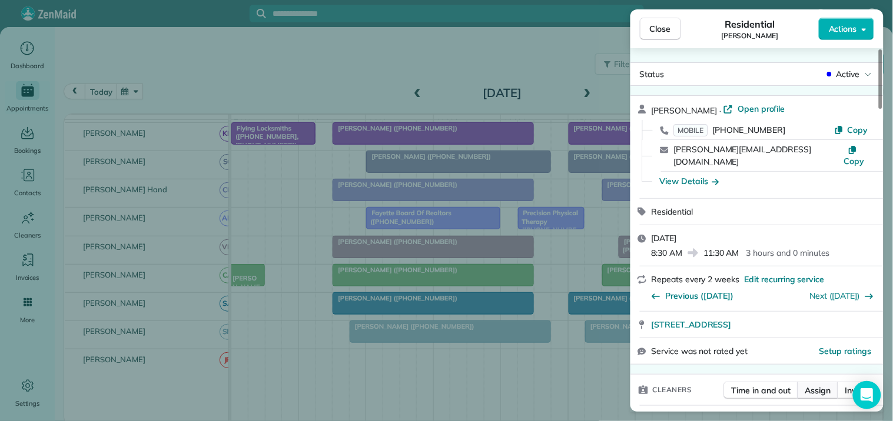
click at [815, 385] on span "Assign" at bounding box center [818, 391] width 26 height 12
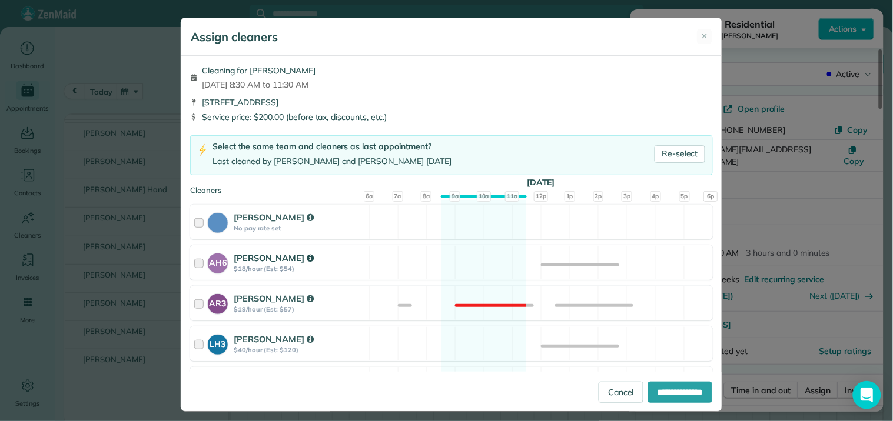
click at [486, 258] on div "AH6 Ashley Hudson $18/hour (Est: $54) Available" at bounding box center [451, 262] width 523 height 35
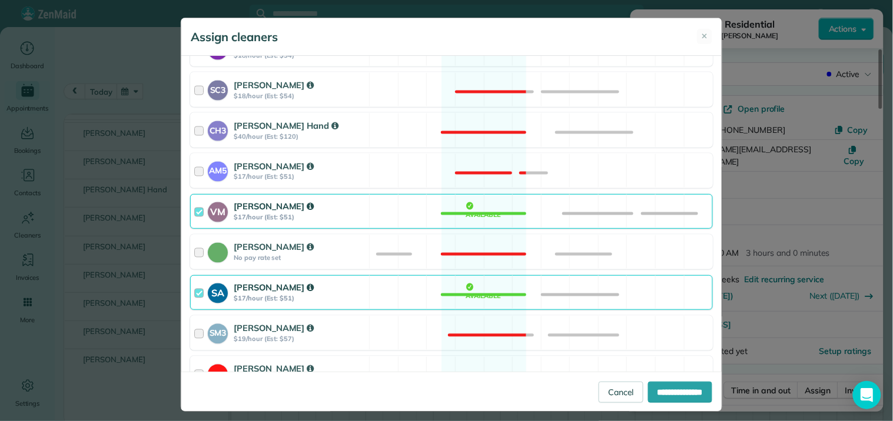
click at [467, 290] on div "SA Stephanie Allen $17/hour (Est: $51) Available" at bounding box center [451, 292] width 523 height 35
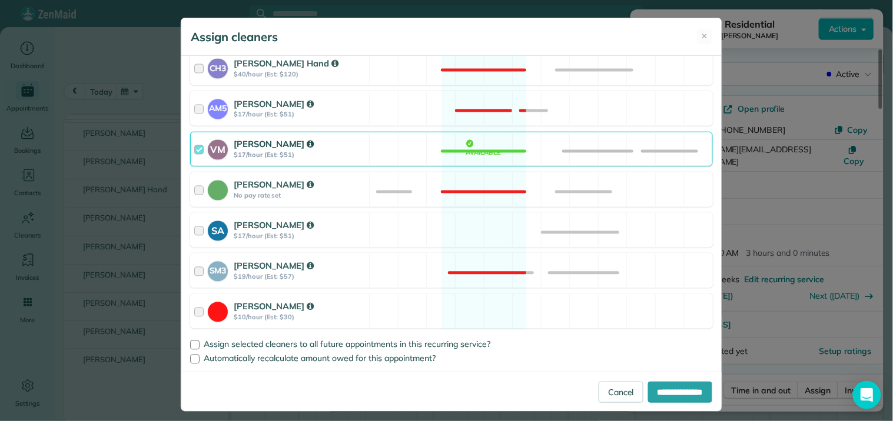
click at [190, 340] on div "Assign selected cleaners to all future appointments in this recurring service? …" at bounding box center [451, 349] width 523 height 28
click at [191, 348] on div at bounding box center [194, 345] width 9 height 9
click at [655, 386] on input "**********" at bounding box center [680, 392] width 64 height 21
type input "**********"
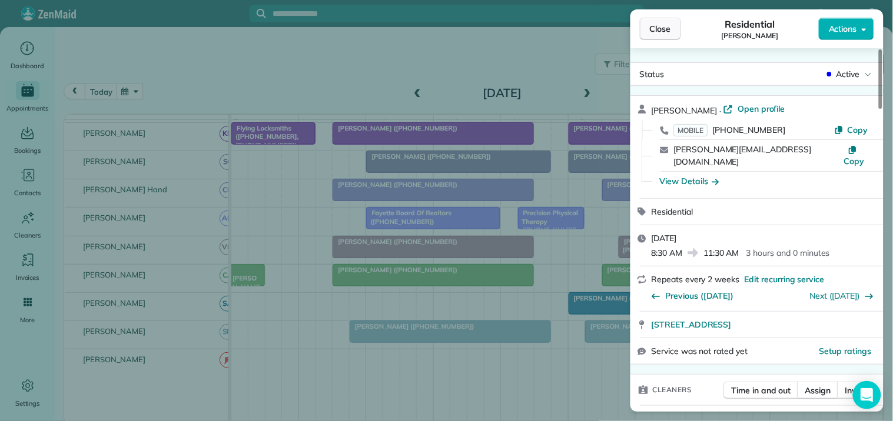
click at [660, 31] on span "Close" at bounding box center [660, 29] width 21 height 12
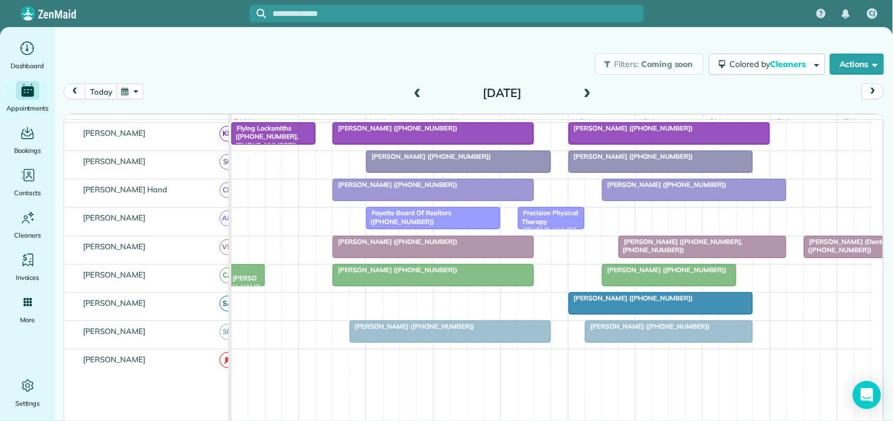
click at [646, 303] on div "Eileen Sastre (+17707225437)" at bounding box center [661, 298] width 178 height 8
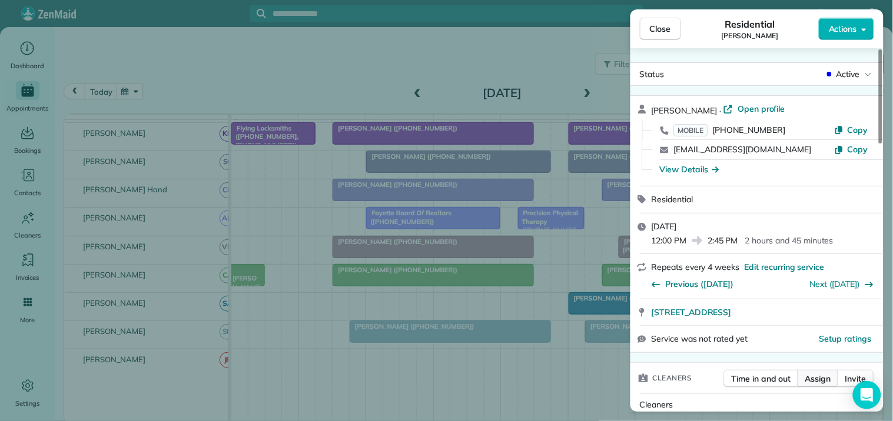
click at [824, 379] on span "Assign" at bounding box center [818, 379] width 26 height 12
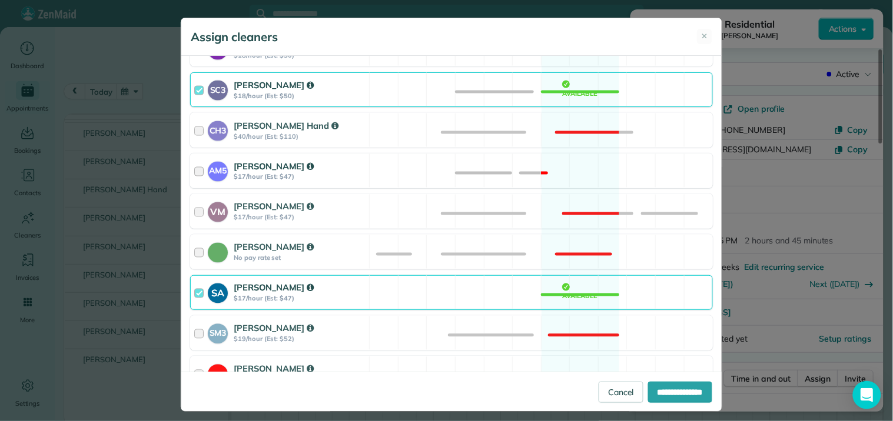
click at [571, 172] on div "AM5 Amanda Minix $17/hour (Est: $47) Not available" at bounding box center [451, 171] width 523 height 35
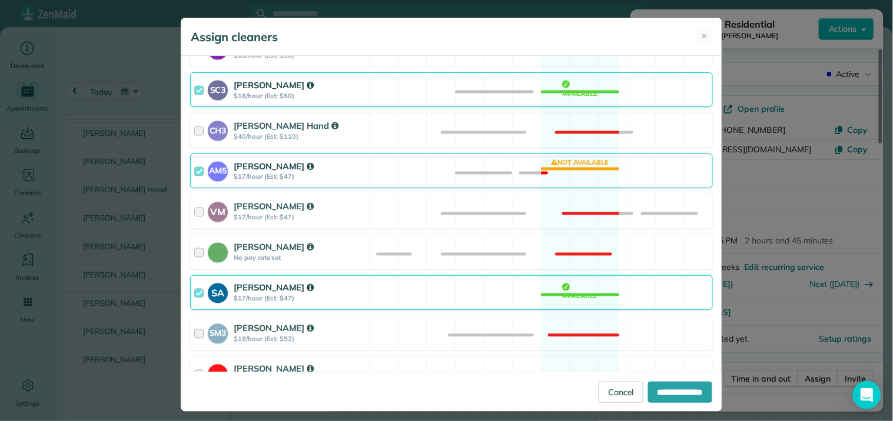
click at [563, 293] on div "SA Stephanie Allen $17/hour (Est: $47) Available" at bounding box center [451, 292] width 523 height 35
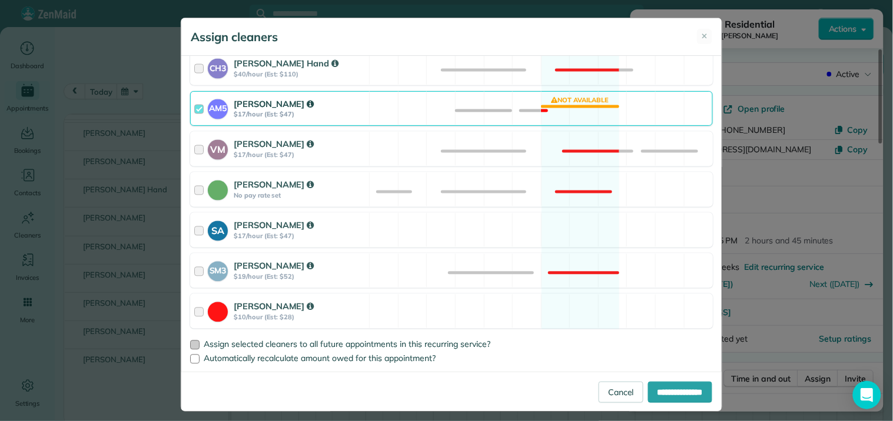
click at [190, 344] on div at bounding box center [194, 345] width 9 height 9
click at [680, 391] on input "**********" at bounding box center [680, 392] width 64 height 21
type input "**********"
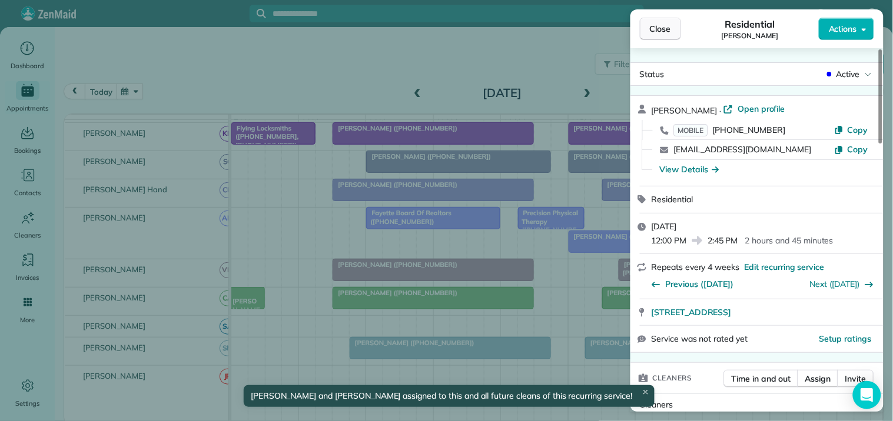
click at [667, 28] on span "Close" at bounding box center [660, 29] width 21 height 12
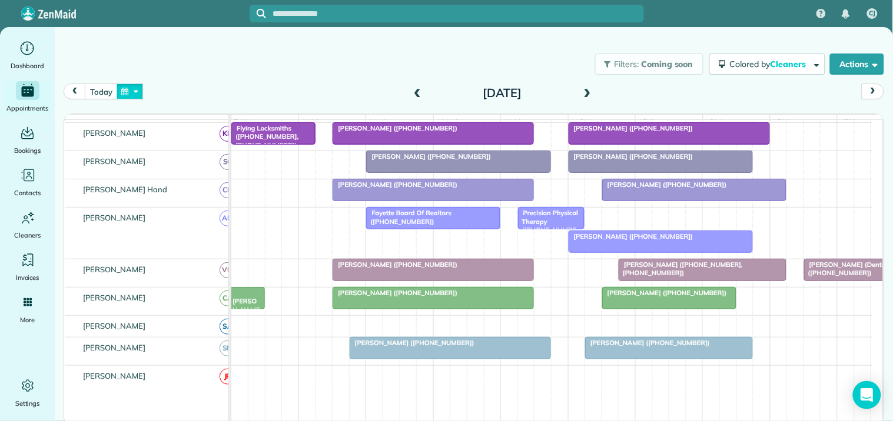
click at [131, 91] on button "button" at bounding box center [130, 92] width 27 height 16
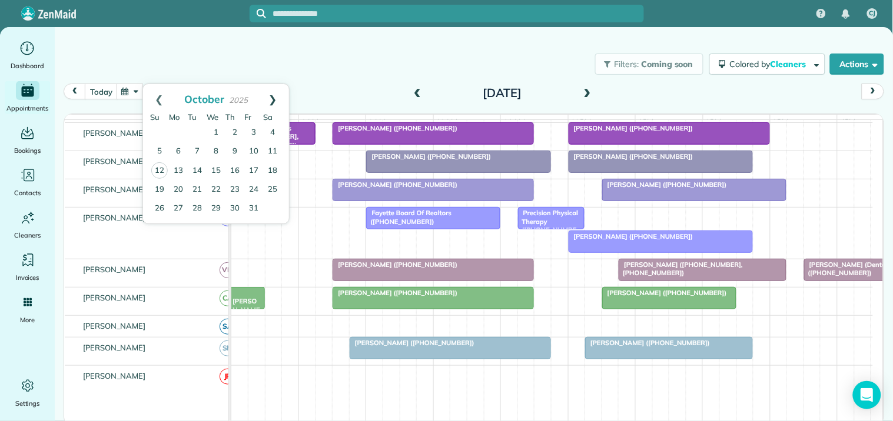
click at [275, 97] on link "Next" at bounding box center [273, 98] width 32 height 29
click at [252, 149] on link "7" at bounding box center [253, 151] width 19 height 19
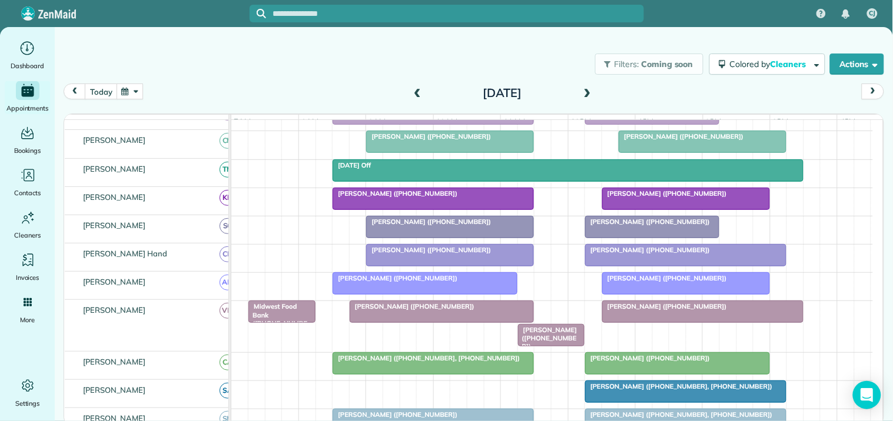
scroll to position [244, 0]
click at [129, 91] on button "button" at bounding box center [130, 92] width 27 height 16
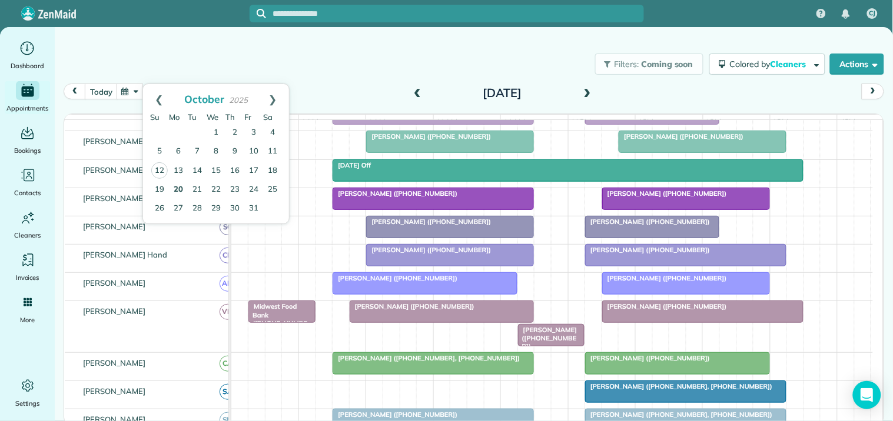
click at [175, 186] on link "20" at bounding box center [178, 190] width 19 height 19
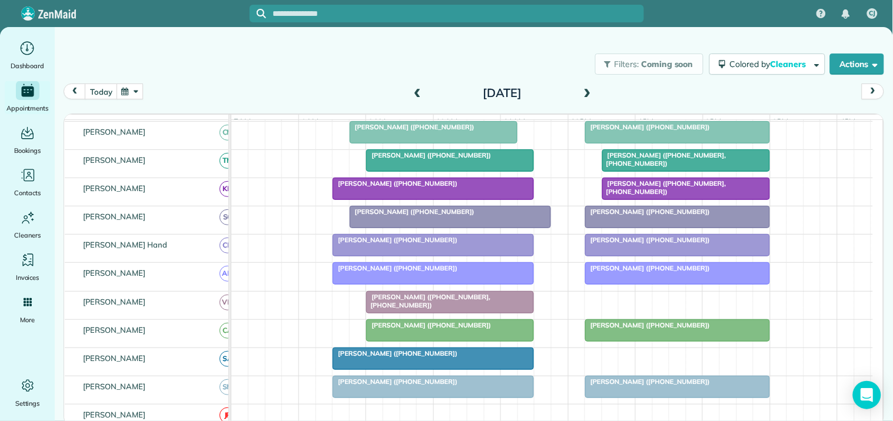
scroll to position [211, 0]
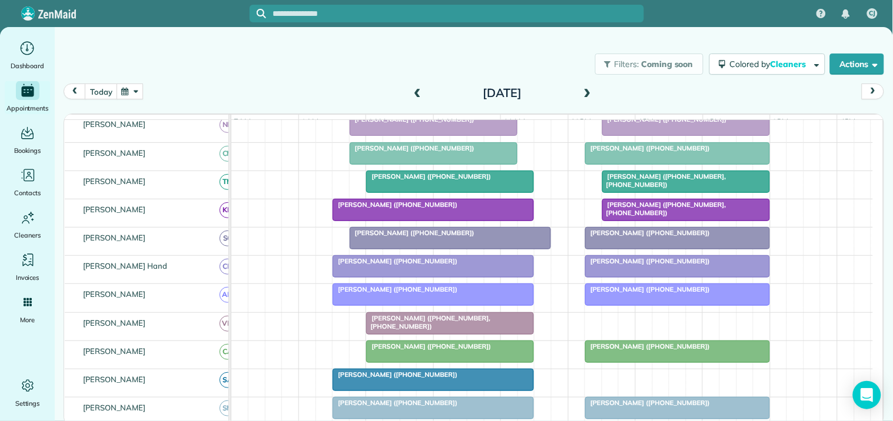
click at [585, 92] on span at bounding box center [587, 93] width 13 height 11
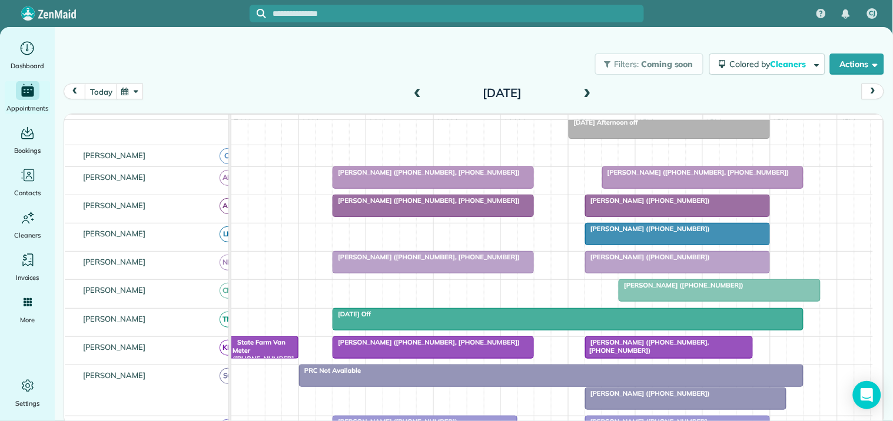
click at [418, 94] on span at bounding box center [417, 93] width 13 height 11
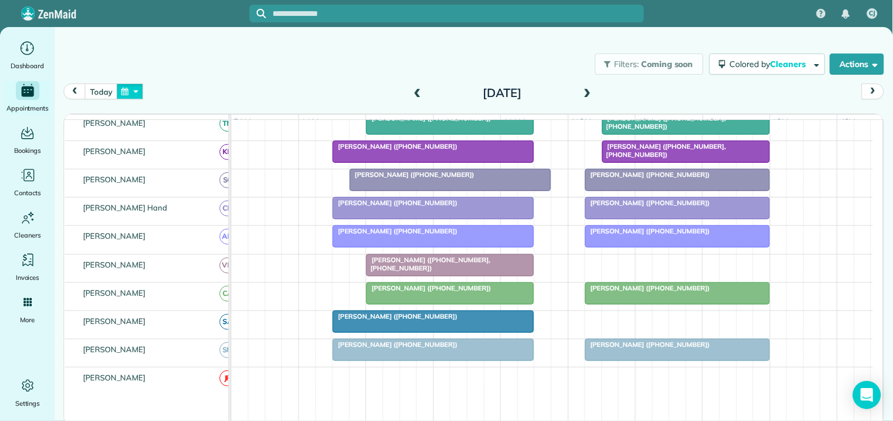
click at [132, 91] on button "button" at bounding box center [130, 92] width 27 height 16
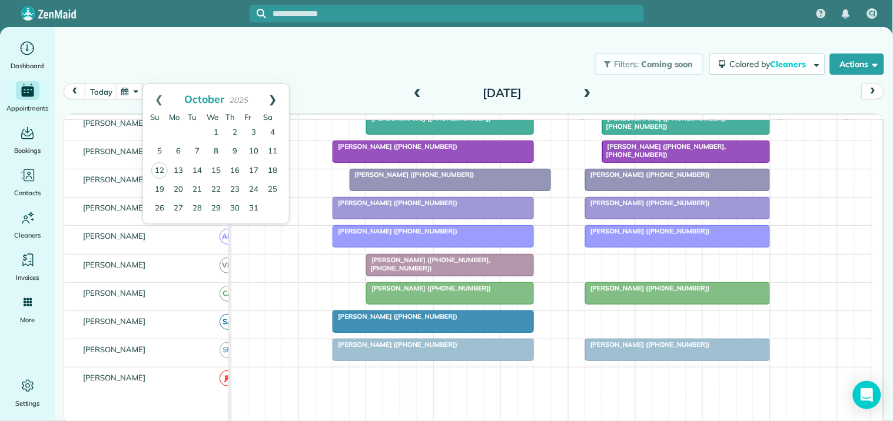
click at [271, 95] on link "Next" at bounding box center [273, 98] width 32 height 29
click at [253, 151] on link "7" at bounding box center [253, 151] width 19 height 19
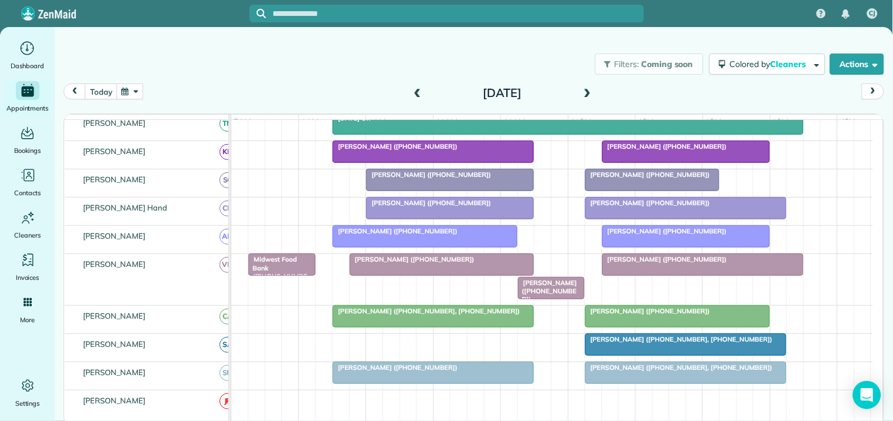
click at [656, 235] on div "Patti Olszowka (+14706354291)" at bounding box center [686, 231] width 161 height 8
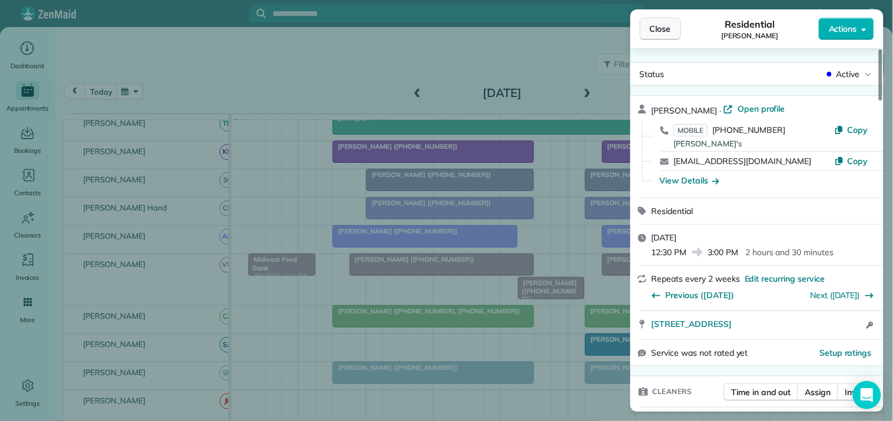
click at [668, 26] on span "Close" at bounding box center [660, 29] width 21 height 12
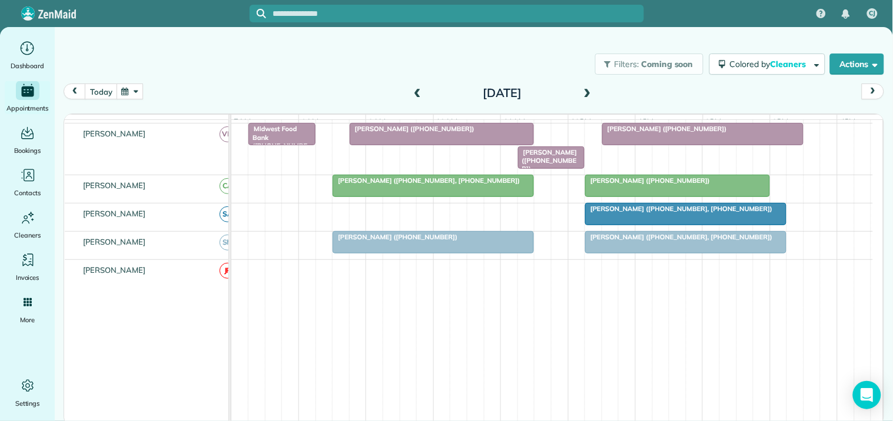
click at [661, 213] on span "Diana Cox (+16783310262, +14089107125)" at bounding box center [678, 209] width 188 height 8
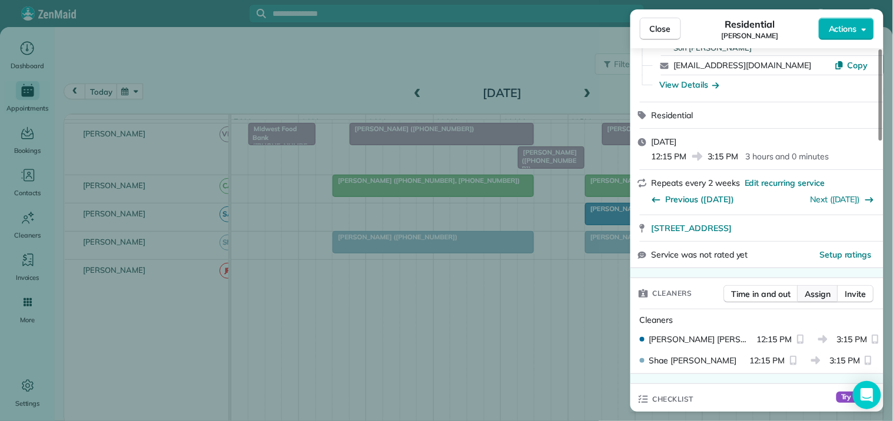
click at [813, 294] on span "Assign" at bounding box center [818, 294] width 26 height 12
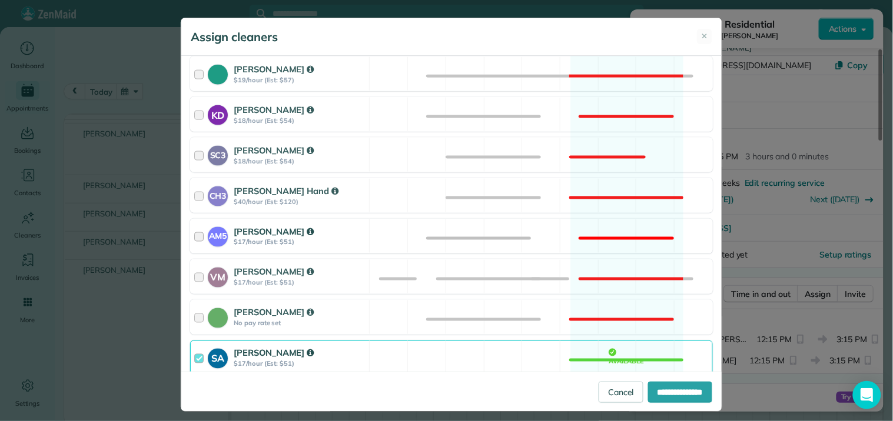
click at [617, 237] on div "AM5 Amanda Minix $17/hour (Est: $51) Not available" at bounding box center [451, 236] width 523 height 35
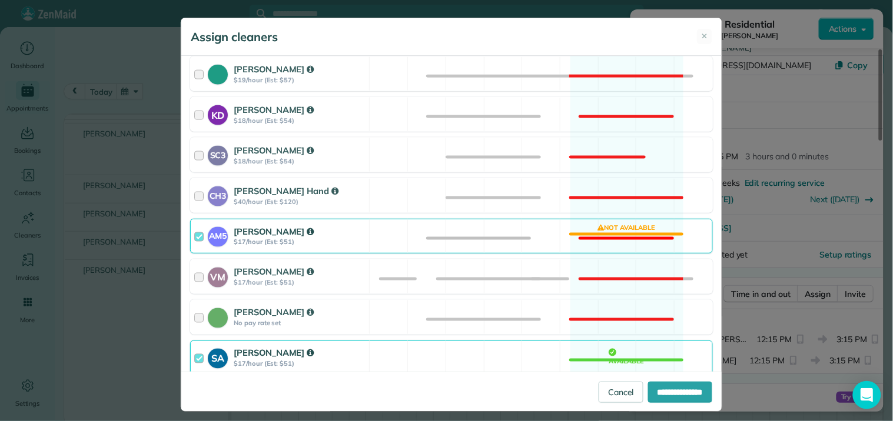
click at [614, 354] on div "SA Stephanie Allen $17/hour (Est: $51) Available" at bounding box center [451, 358] width 523 height 35
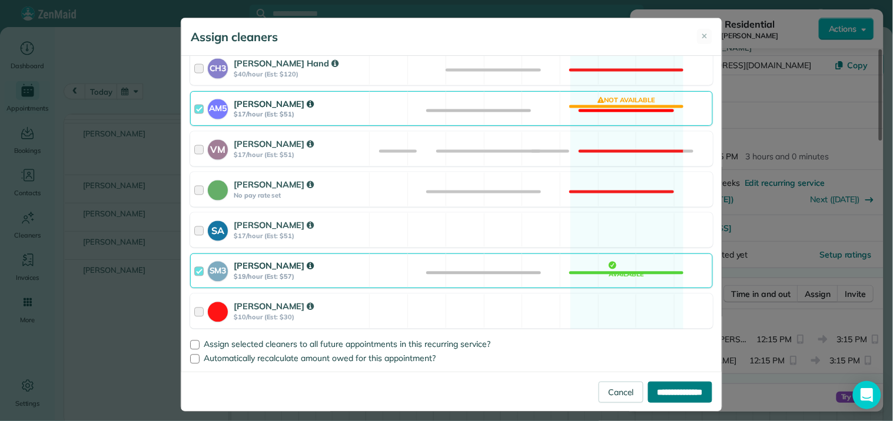
click at [685, 387] on input "**********" at bounding box center [680, 392] width 64 height 21
type input "**********"
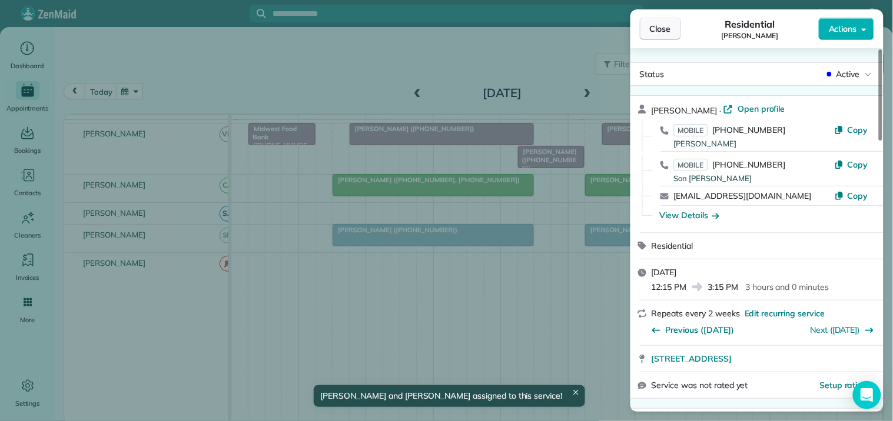
click at [657, 28] on span "Close" at bounding box center [660, 29] width 21 height 12
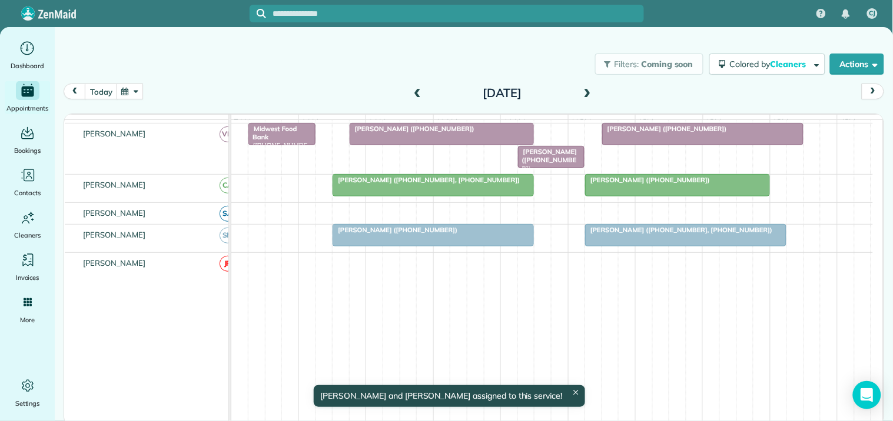
click at [132, 92] on button "button" at bounding box center [130, 92] width 27 height 16
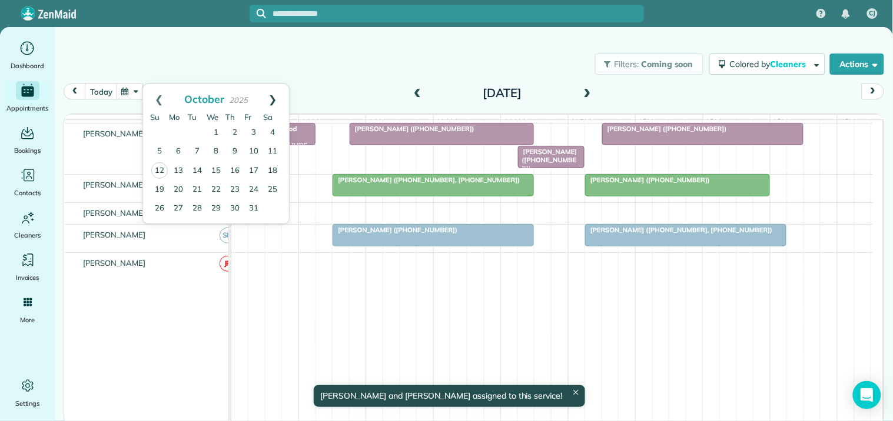
click at [274, 97] on link "Next" at bounding box center [273, 98] width 32 height 29
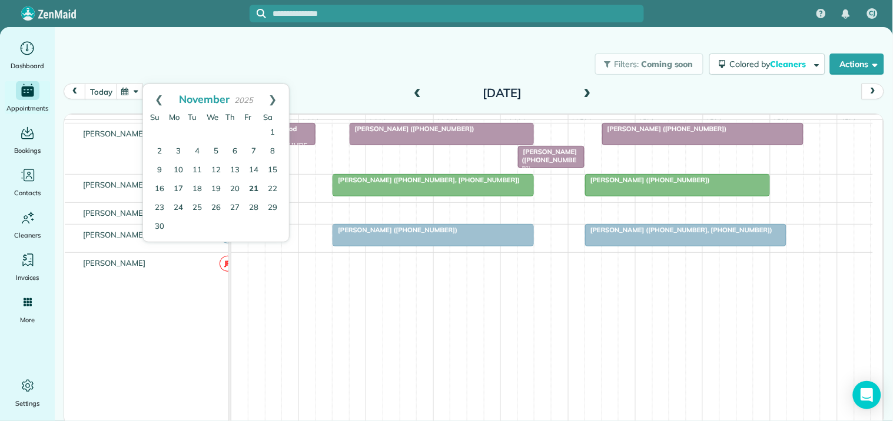
click at [254, 188] on link "21" at bounding box center [253, 189] width 19 height 19
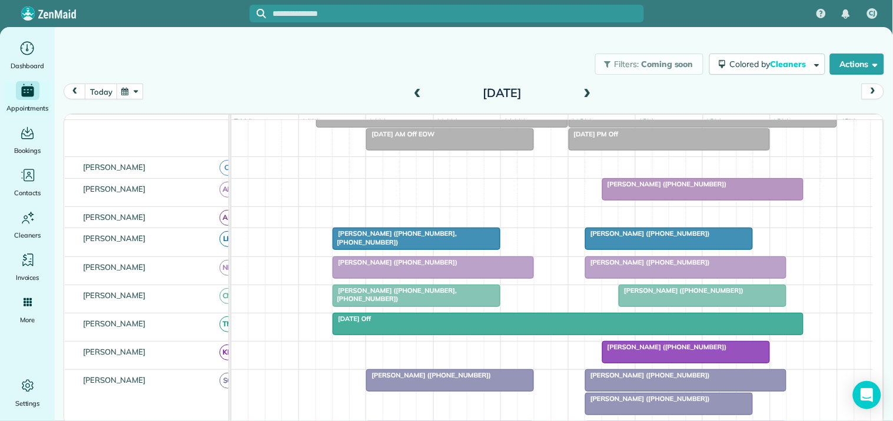
click at [683, 238] on span "Nancy Campobasso (+17047243132)" at bounding box center [647, 234] width 126 height 8
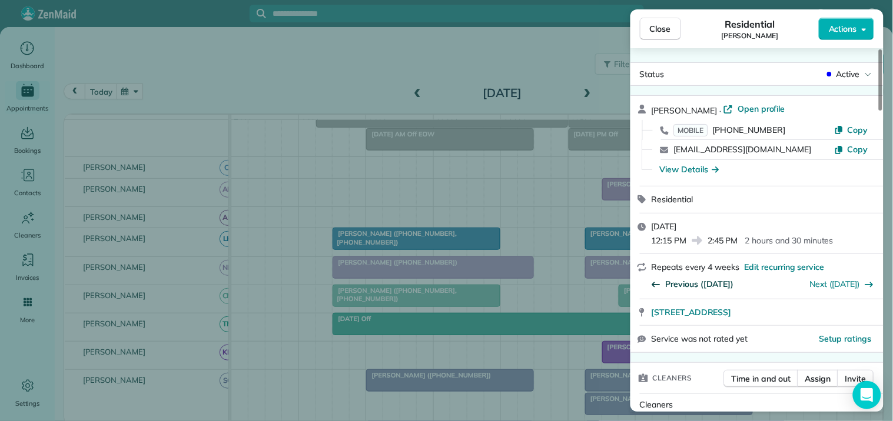
click at [711, 281] on span "Previous (Oct 20)" at bounding box center [700, 284] width 68 height 12
click at [703, 281] on span "Previous (Sep 16)" at bounding box center [700, 284] width 68 height 12
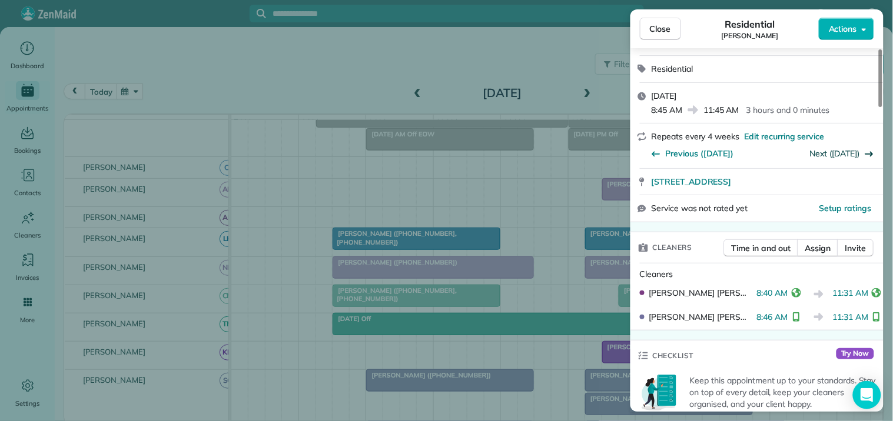
click at [846, 152] on link "Next (Oct 20)" at bounding box center [836, 153] width 50 height 11
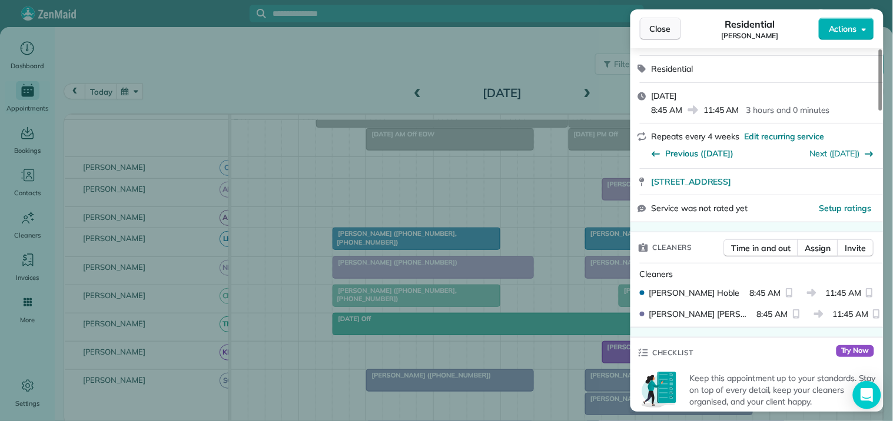
click at [667, 28] on span "Close" at bounding box center [660, 29] width 21 height 12
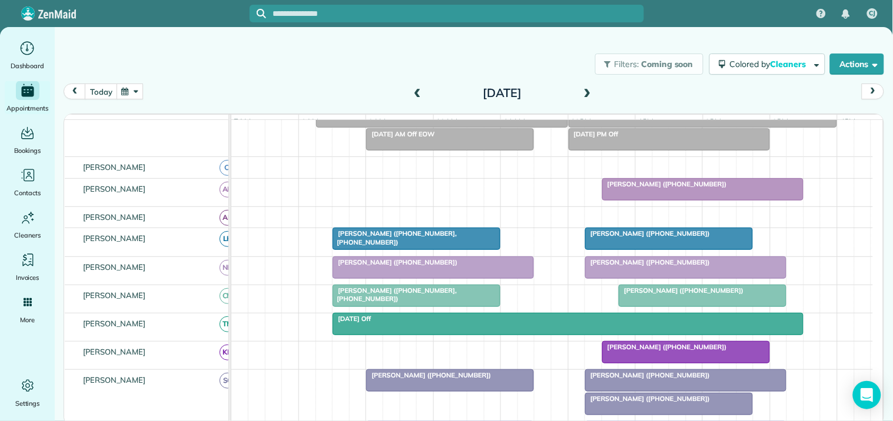
click at [632, 238] on div "Nancy Campobasso (+17047243132)" at bounding box center [669, 234] width 161 height 8
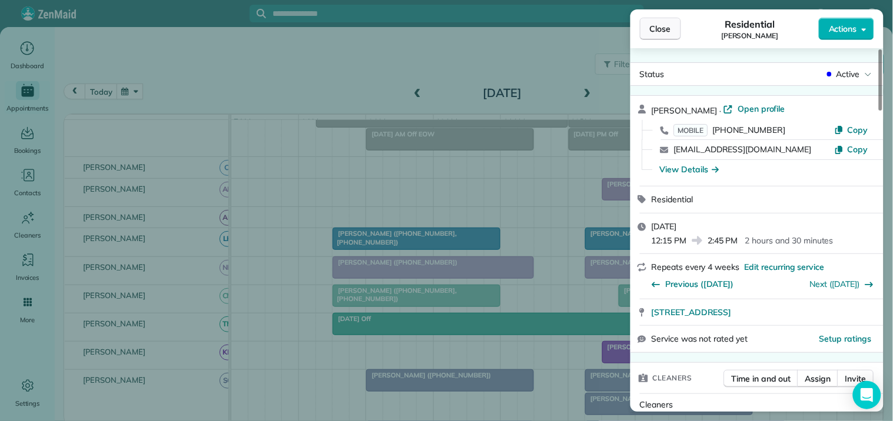
click at [655, 30] on span "Close" at bounding box center [660, 29] width 21 height 12
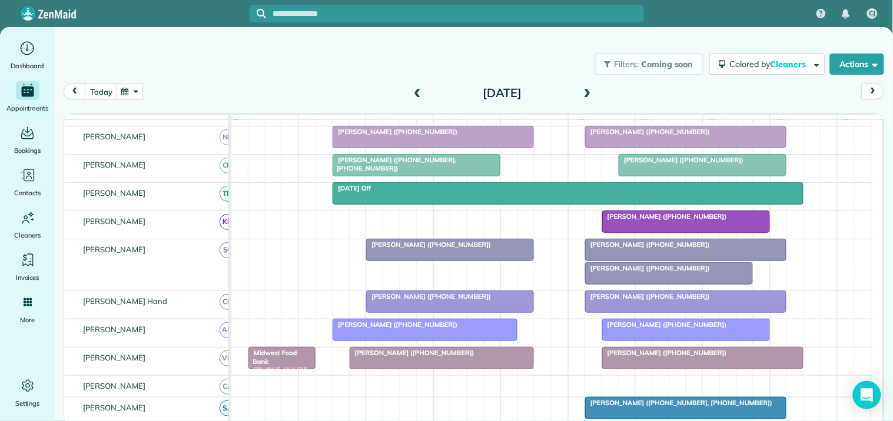
click at [650, 249] on div "Cheryl Turner (+16788733543)" at bounding box center [686, 245] width 194 height 8
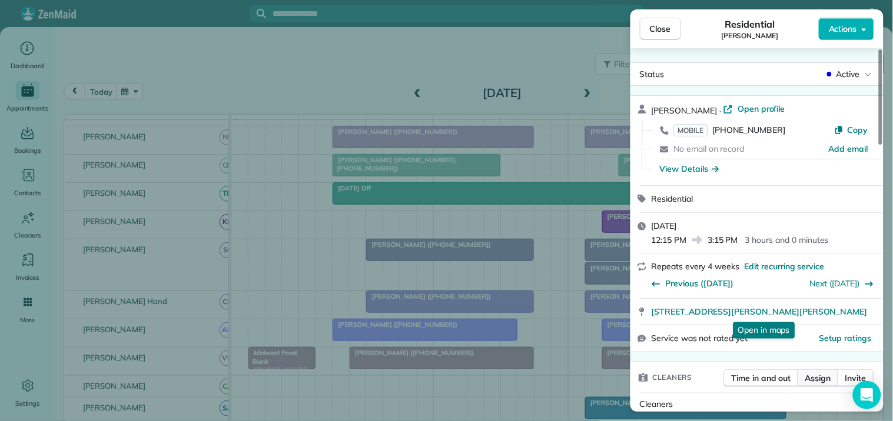
click at [822, 377] on span "Assign" at bounding box center [818, 379] width 26 height 12
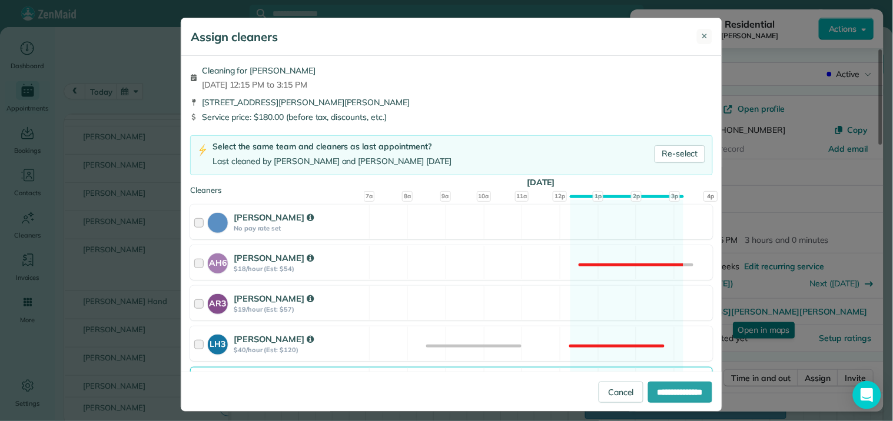
click at [697, 37] on button "✕" at bounding box center [704, 36] width 15 height 15
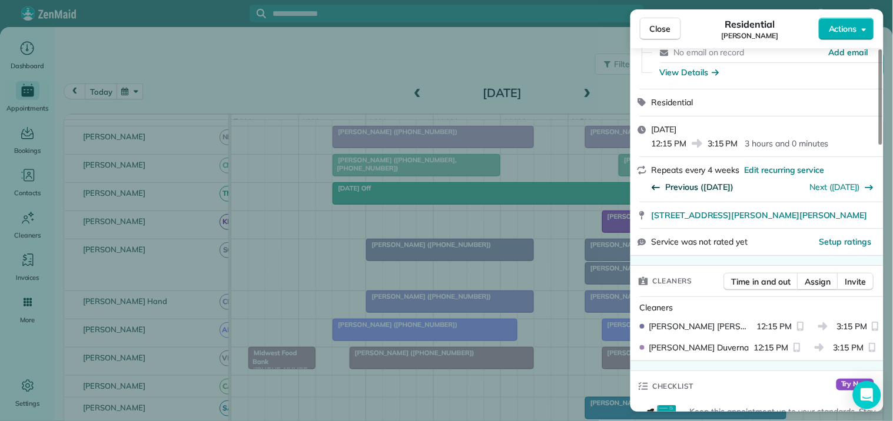
scroll to position [131, 0]
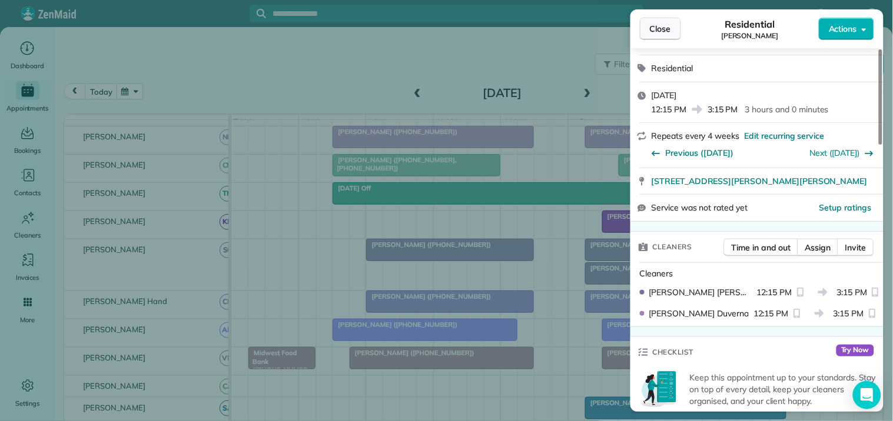
click at [657, 28] on span "Close" at bounding box center [660, 29] width 21 height 12
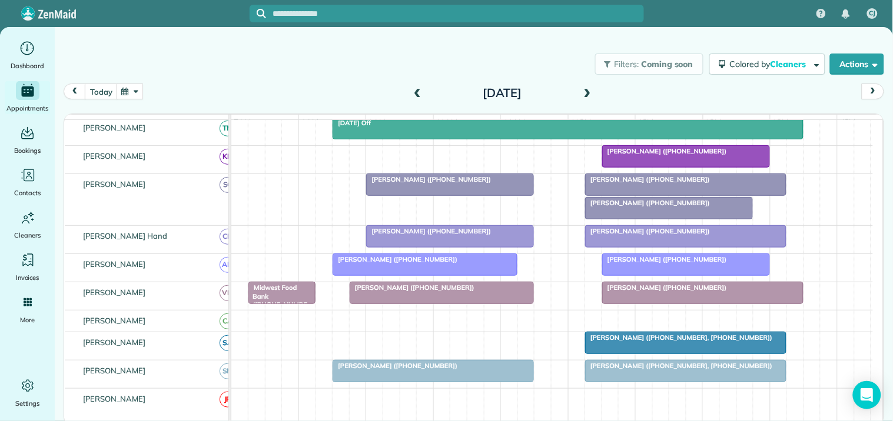
scroll to position [237, 0]
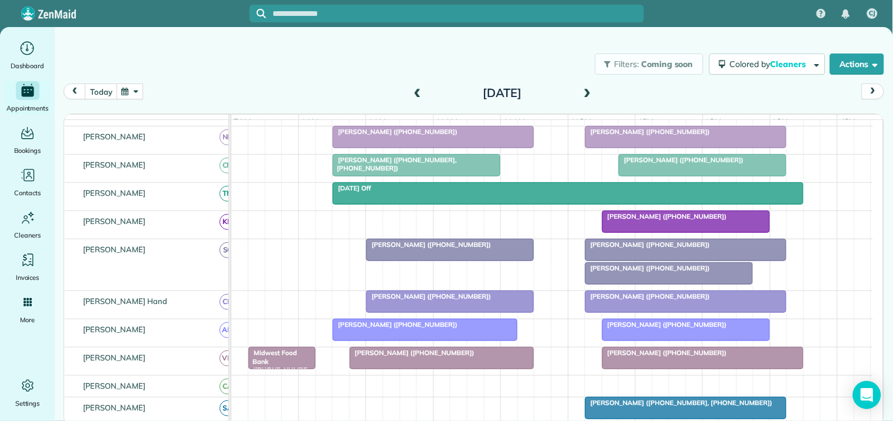
click at [661, 249] on span "Cheryl Turner (+16788733543)" at bounding box center [647, 245] width 126 height 8
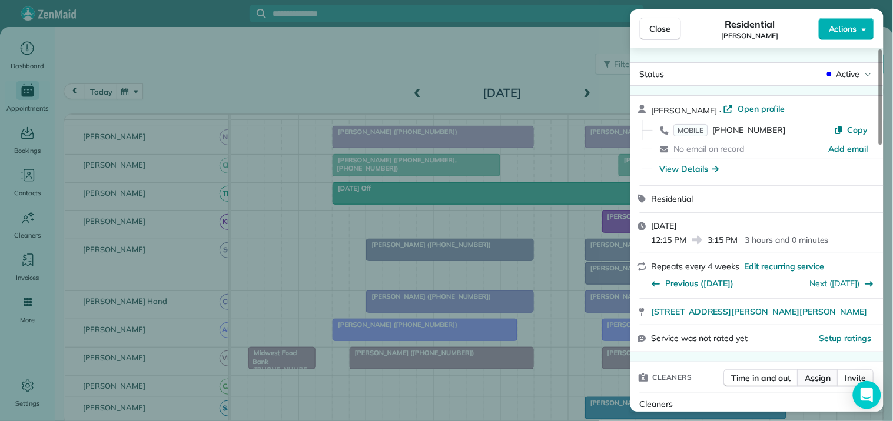
click at [819, 377] on span "Assign" at bounding box center [818, 379] width 26 height 12
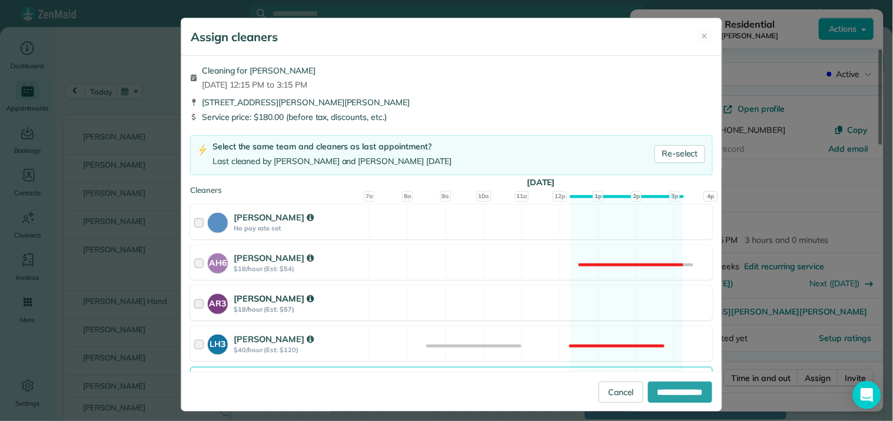
click at [611, 301] on div "AR3 Amy Reid $19/hour (Est: $57) Available" at bounding box center [451, 303] width 523 height 35
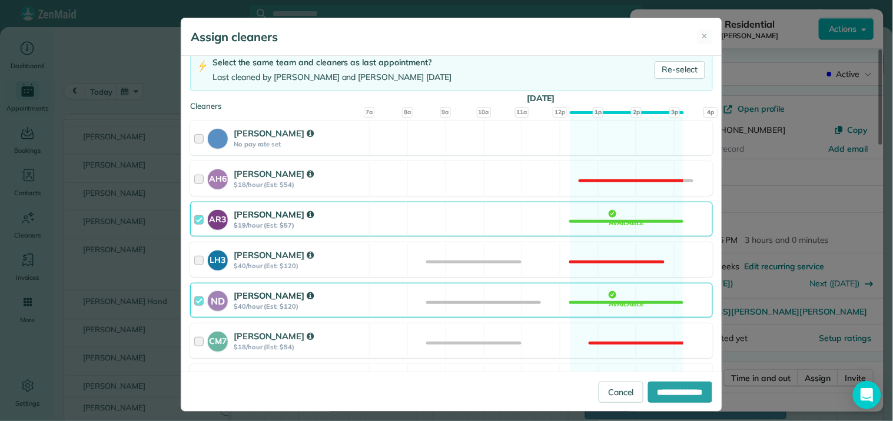
scroll to position [327, 0]
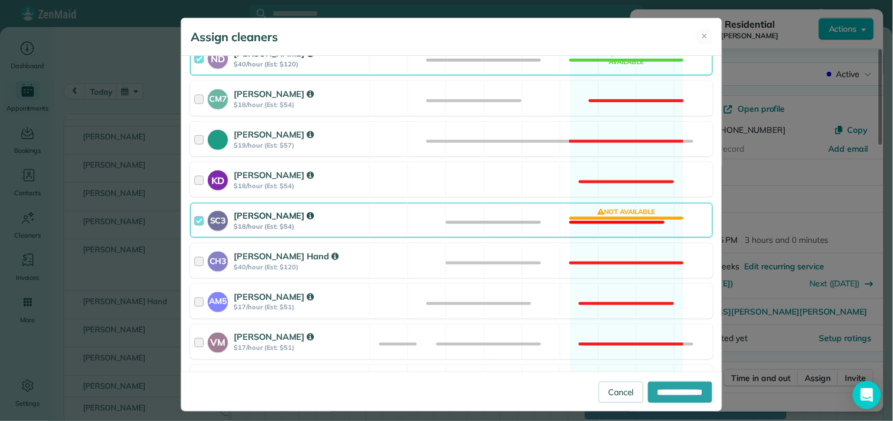
click at [616, 221] on div "SC3 Stephanie Cruz $18/hour (Est: $54) Not available" at bounding box center [451, 220] width 523 height 35
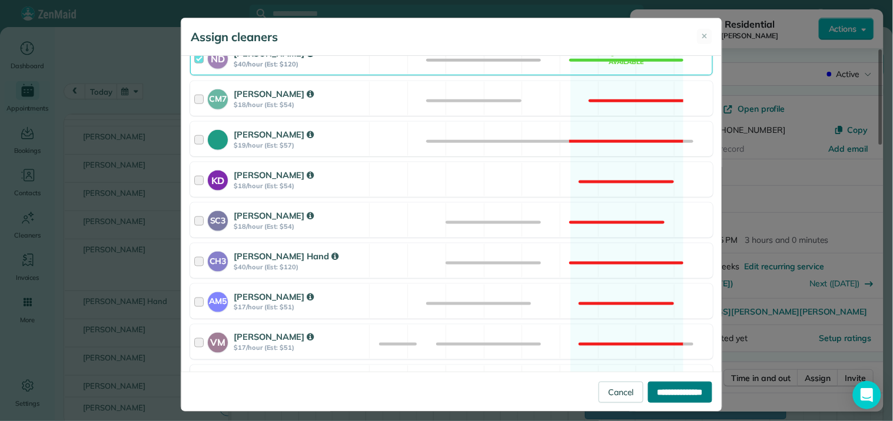
click at [667, 397] on input "**********" at bounding box center [680, 392] width 64 height 21
type input "**********"
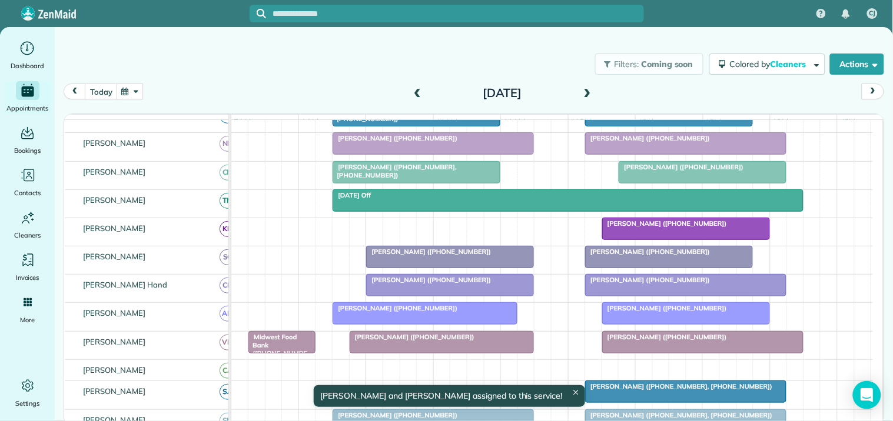
scroll to position [244, 0]
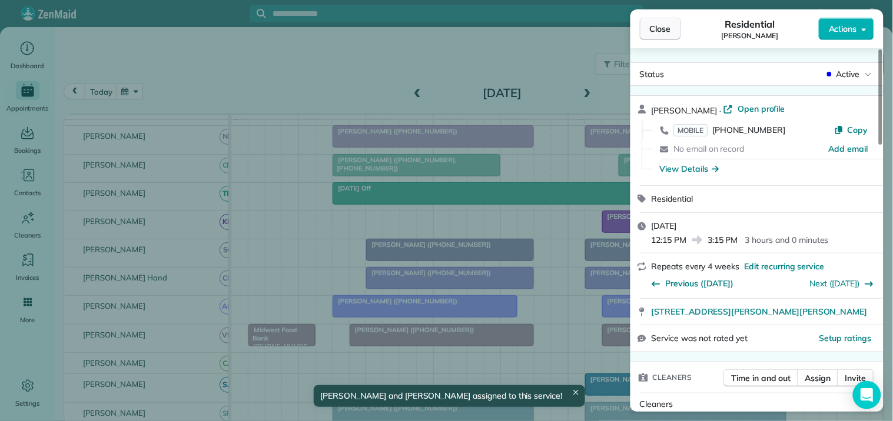
click at [665, 33] on span "Close" at bounding box center [660, 29] width 21 height 12
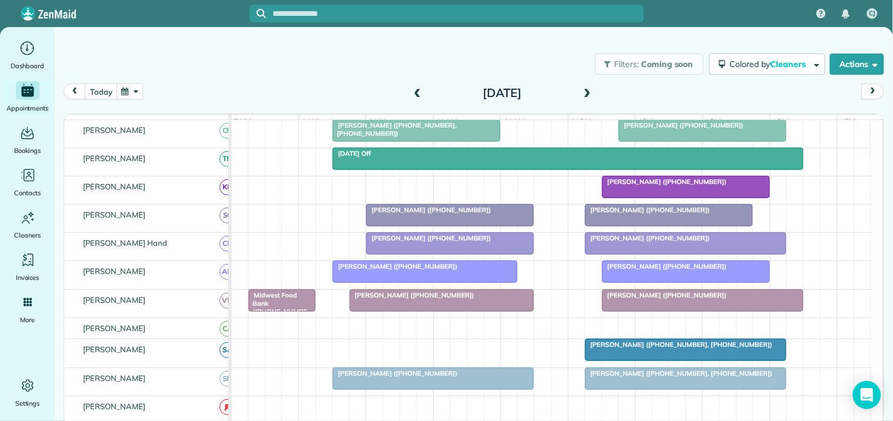
scroll to position [310, 0]
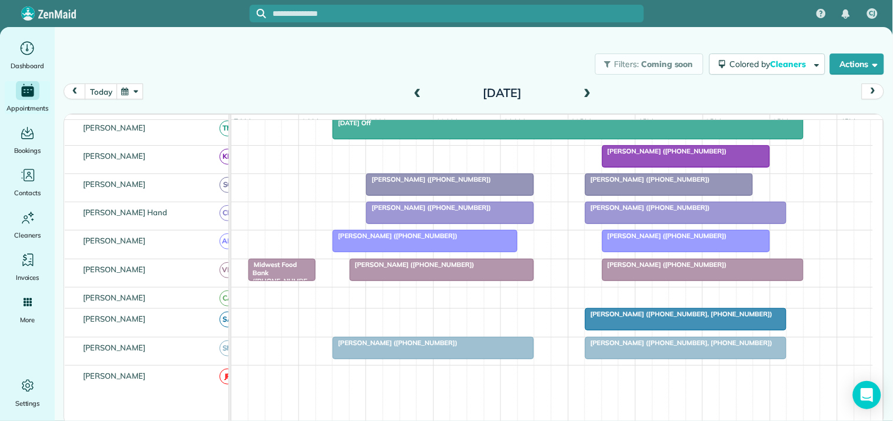
click at [661, 330] on div at bounding box center [686, 319] width 200 height 21
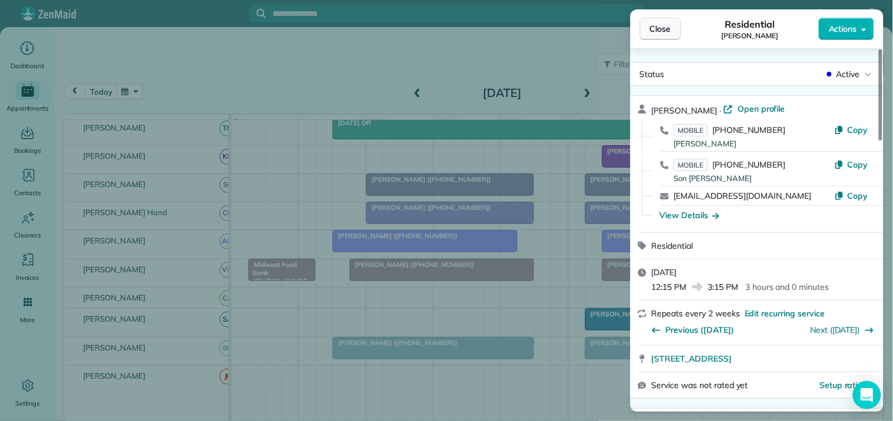
click at [657, 33] on span "Close" at bounding box center [660, 29] width 21 height 12
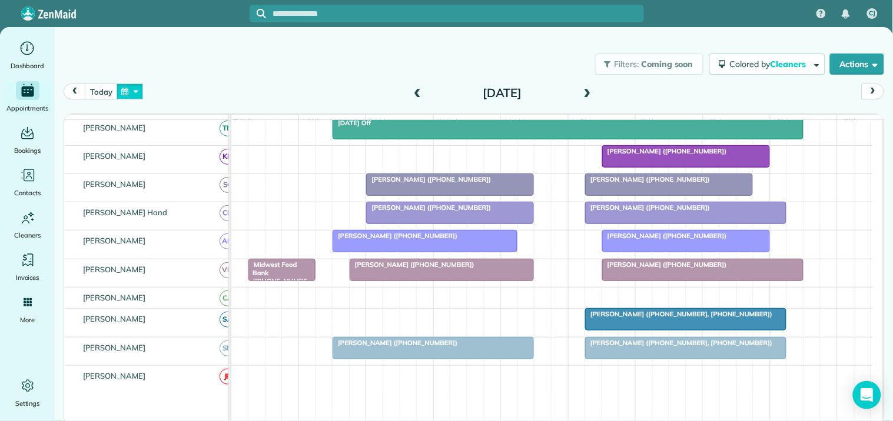
click at [132, 89] on button "button" at bounding box center [130, 92] width 27 height 16
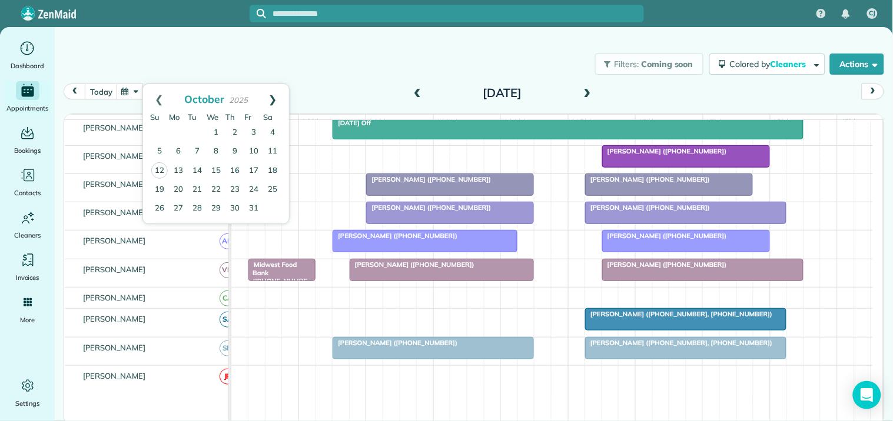
click at [273, 95] on link "Next" at bounding box center [273, 98] width 32 height 29
click at [177, 184] on link "17" at bounding box center [178, 189] width 19 height 19
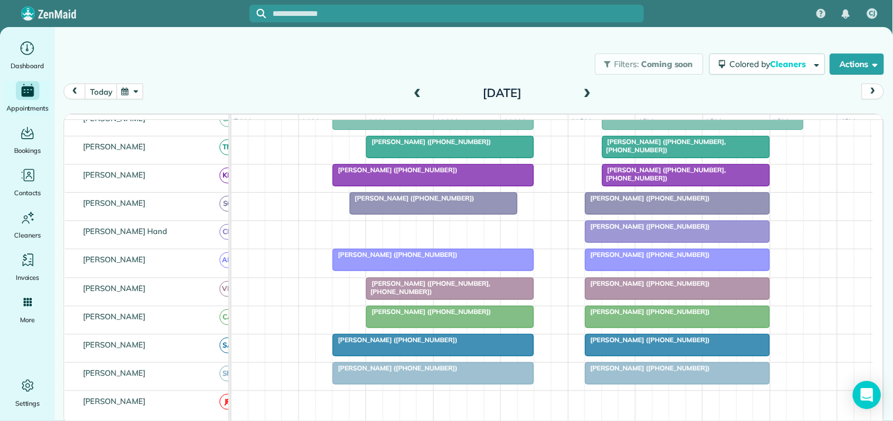
scroll to position [303, 0]
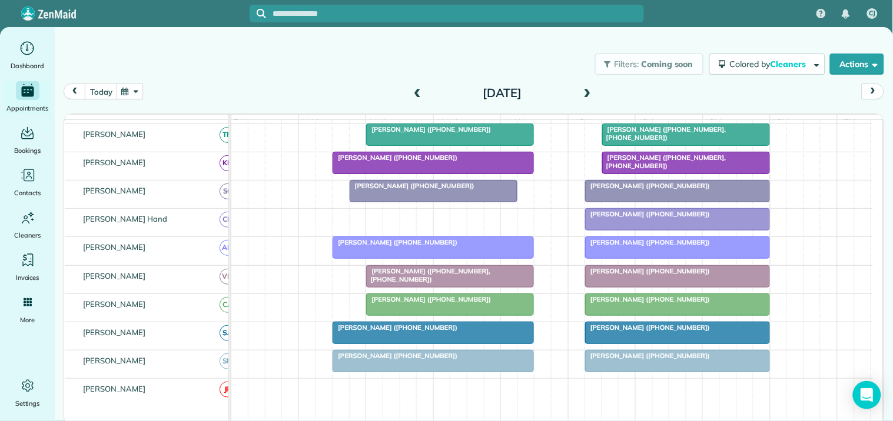
click at [414, 344] on div at bounding box center [433, 333] width 200 height 21
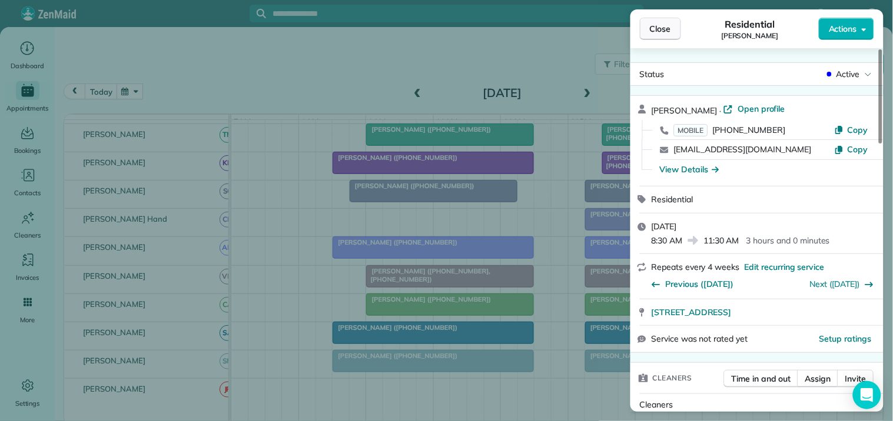
click at [666, 30] on span "Close" at bounding box center [660, 29] width 21 height 12
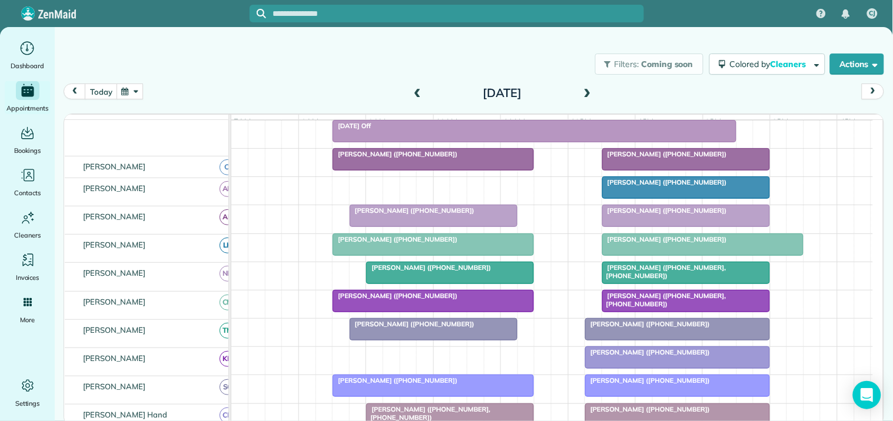
scroll to position [291, 0]
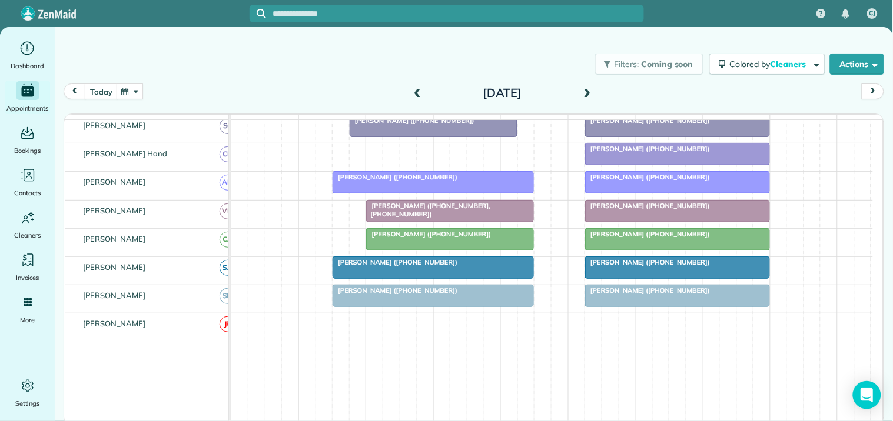
click at [421, 267] on span "Kimberly Abrams (+17703168003)" at bounding box center [395, 262] width 126 height 8
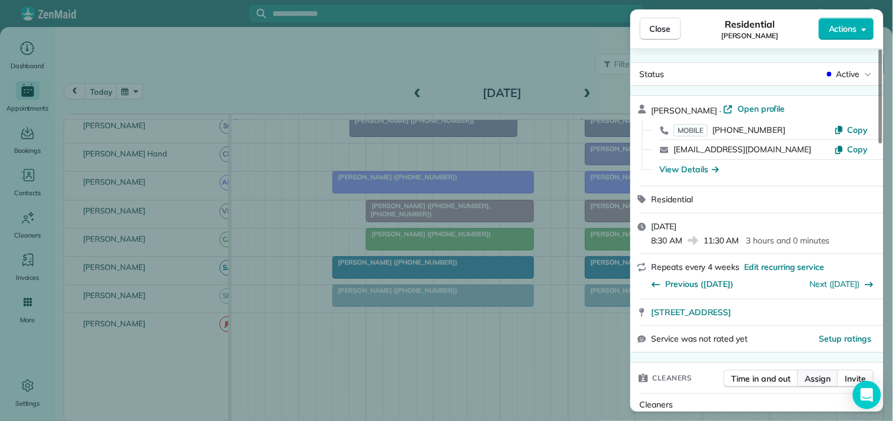
click at [820, 381] on span "Assign" at bounding box center [818, 379] width 26 height 12
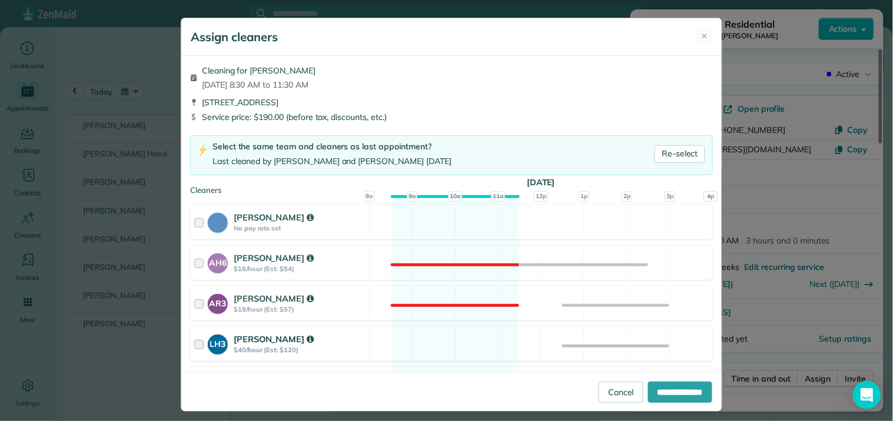
click at [451, 338] on div "LH3 Laurie Hoble $40/hour (Est: $120) Available" at bounding box center [451, 344] width 523 height 35
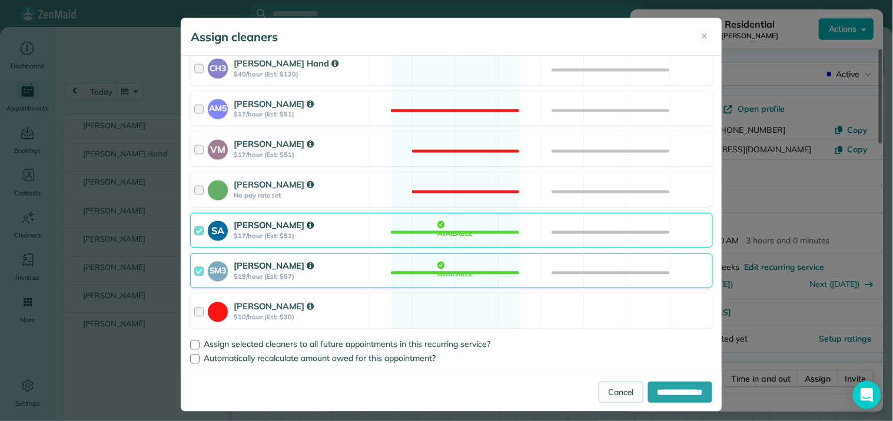
click at [466, 235] on div "SA Stephanie Allen $17/hour (Est: $51) Available" at bounding box center [451, 230] width 523 height 35
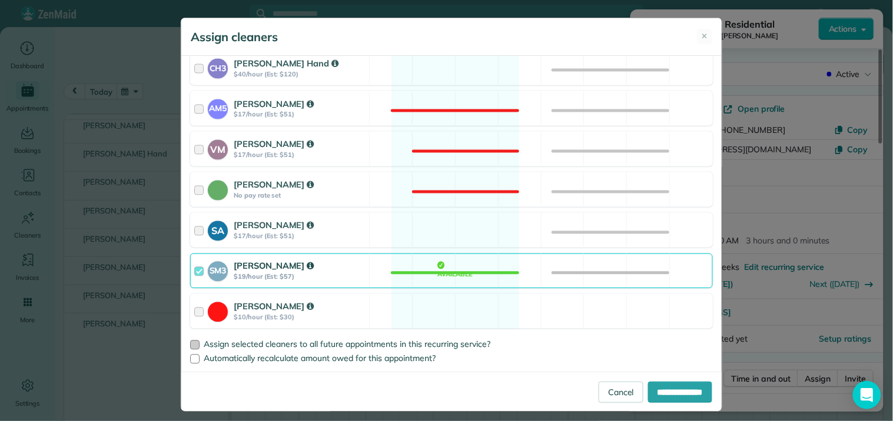
click at [190, 346] on div at bounding box center [194, 345] width 9 height 9
click at [671, 390] on input "**********" at bounding box center [680, 392] width 64 height 21
type input "**********"
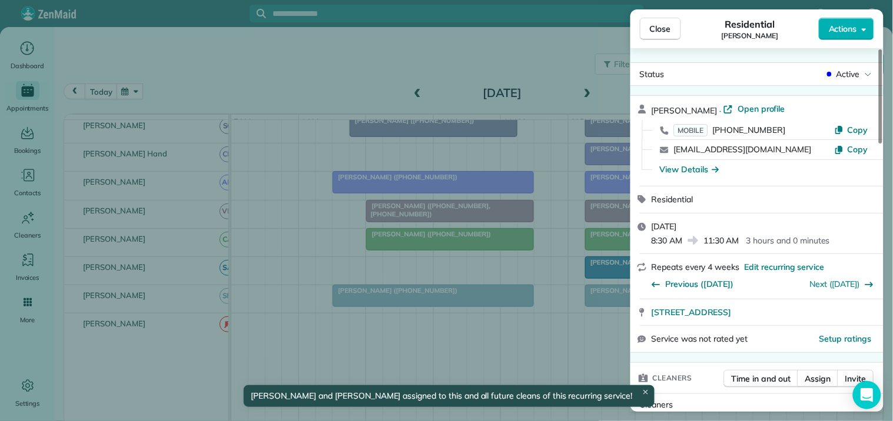
click at [660, 28] on span "Close" at bounding box center [660, 29] width 21 height 12
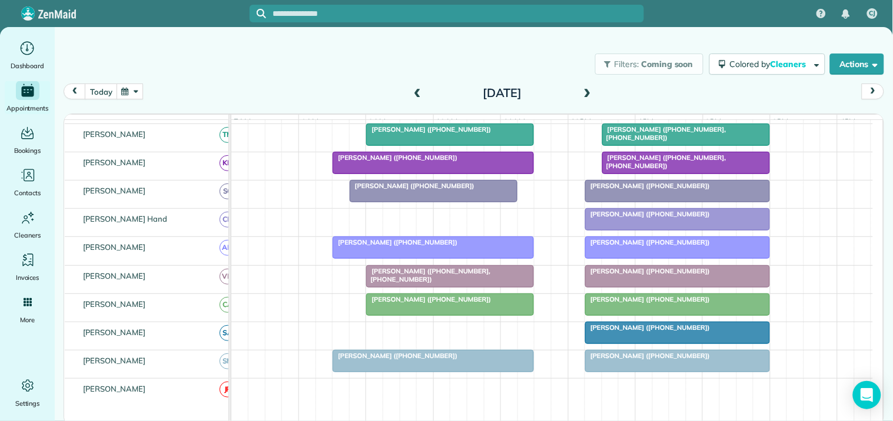
click at [586, 93] on span at bounding box center [587, 93] width 13 height 11
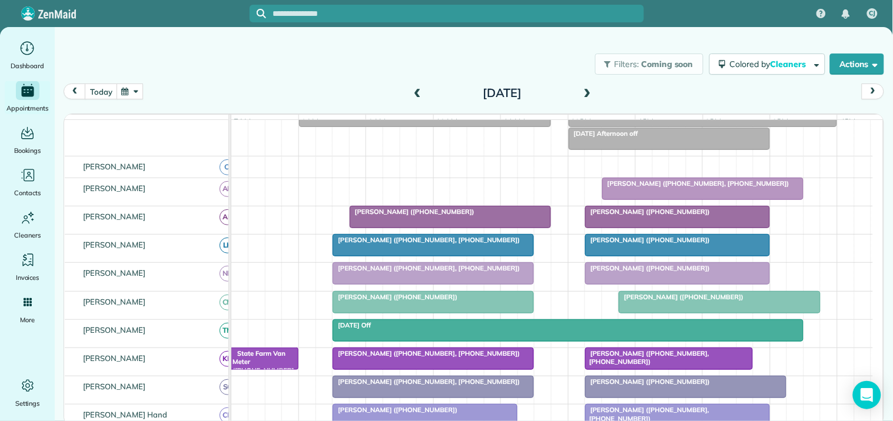
click at [480, 216] on div "Elizabeth Schmitt (+17709100887)" at bounding box center [450, 212] width 194 height 8
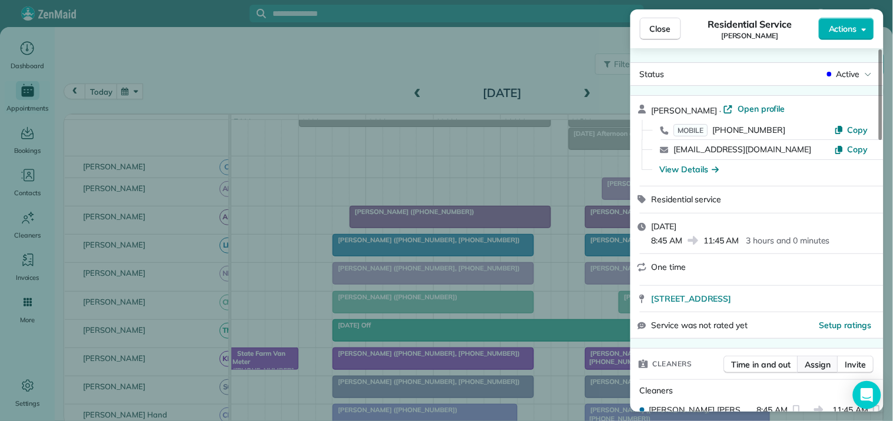
click at [811, 367] on span "Assign" at bounding box center [818, 365] width 26 height 12
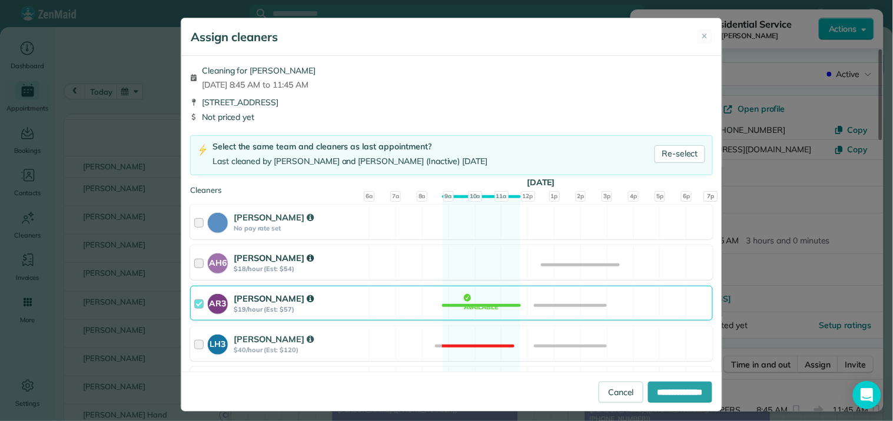
click at [470, 261] on div "AH6 Ashley Hudson $18/hour (Est: $54) Available" at bounding box center [451, 262] width 523 height 35
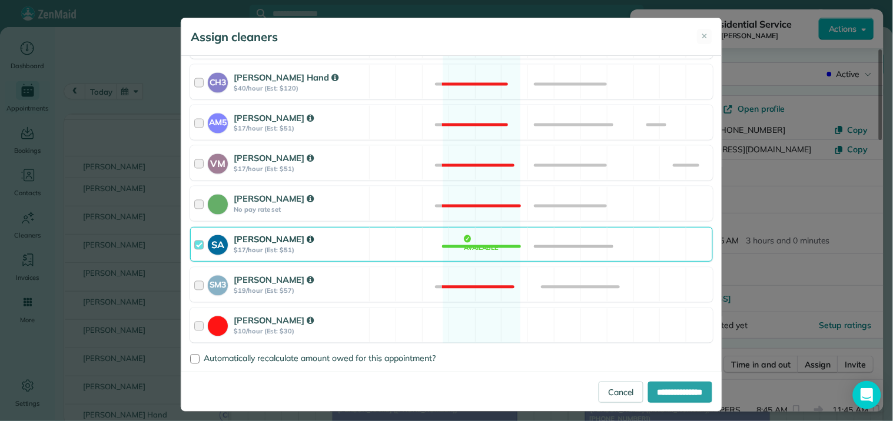
click at [471, 250] on div "SA Stephanie Allen $17/hour (Est: $51) Available" at bounding box center [451, 244] width 523 height 35
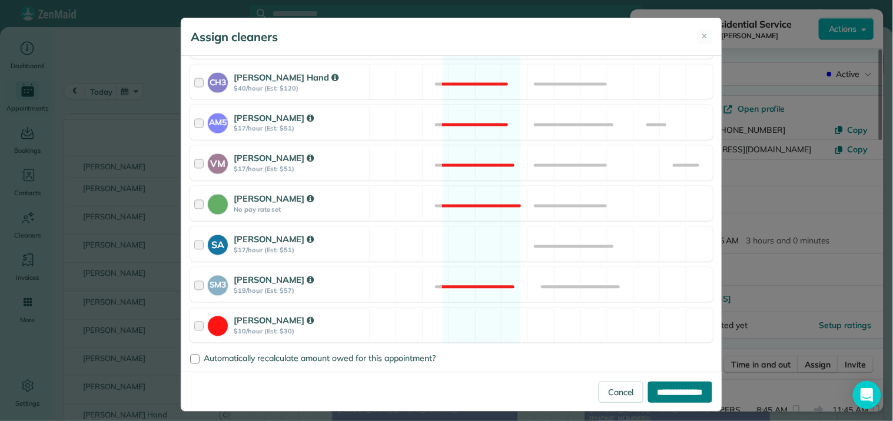
click at [675, 398] on input "**********" at bounding box center [680, 392] width 64 height 21
type input "**********"
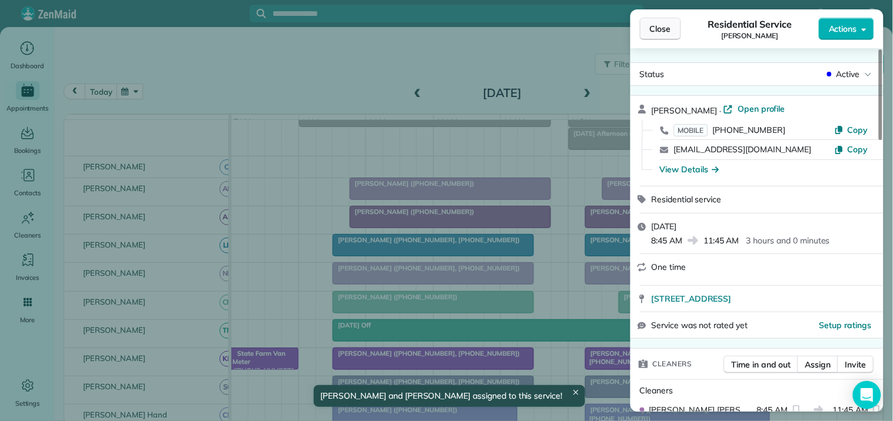
click at [669, 29] on span "Close" at bounding box center [660, 29] width 21 height 12
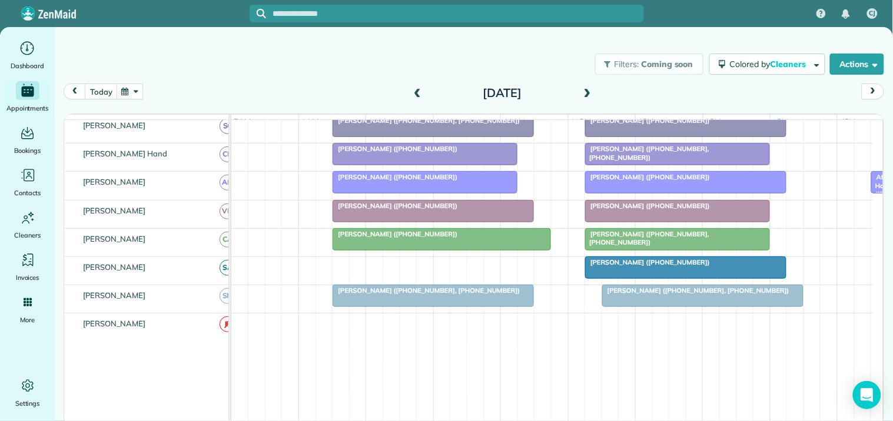
click at [137, 91] on button "button" at bounding box center [130, 92] width 27 height 16
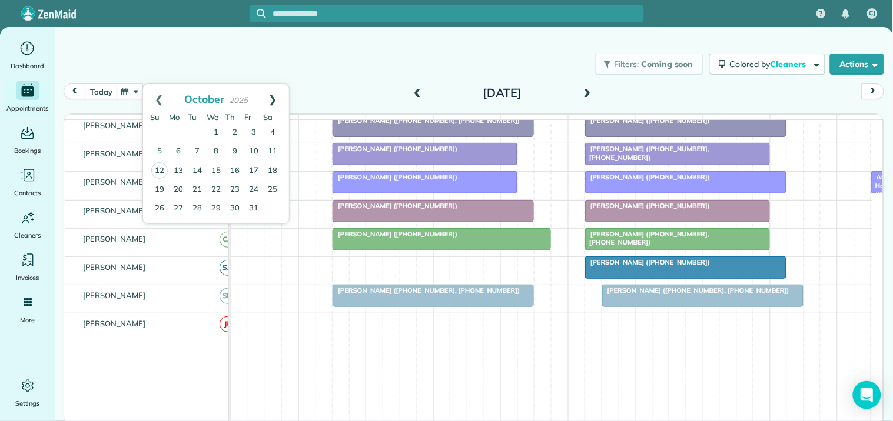
click at [274, 98] on link "Next" at bounding box center [273, 98] width 32 height 29
click at [172, 168] on link "15" at bounding box center [178, 170] width 19 height 19
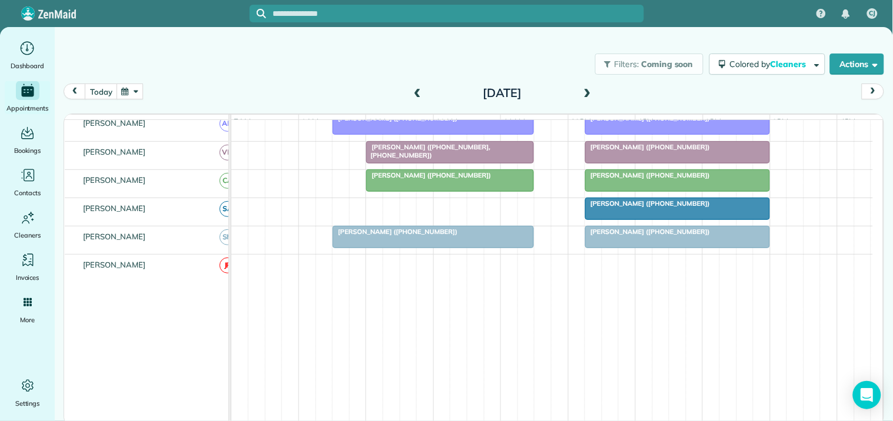
click at [678, 220] on div at bounding box center [678, 208] width 184 height 21
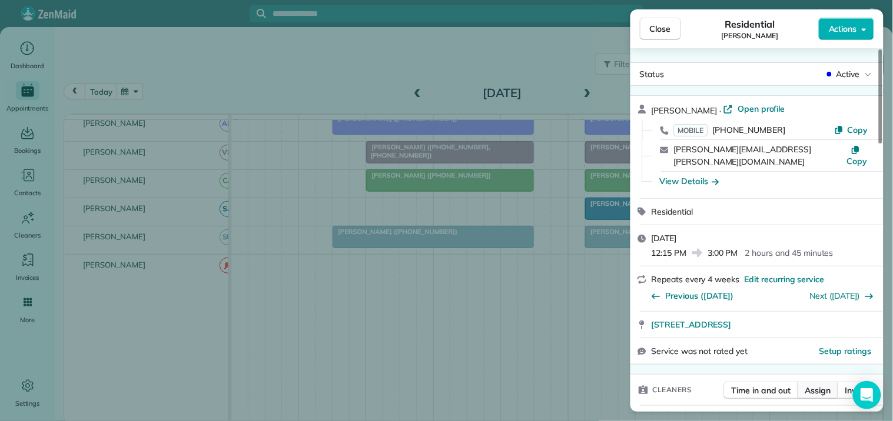
click at [825, 385] on span "Assign" at bounding box center [818, 391] width 26 height 12
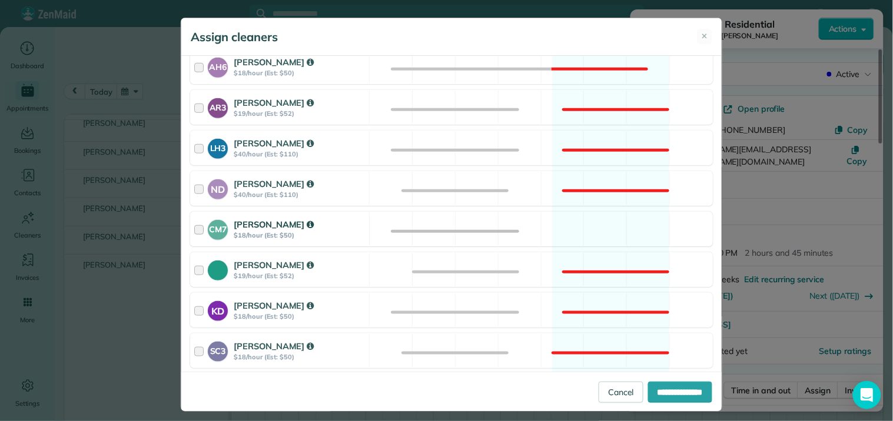
click at [602, 220] on div "CM7 Caitlin Miller $18/hour (Est: $50) Available" at bounding box center [451, 229] width 523 height 35
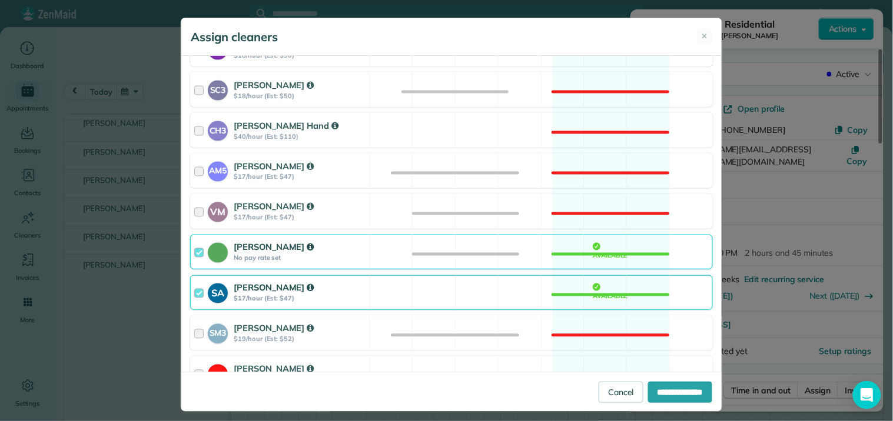
click at [595, 291] on div "SA Stephanie Allen $17/hour (Est: $47) Available" at bounding box center [451, 292] width 523 height 35
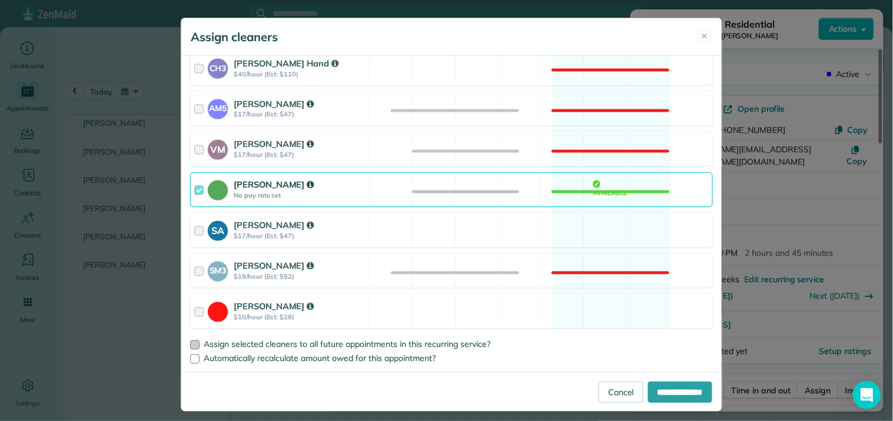
click at [190, 342] on div at bounding box center [194, 345] width 9 height 9
click at [675, 393] on input "**********" at bounding box center [680, 392] width 64 height 21
type input "**********"
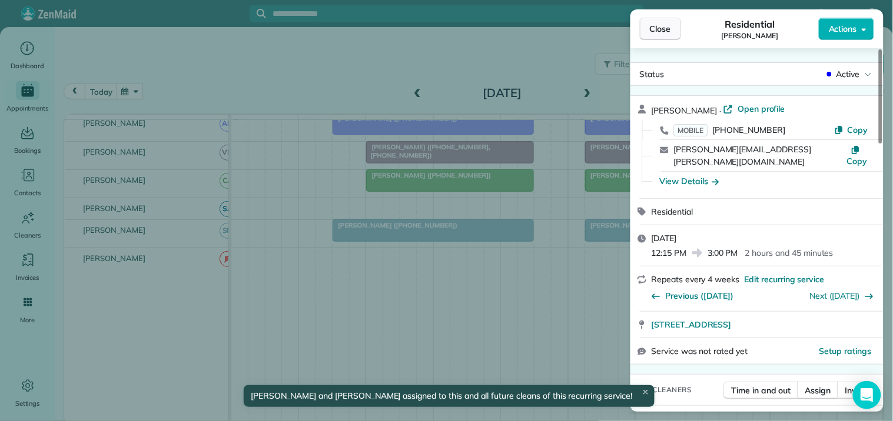
click at [663, 31] on span "Close" at bounding box center [660, 29] width 21 height 12
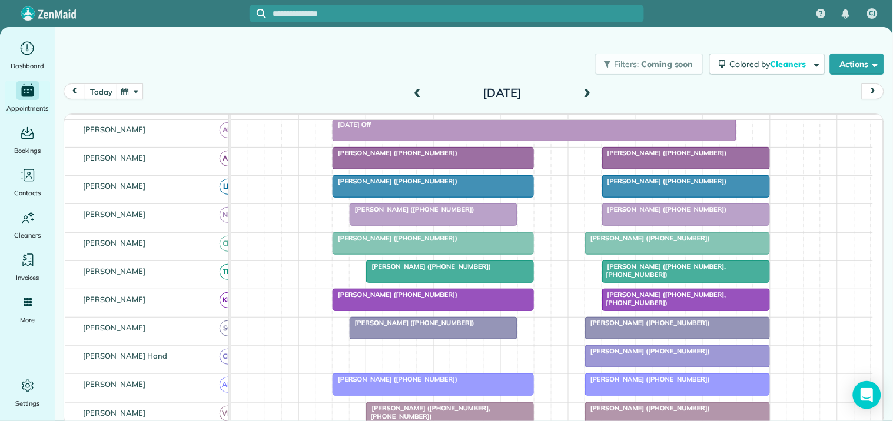
click at [587, 89] on span at bounding box center [587, 93] width 13 height 11
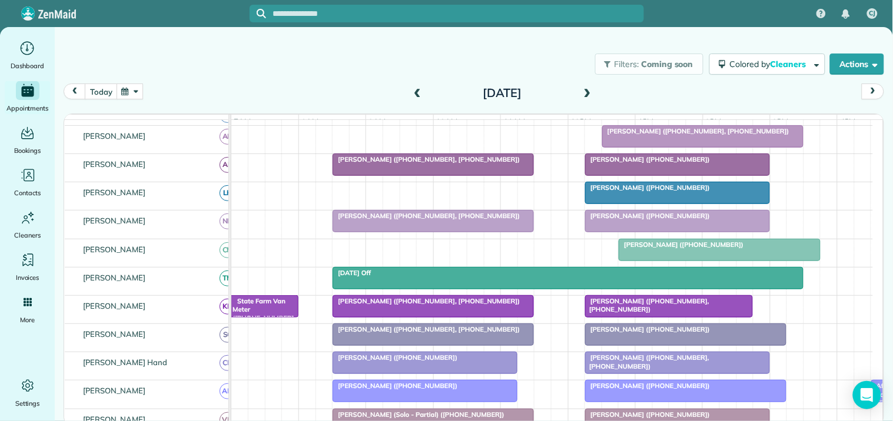
scroll to position [215, 0]
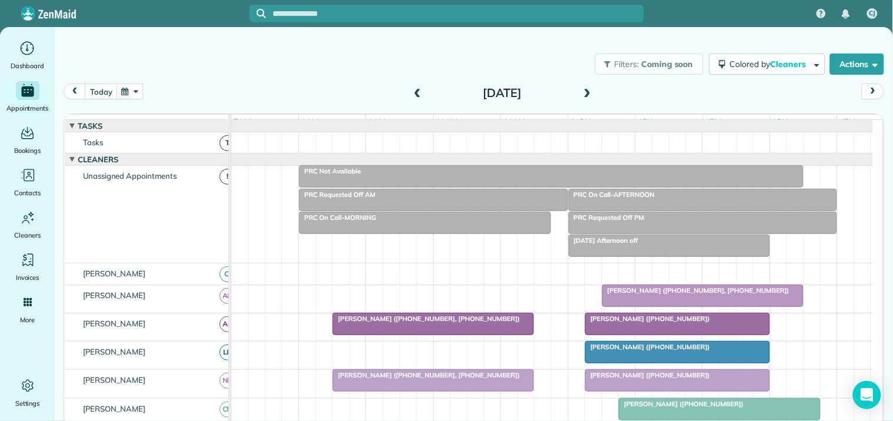
click at [137, 91] on button "button" at bounding box center [130, 92] width 27 height 16
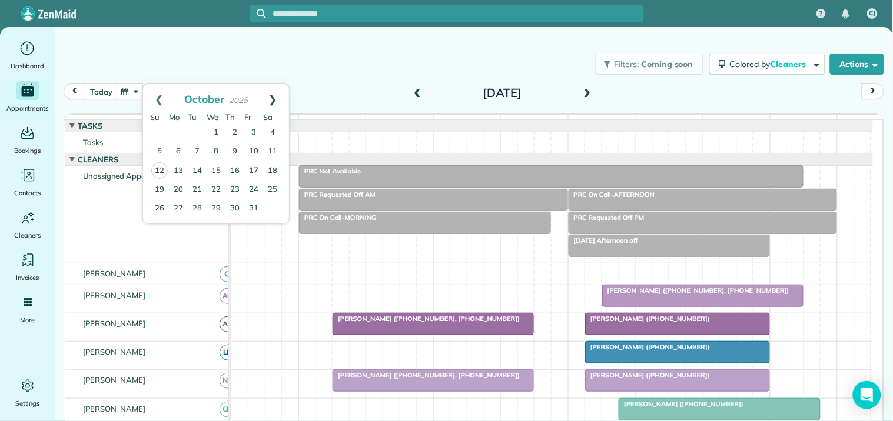
click at [277, 100] on link "Next" at bounding box center [273, 98] width 32 height 29
click at [179, 187] on link "17" at bounding box center [178, 189] width 19 height 19
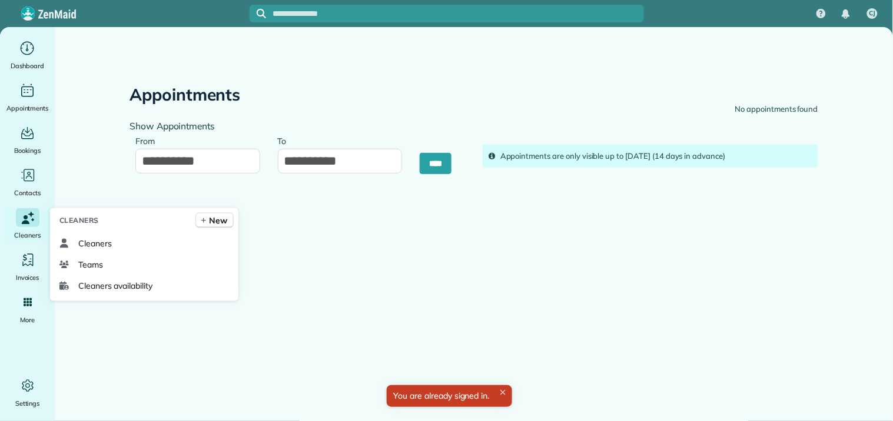
click at [31, 220] on icon "Main" at bounding box center [27, 218] width 16 height 17
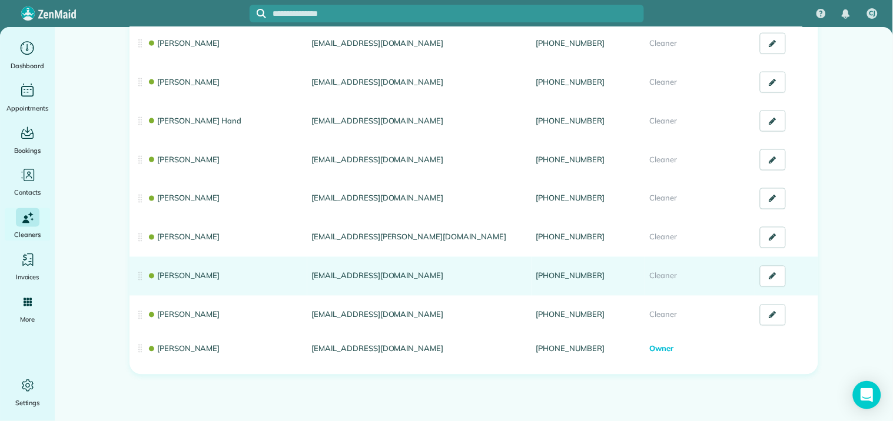
scroll to position [420, 0]
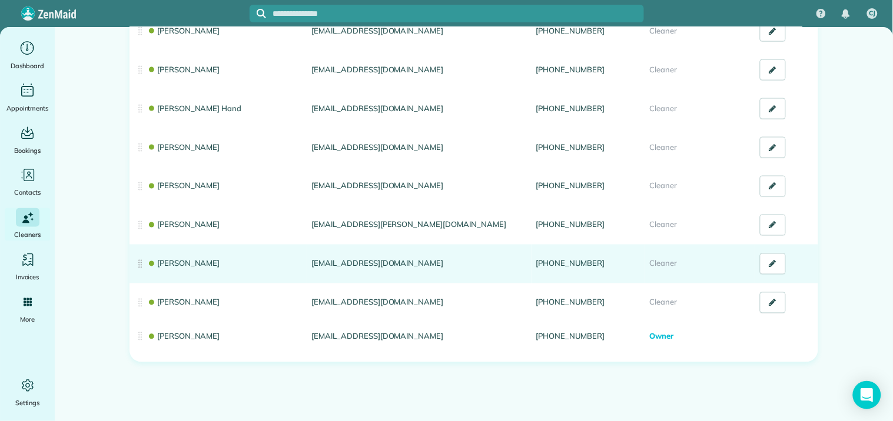
click at [168, 261] on link "[PERSON_NAME]" at bounding box center [183, 263] width 73 height 9
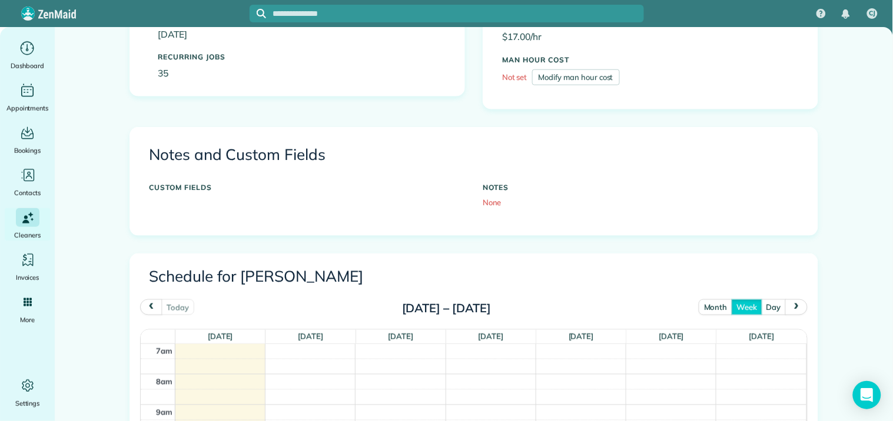
scroll to position [327, 0]
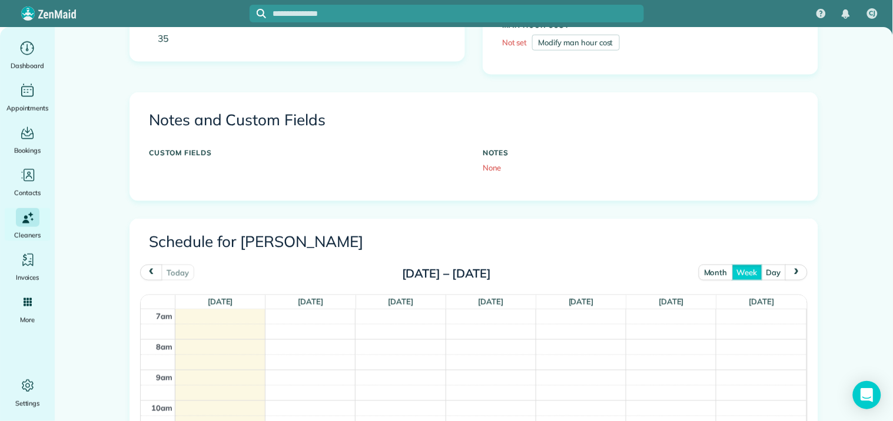
click at [715, 274] on button "month" at bounding box center [716, 273] width 34 height 16
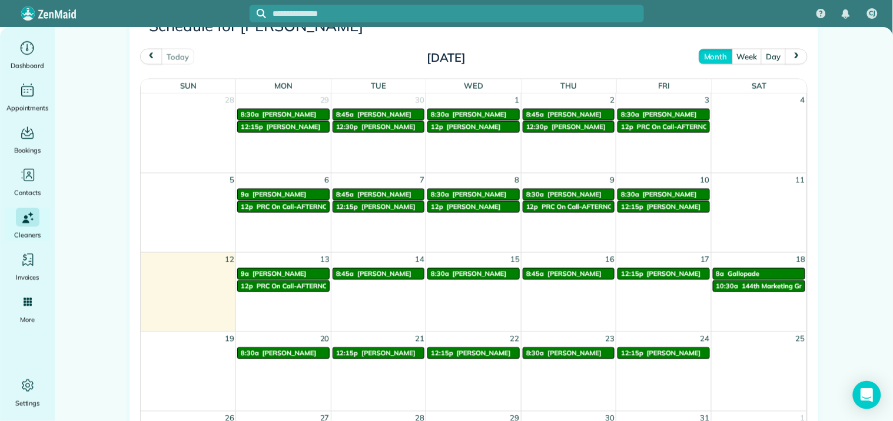
scroll to position [523, 0]
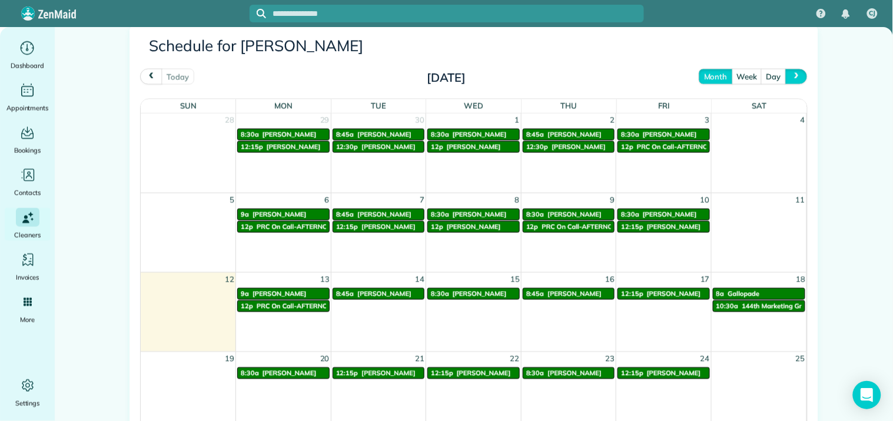
click at [793, 79] on span "next" at bounding box center [796, 77] width 9 height 8
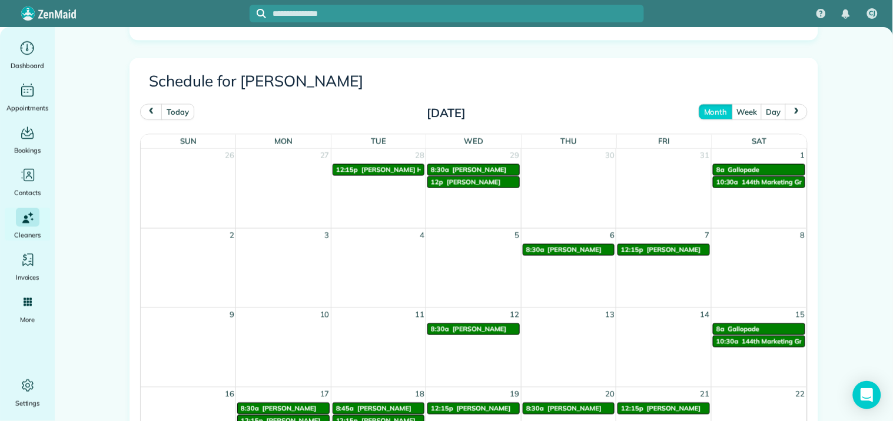
scroll to position [457, 0]
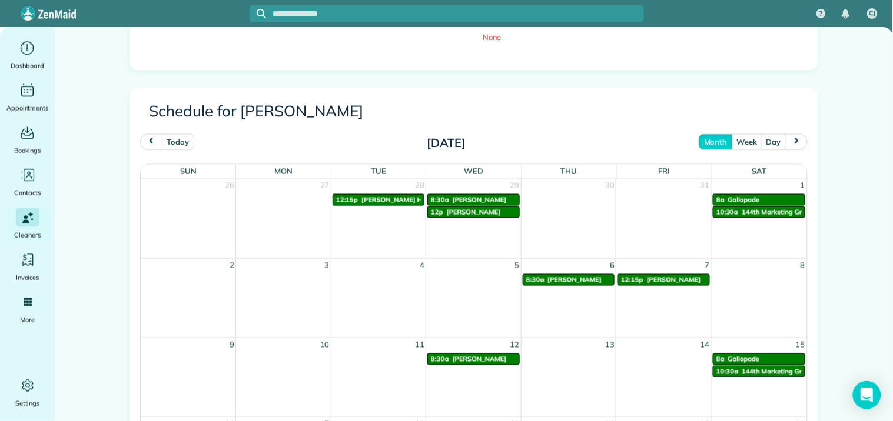
click at [150, 144] on span "prev" at bounding box center [151, 142] width 9 height 8
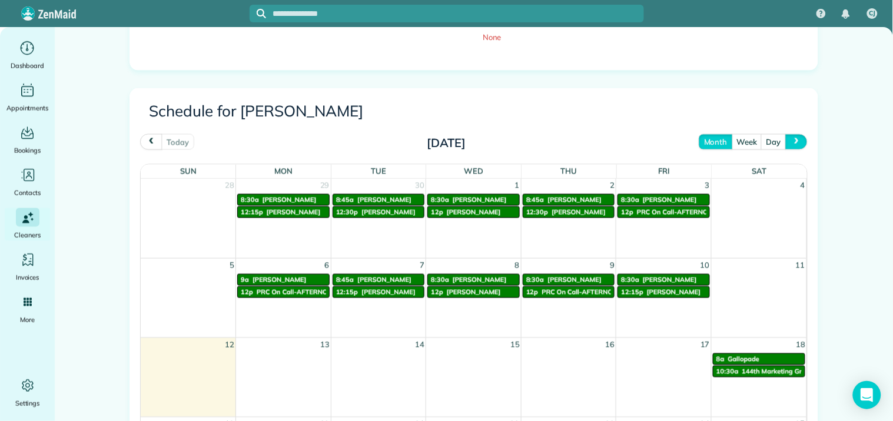
click at [792, 144] on span "next" at bounding box center [796, 142] width 9 height 8
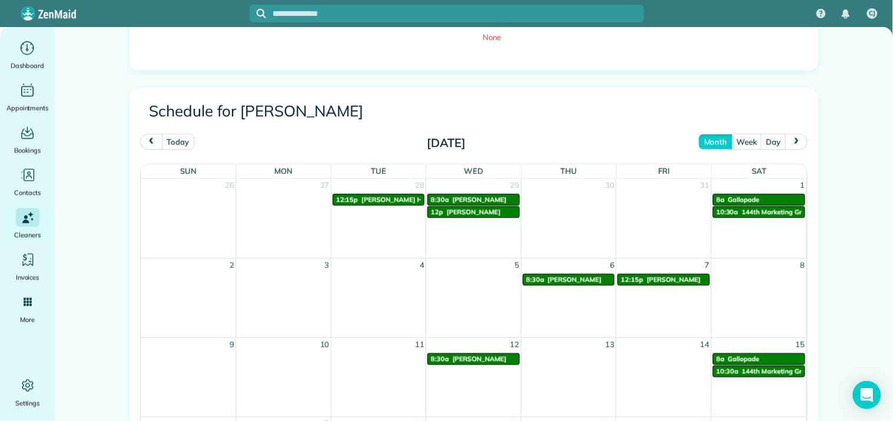
click at [147, 143] on span "prev" at bounding box center [151, 142] width 9 height 8
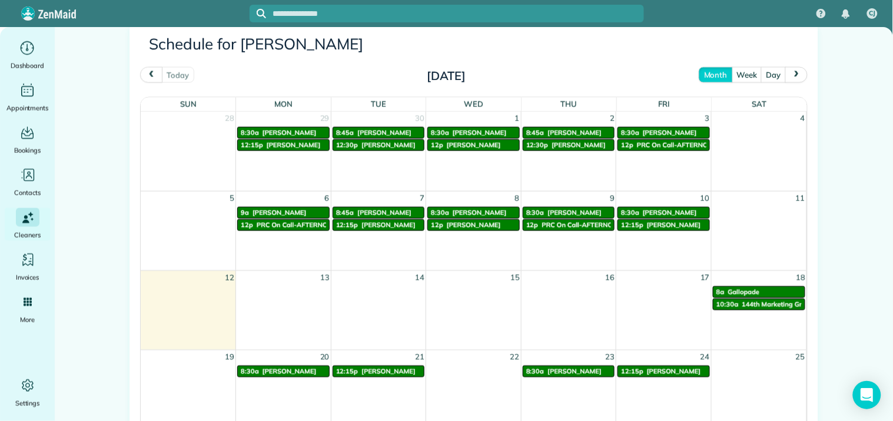
scroll to position [523, 0]
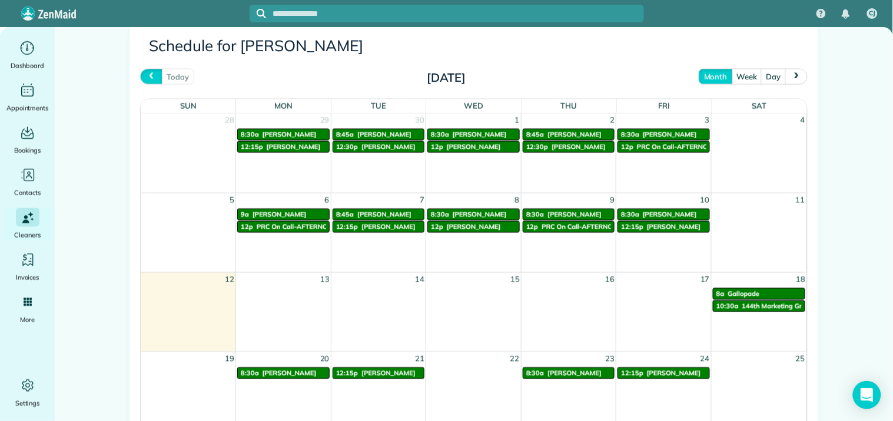
click at [147, 75] on span "prev" at bounding box center [151, 77] width 9 height 8
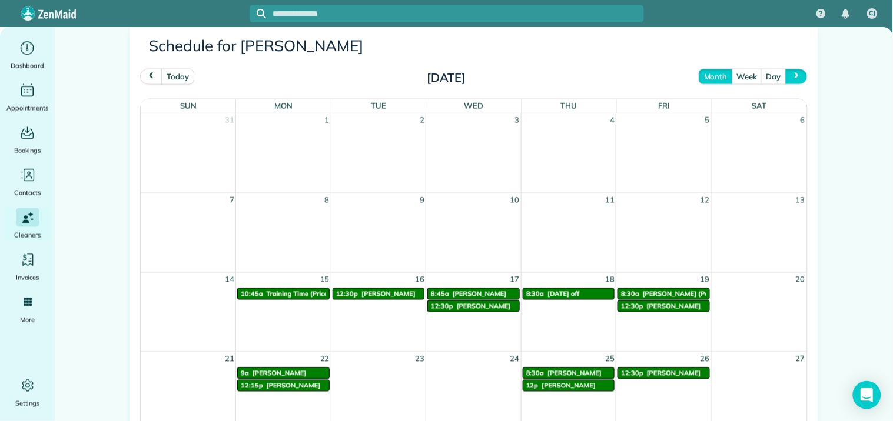
click at [793, 74] on span "next" at bounding box center [796, 77] width 9 height 8
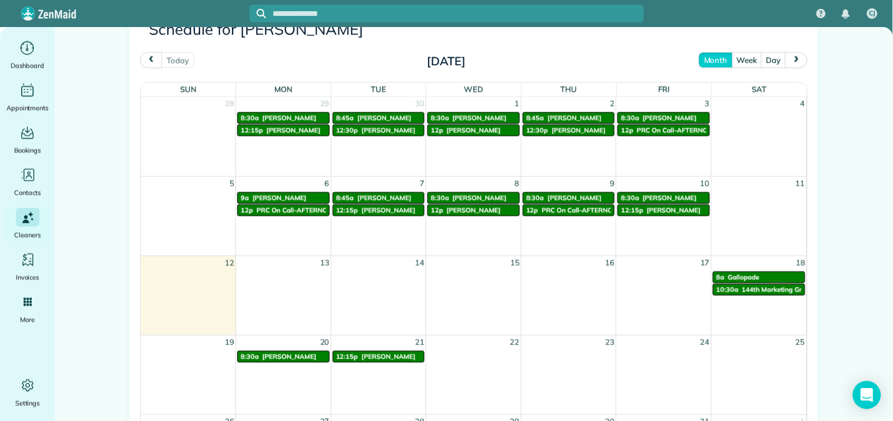
scroll to position [457, 0]
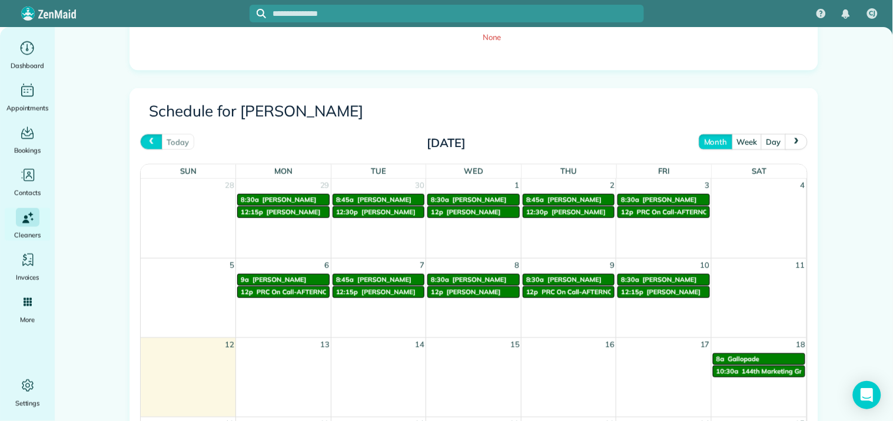
click at [147, 140] on span "prev" at bounding box center [151, 142] width 9 height 8
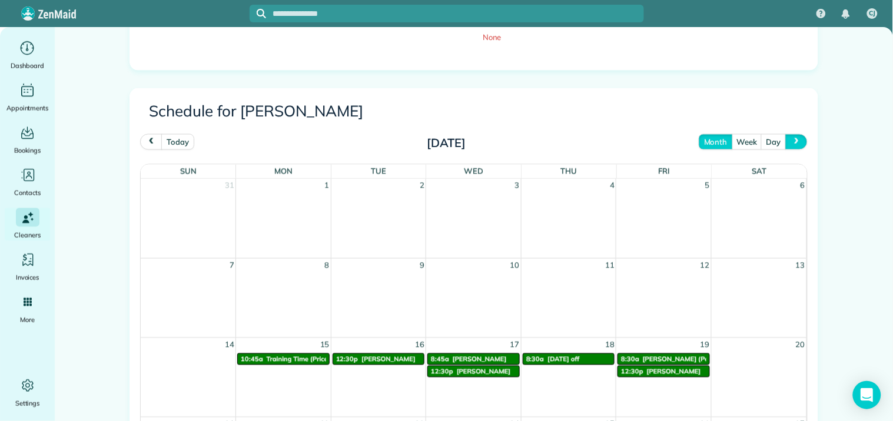
click at [793, 142] on span "next" at bounding box center [796, 142] width 9 height 8
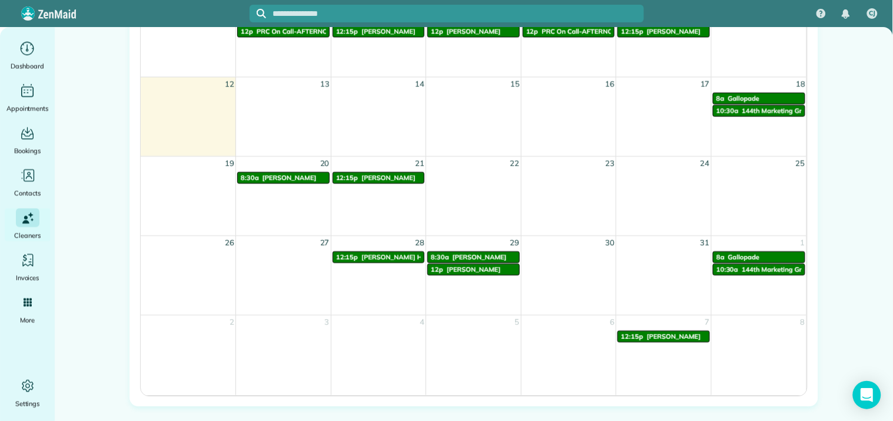
scroll to position [719, 0]
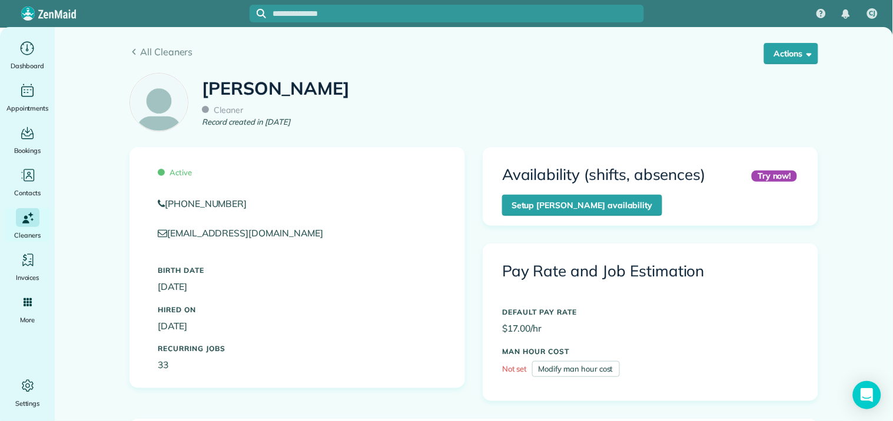
scroll to position [457, 0]
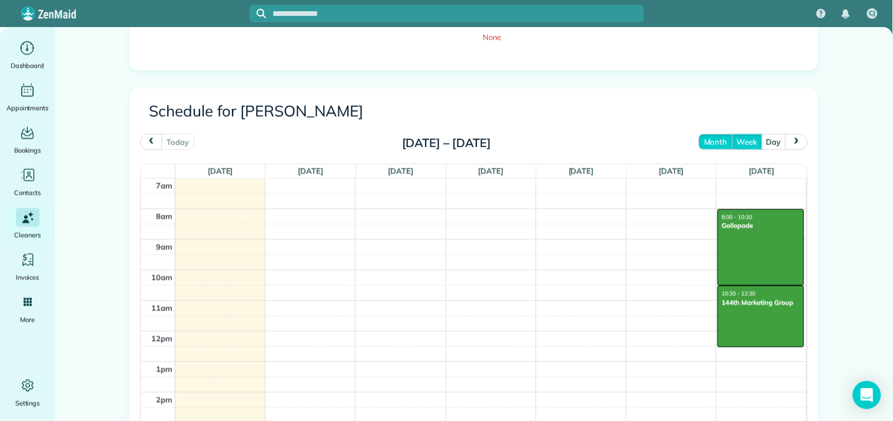
click at [713, 141] on button "month" at bounding box center [716, 142] width 34 height 16
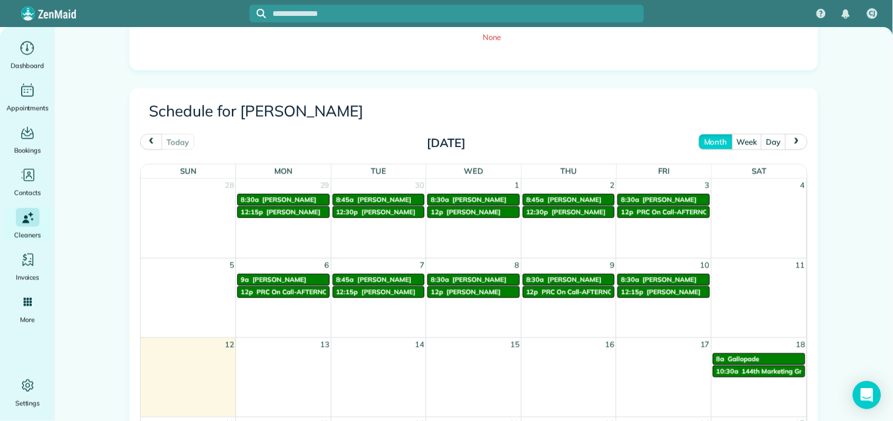
click at [795, 139] on span "next" at bounding box center [796, 142] width 9 height 8
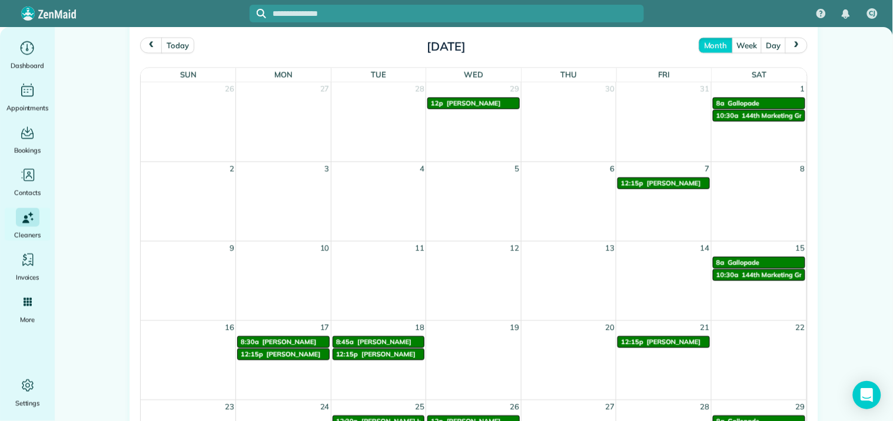
scroll to position [523, 0]
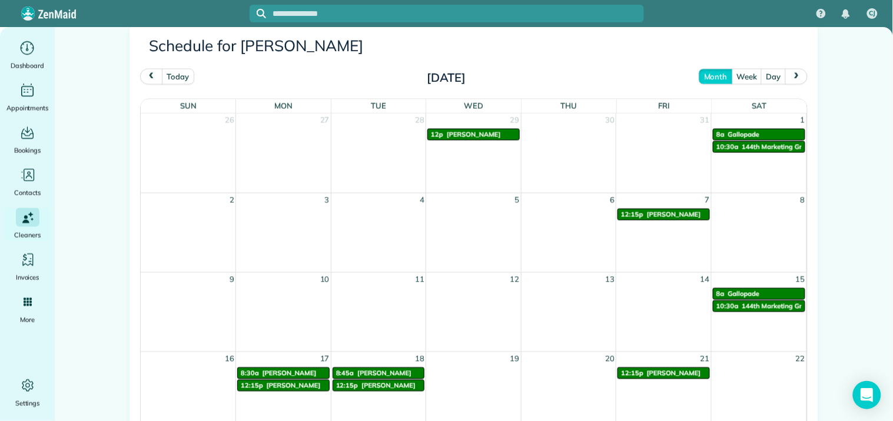
click at [147, 77] on span "prev" at bounding box center [151, 77] width 9 height 8
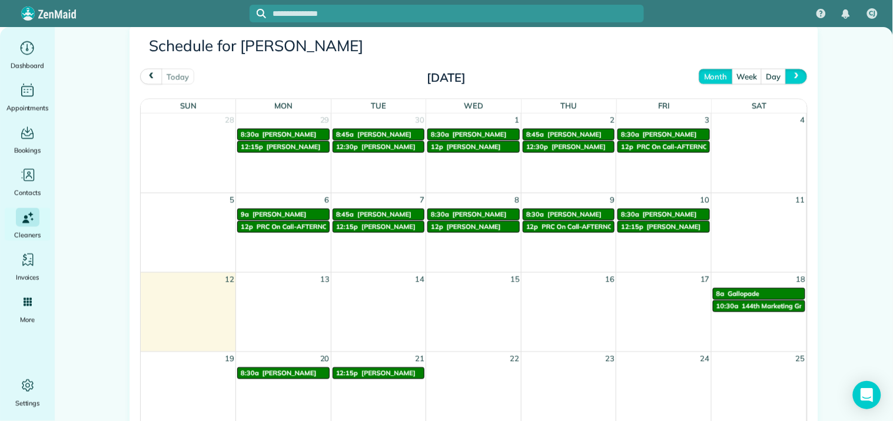
click at [796, 73] on button "next" at bounding box center [796, 77] width 22 height 16
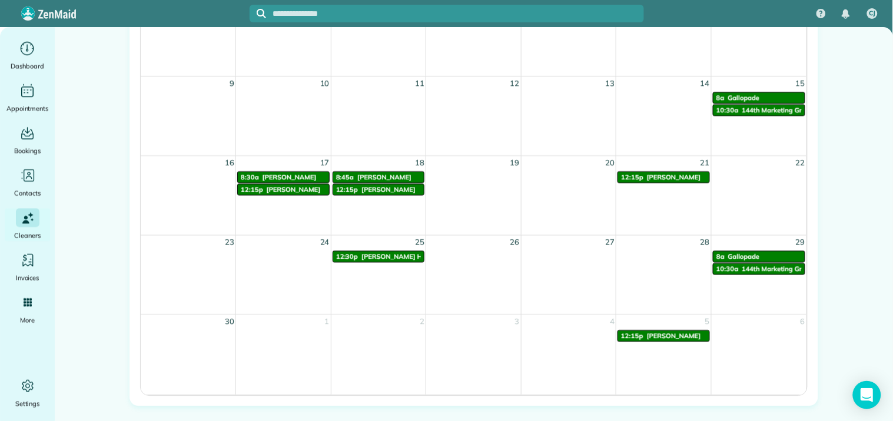
scroll to position [766, 0]
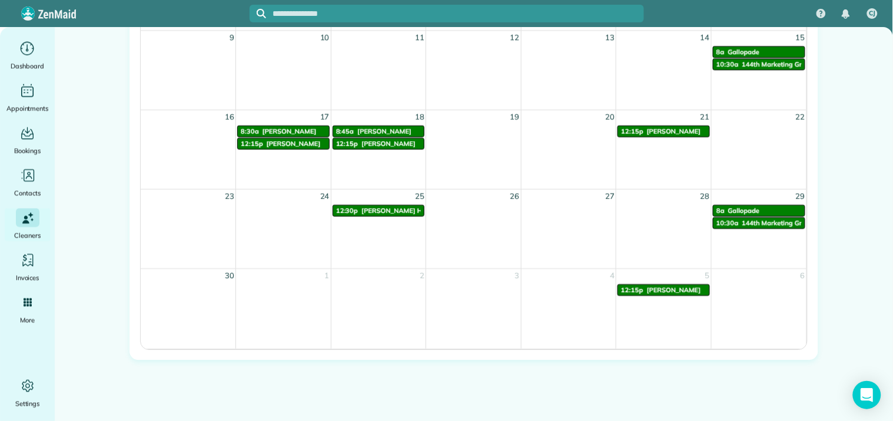
click at [381, 209] on span "[PERSON_NAME] Head" at bounding box center [397, 211] width 72 height 8
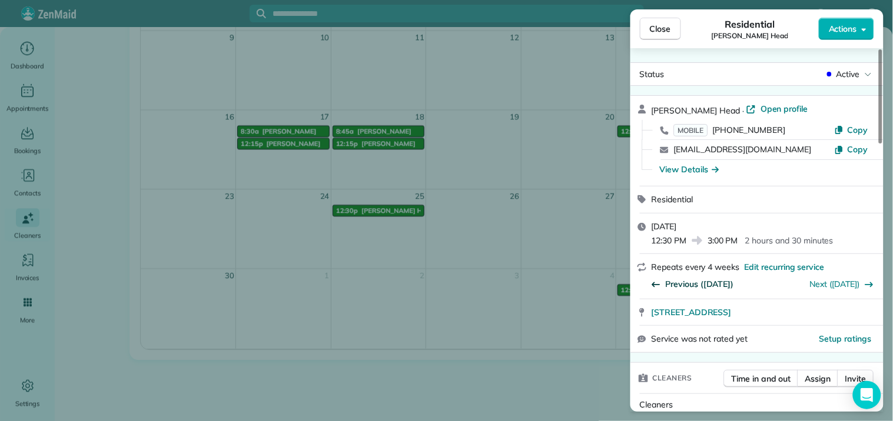
click at [698, 285] on span "Previous ([DATE])" at bounding box center [700, 284] width 68 height 12
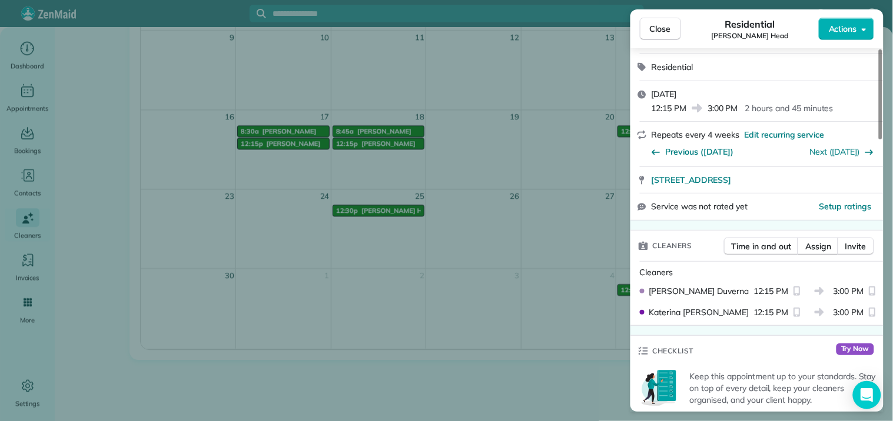
scroll to position [128, 0]
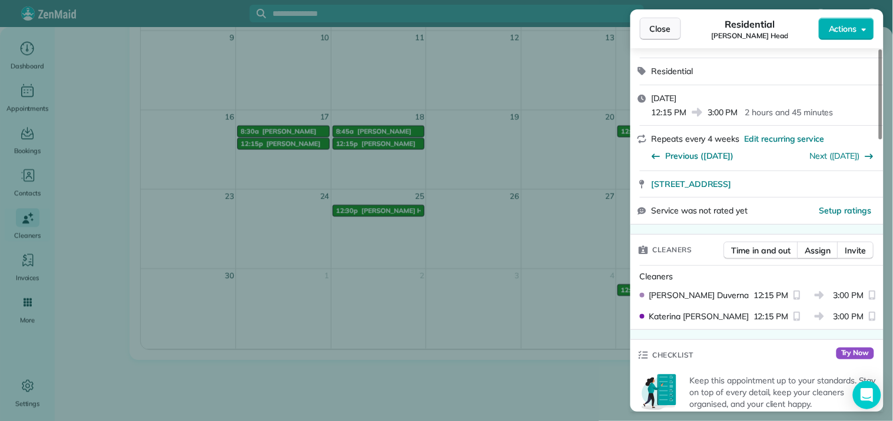
click at [664, 26] on span "Close" at bounding box center [660, 29] width 21 height 12
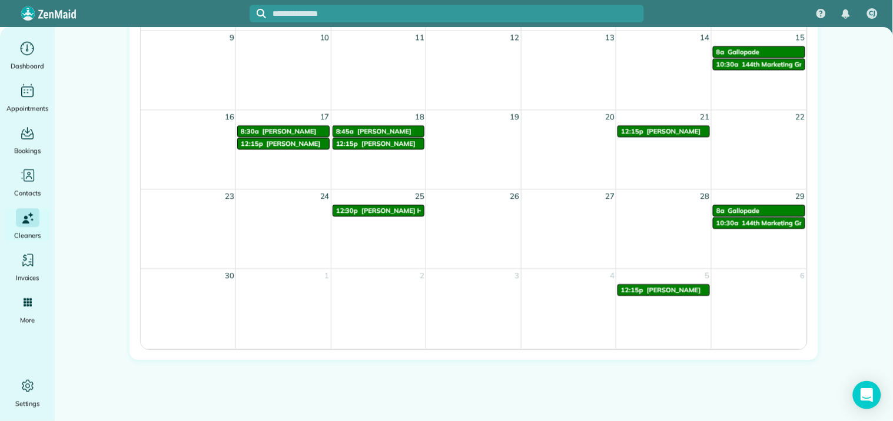
click at [369, 211] on span "[PERSON_NAME] Head" at bounding box center [397, 211] width 72 height 8
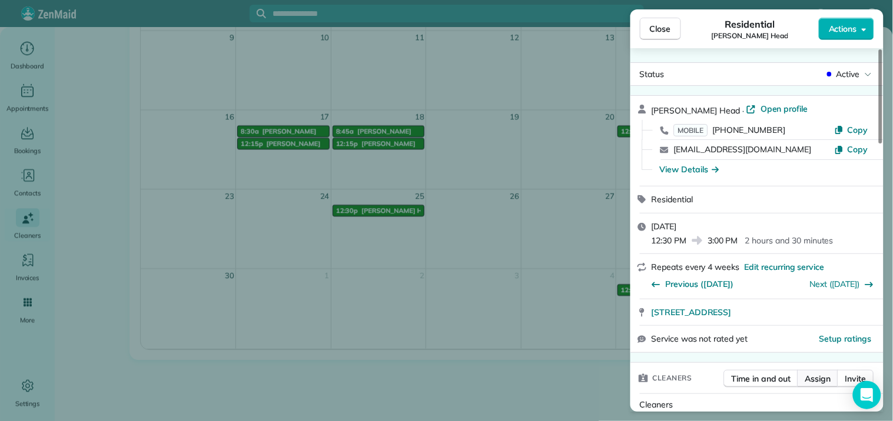
click at [818, 379] on span "Assign" at bounding box center [818, 379] width 26 height 12
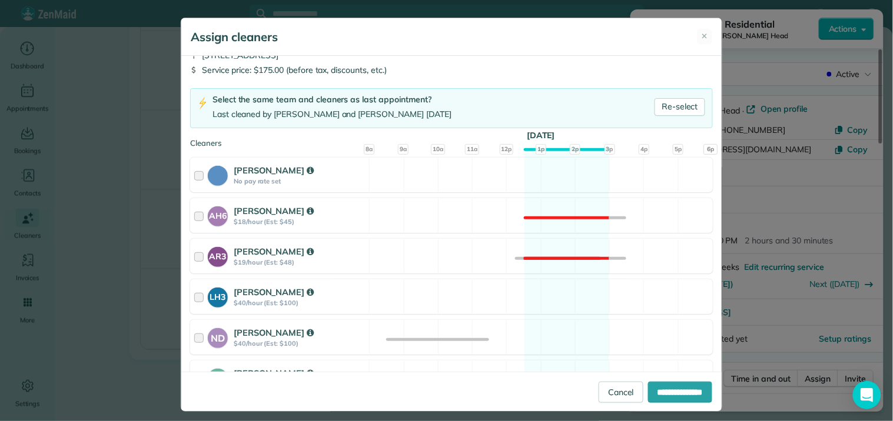
scroll to position [131, 0]
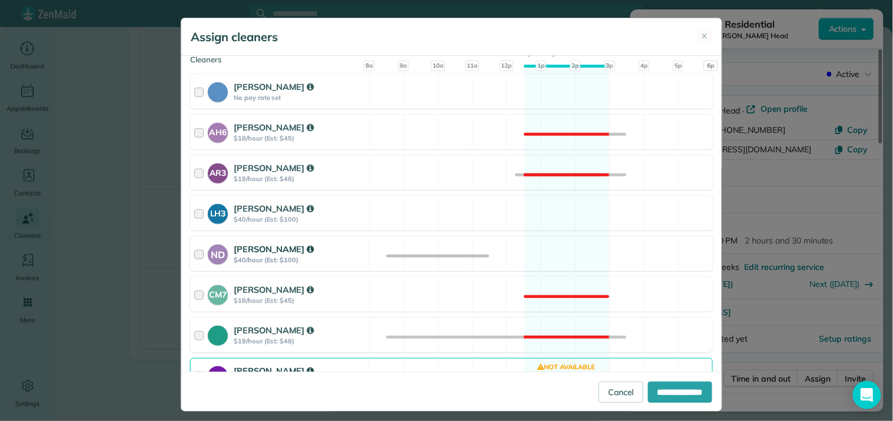
click at [550, 248] on div "ND [PERSON_NAME] $40/hour (Est: $100) Available" at bounding box center [451, 254] width 523 height 35
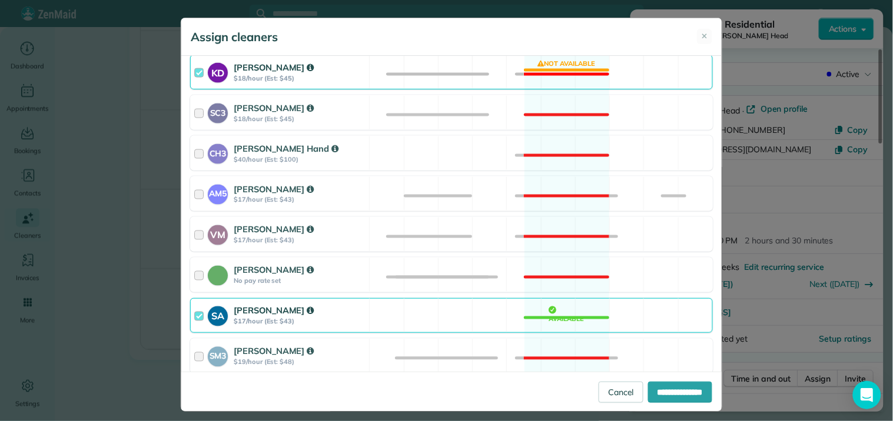
scroll to position [457, 0]
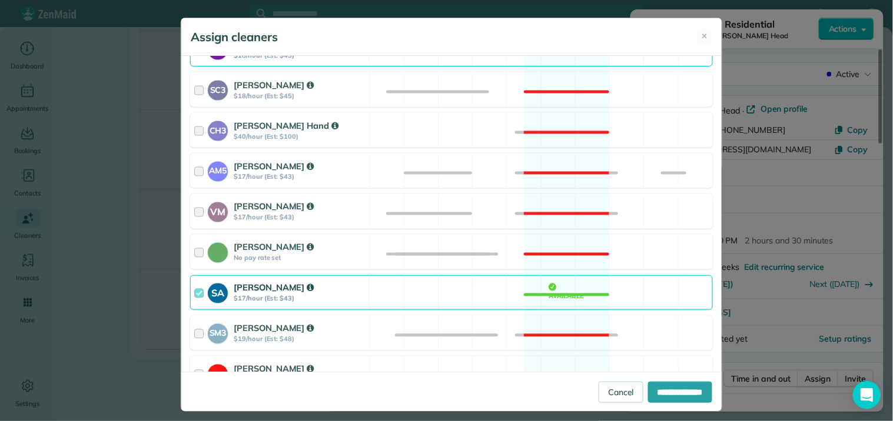
drag, startPoint x: 572, startPoint y: 293, endPoint x: 559, endPoint y: 293, distance: 12.4
click at [571, 293] on div "SA [PERSON_NAME] $17/hour (Est: $43) Available" at bounding box center [451, 292] width 523 height 35
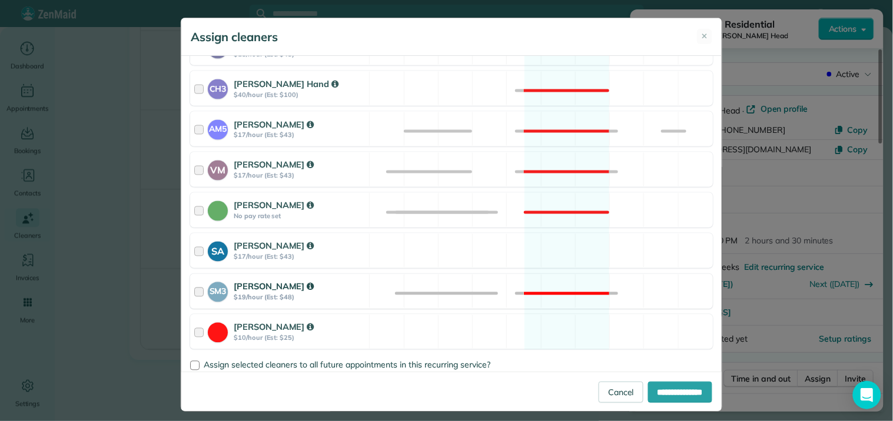
scroll to position [521, 0]
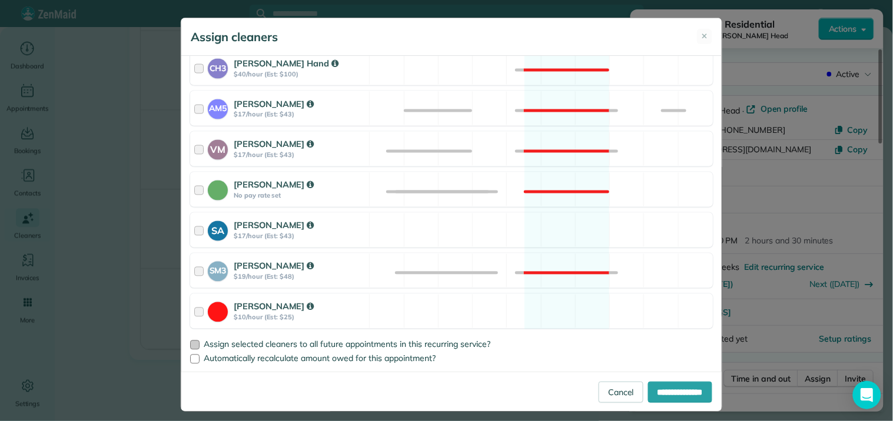
drag, startPoint x: 188, startPoint y: 344, endPoint x: 212, endPoint y: 339, distance: 24.1
click at [190, 344] on div at bounding box center [194, 345] width 9 height 9
click at [676, 396] on input "**********" at bounding box center [680, 392] width 64 height 21
type input "**********"
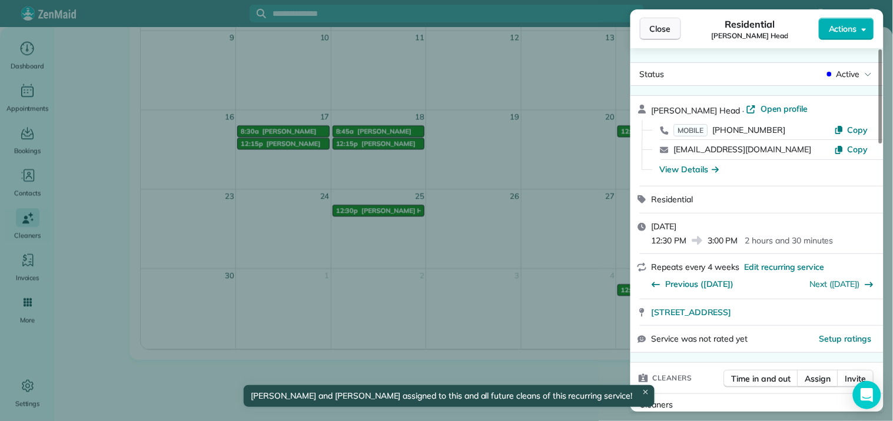
click at [669, 32] on span "Close" at bounding box center [660, 29] width 21 height 12
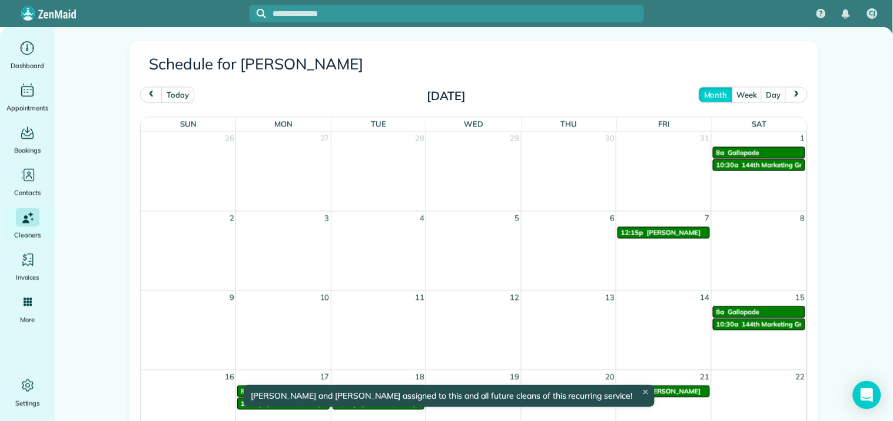
scroll to position [504, 0]
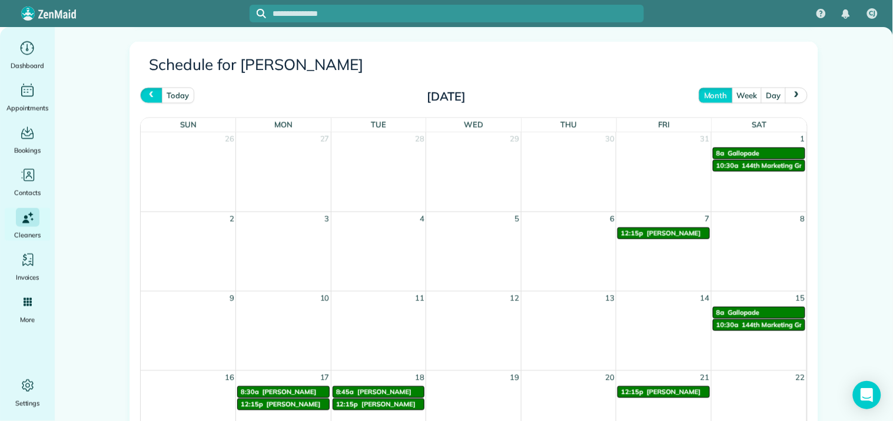
click at [150, 92] on span "prev" at bounding box center [151, 96] width 9 height 8
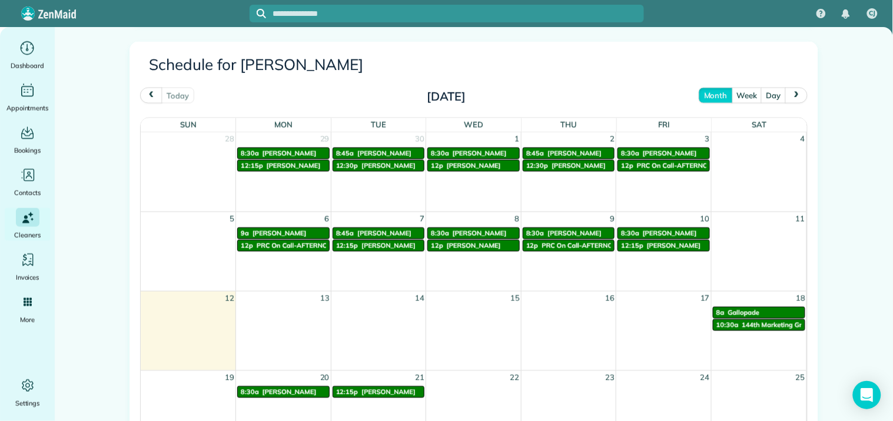
click at [795, 97] on span "next" at bounding box center [796, 96] width 9 height 8
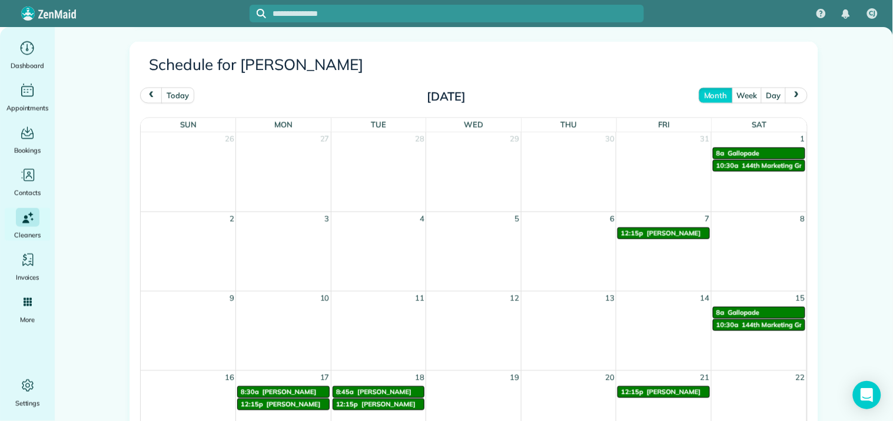
scroll to position [439, 0]
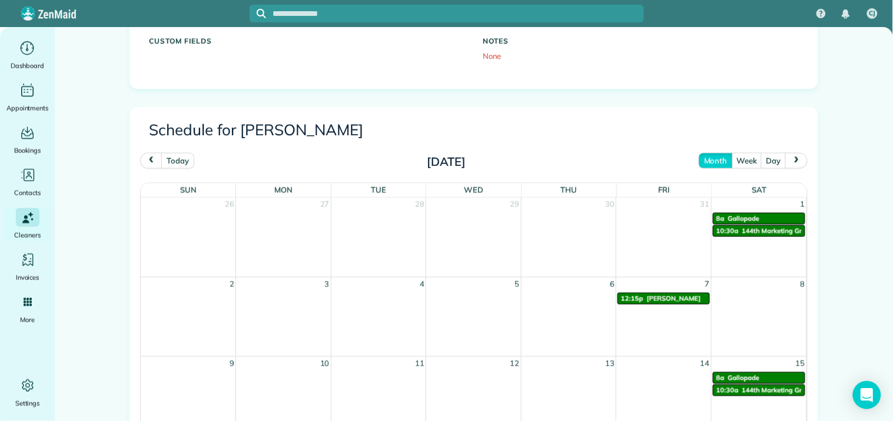
click at [792, 160] on span "next" at bounding box center [796, 161] width 9 height 8
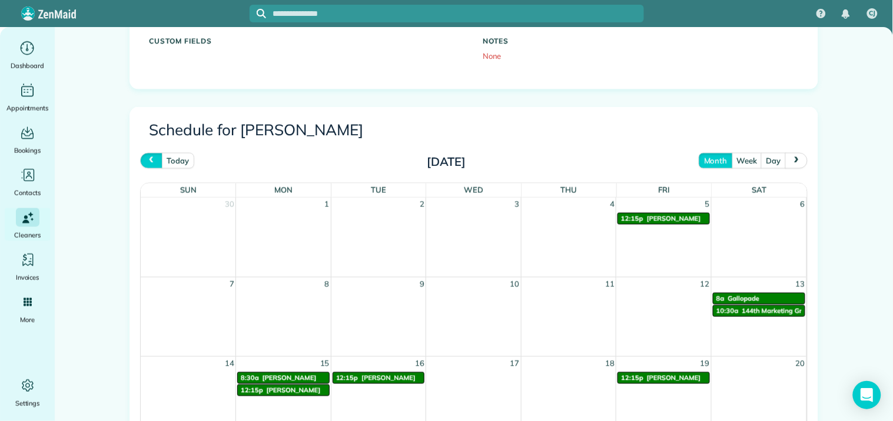
click at [148, 157] on span "prev" at bounding box center [151, 161] width 9 height 8
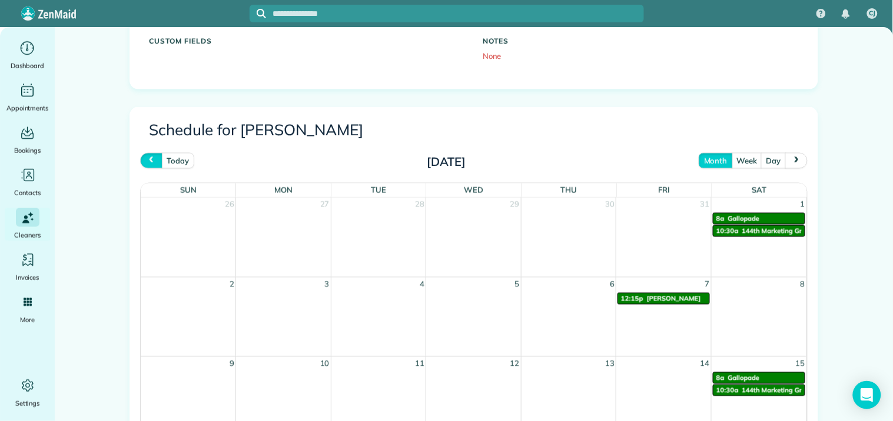
click at [147, 158] on span "prev" at bounding box center [151, 161] width 9 height 8
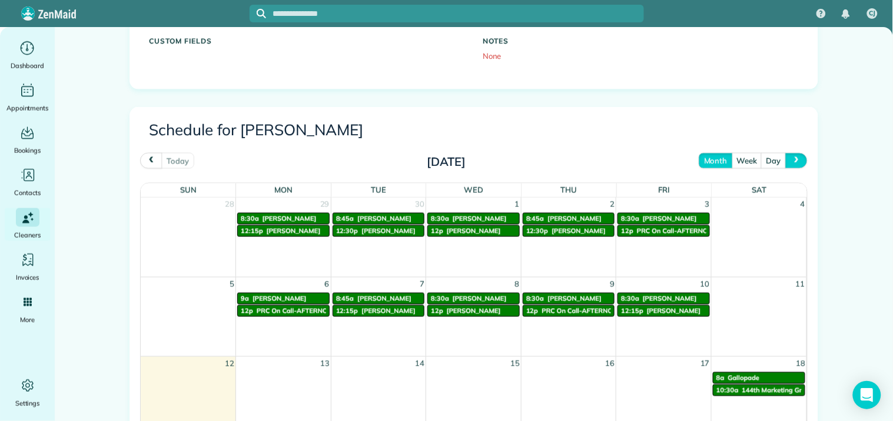
click at [796, 161] on span "next" at bounding box center [796, 161] width 9 height 8
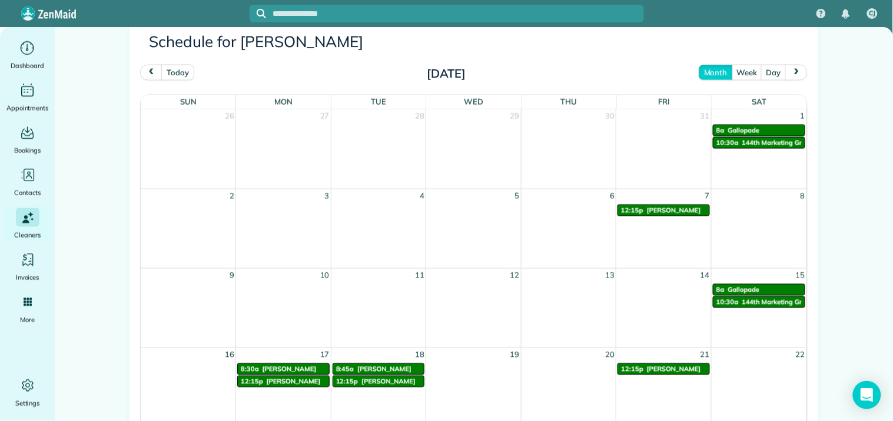
scroll to position [504, 0]
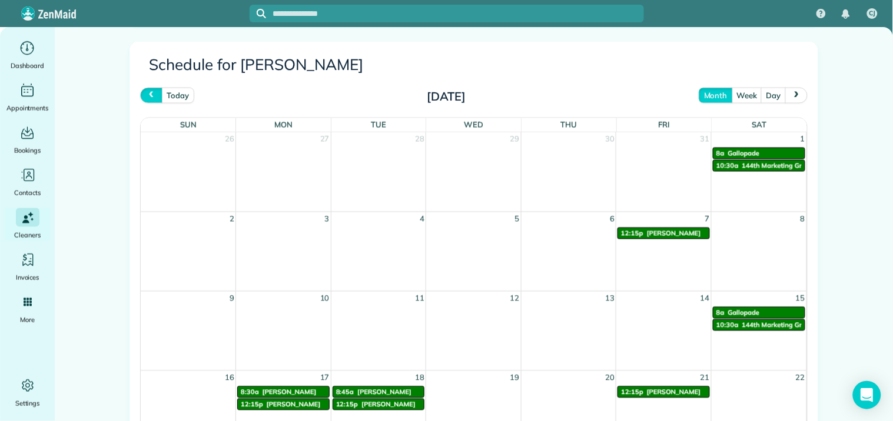
click at [148, 92] on span "prev" at bounding box center [151, 96] width 9 height 8
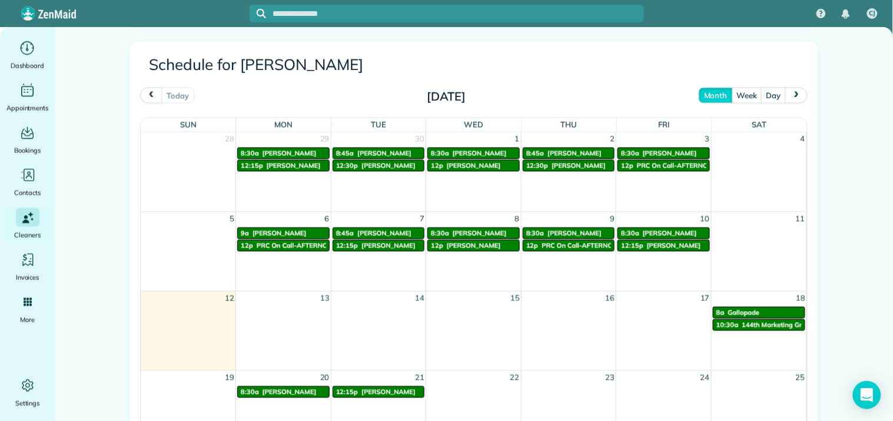
click at [797, 97] on button "next" at bounding box center [796, 96] width 22 height 16
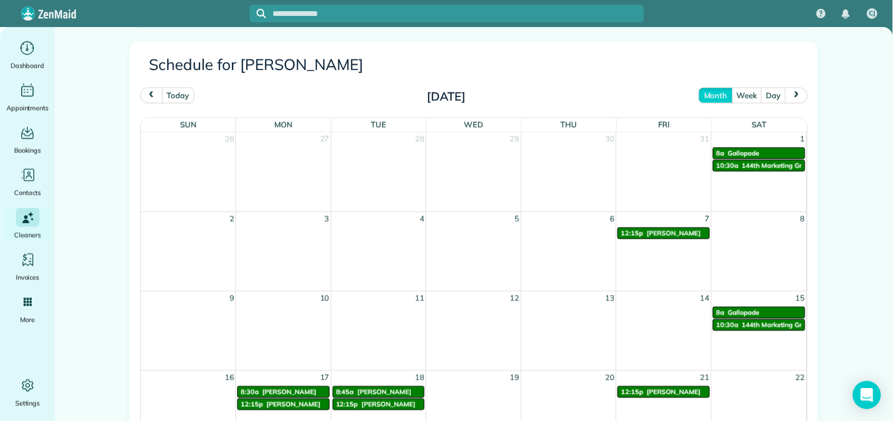
click at [147, 97] on span "prev" at bounding box center [151, 96] width 9 height 8
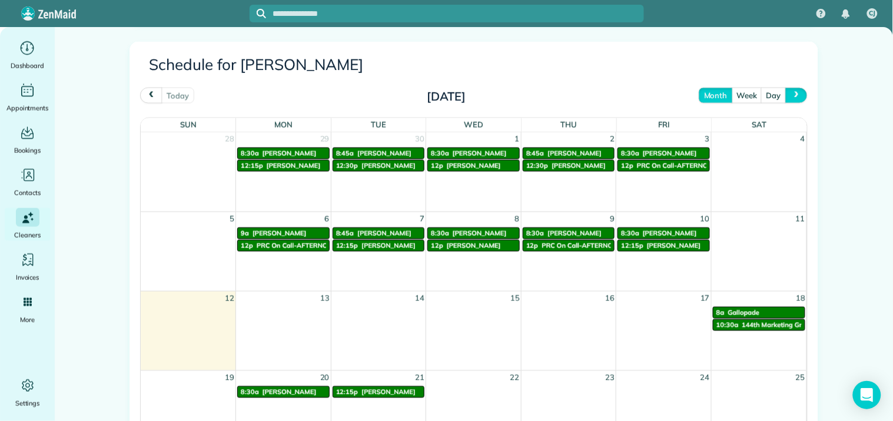
click at [796, 92] on span "next" at bounding box center [796, 96] width 9 height 8
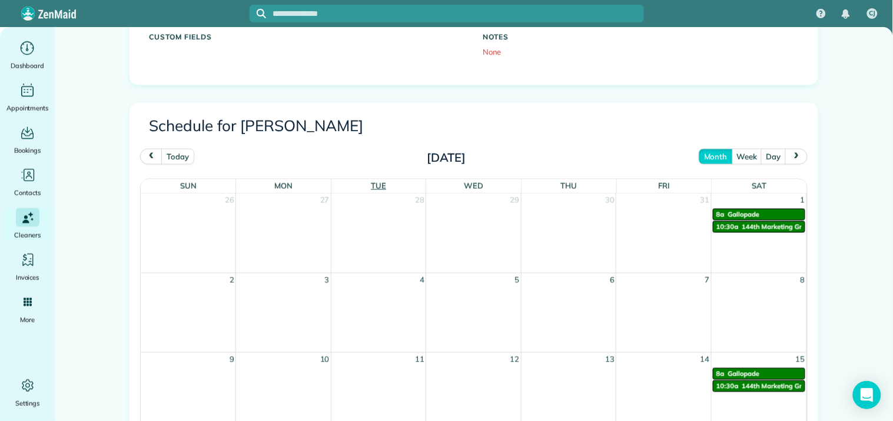
scroll to position [439, 0]
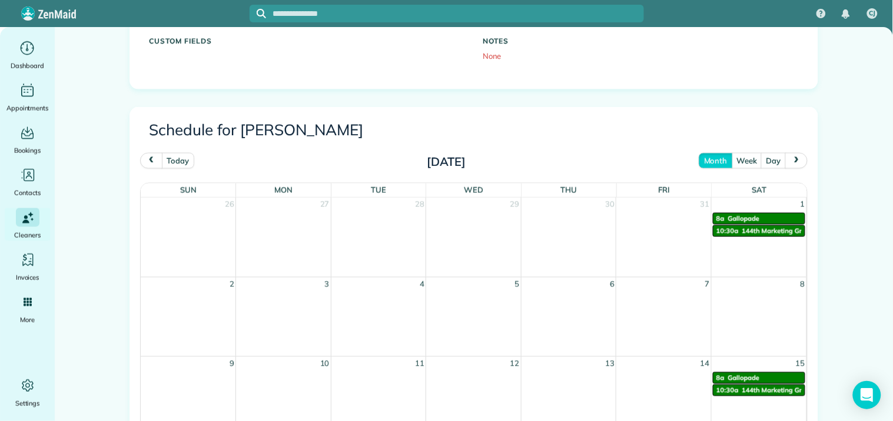
click at [145, 155] on button "prev" at bounding box center [151, 161] width 22 height 16
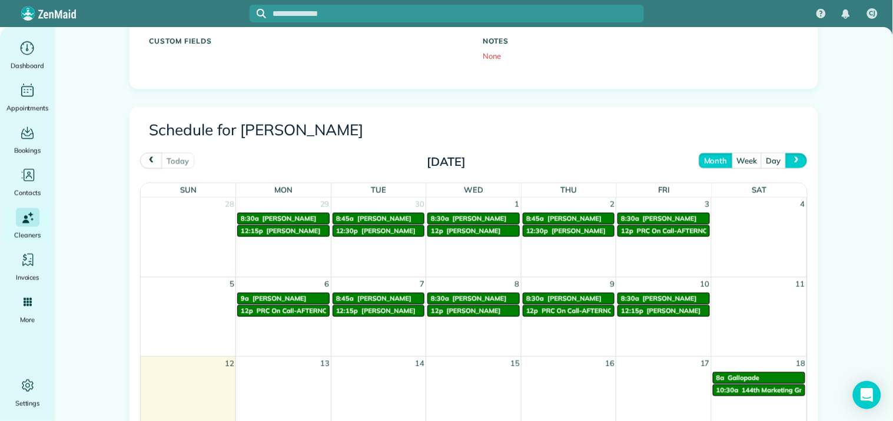
click at [792, 162] on span "next" at bounding box center [796, 161] width 9 height 8
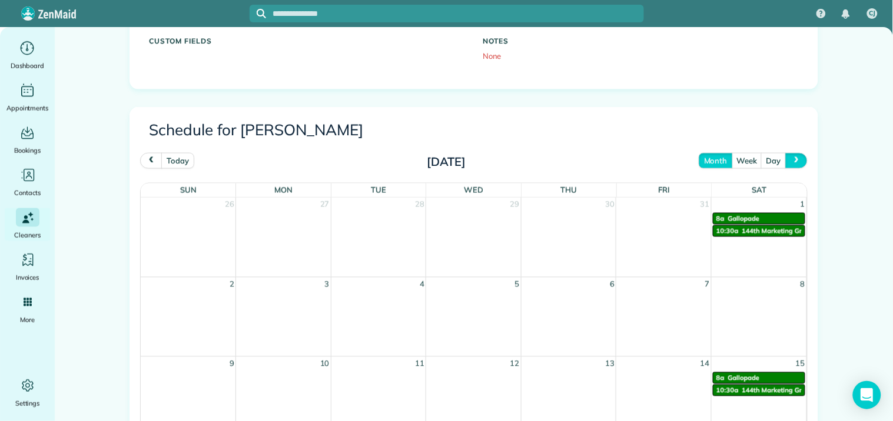
click at [792, 162] on span "next" at bounding box center [796, 161] width 9 height 8
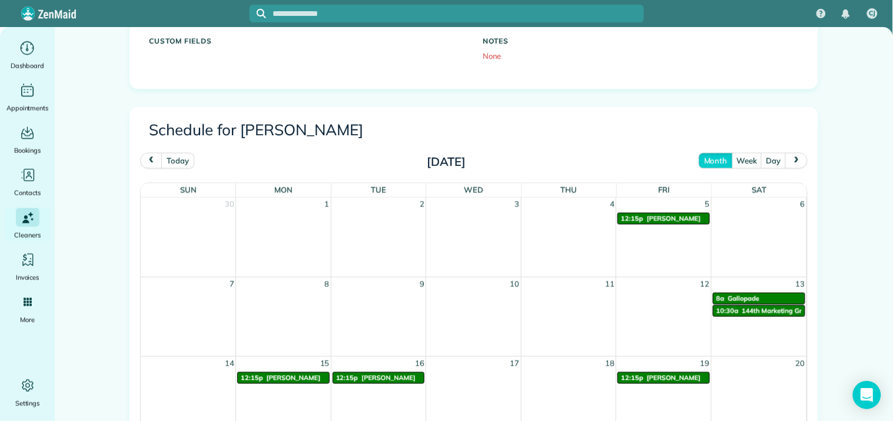
click at [792, 161] on span "next" at bounding box center [796, 161] width 9 height 8
click at [147, 161] on span "prev" at bounding box center [151, 161] width 9 height 8
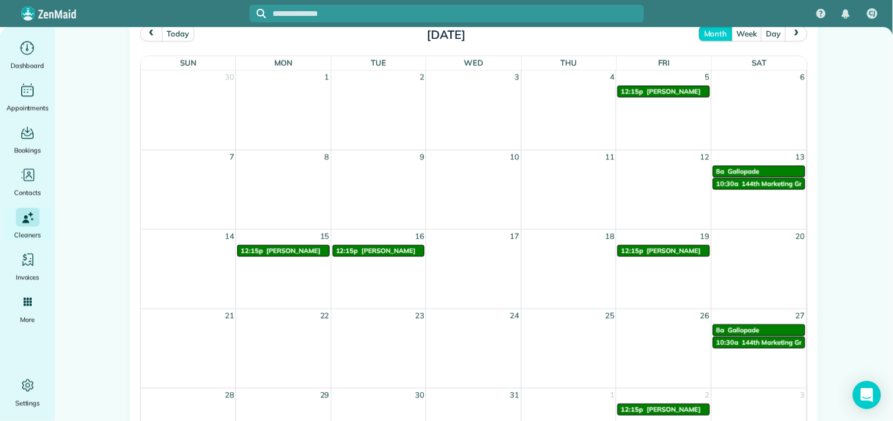
scroll to position [569, 0]
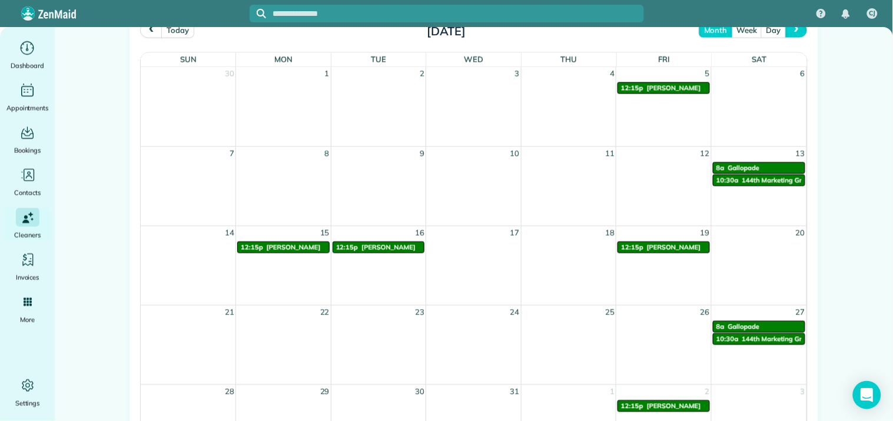
click at [792, 31] on span "next" at bounding box center [796, 30] width 9 height 8
click at [147, 33] on span "prev" at bounding box center [151, 30] width 9 height 8
click at [147, 32] on span "prev" at bounding box center [151, 30] width 9 height 8
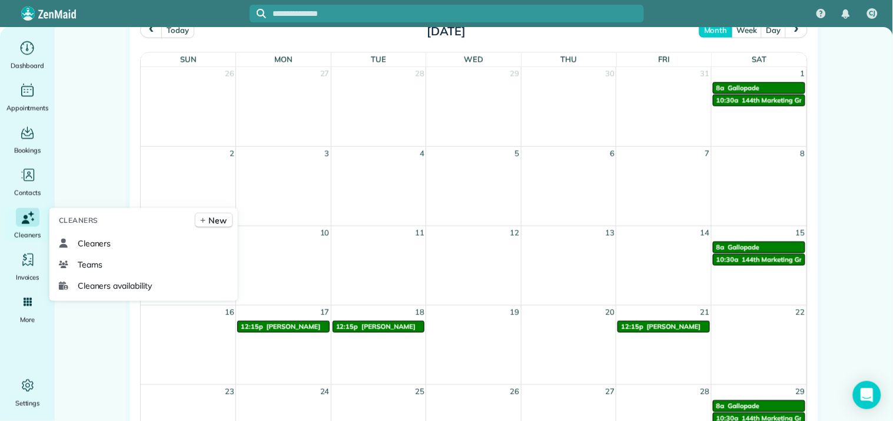
click at [20, 216] on icon "Main" at bounding box center [27, 218] width 16 height 17
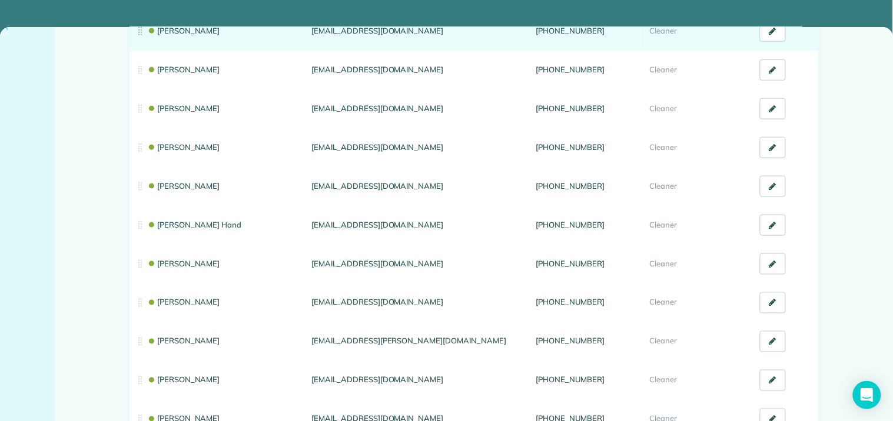
scroll to position [327, 0]
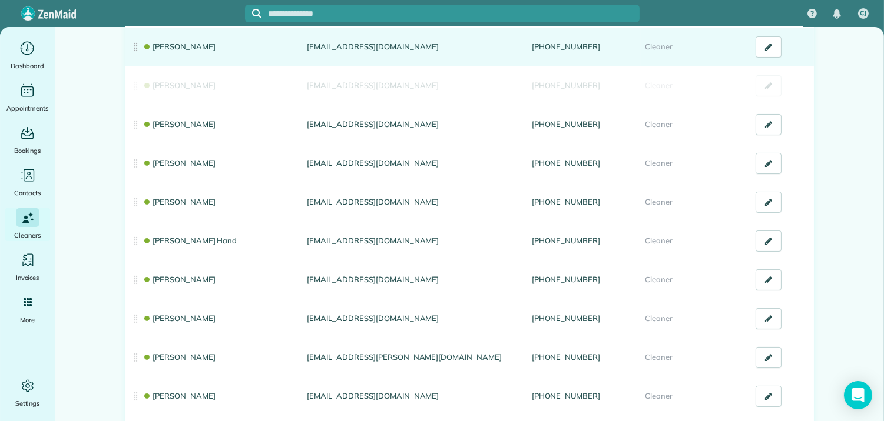
drag, startPoint x: 132, startPoint y: 359, endPoint x: 140, endPoint y: 62, distance: 296.7
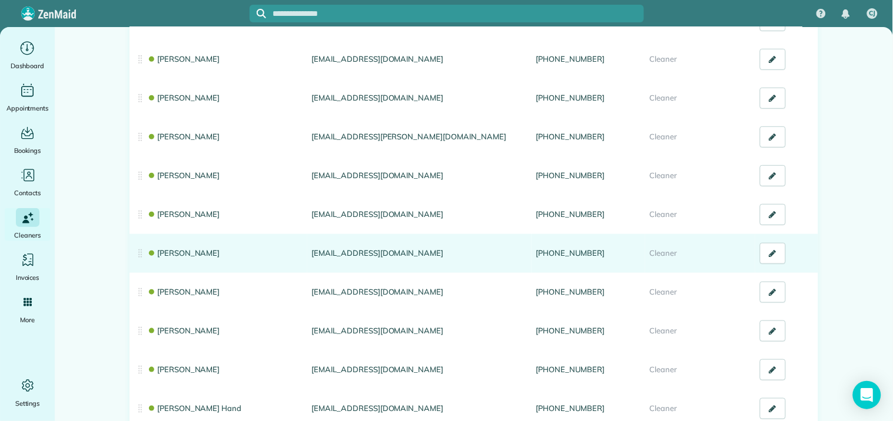
scroll to position [93, 0]
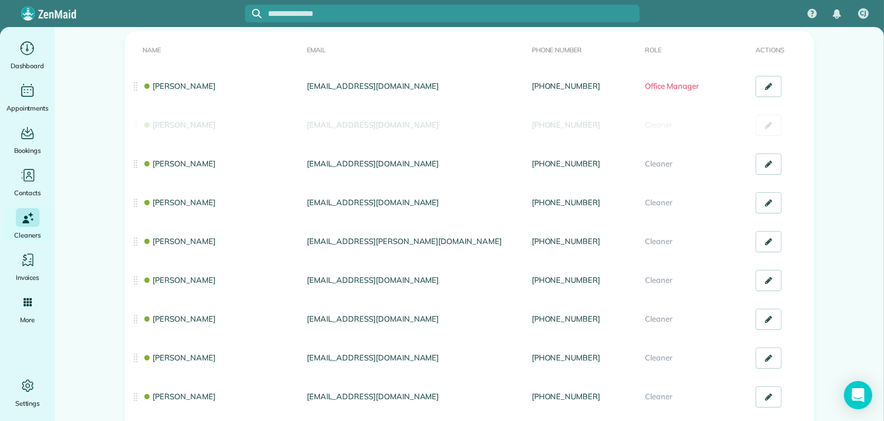
drag, startPoint x: 134, startPoint y: 321, endPoint x: 140, endPoint y: 121, distance: 200.8
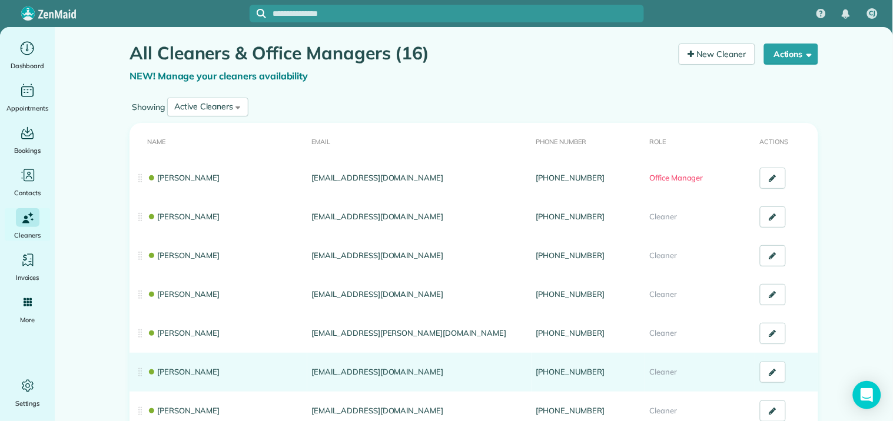
scroll to position [0, 0]
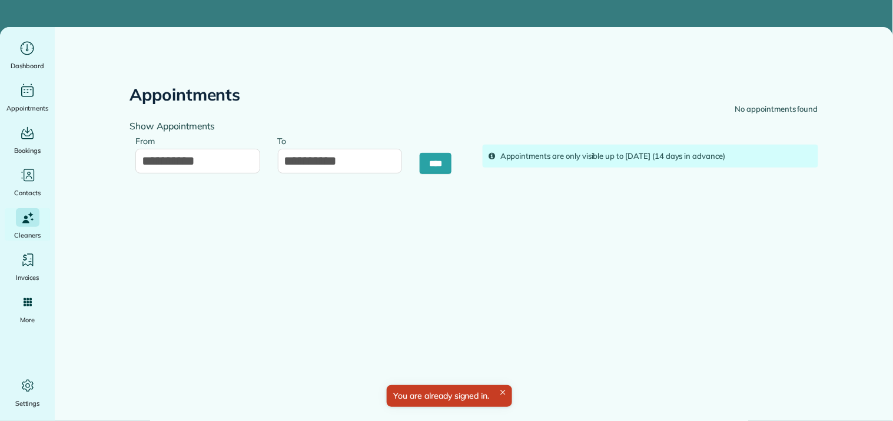
type input "**********"
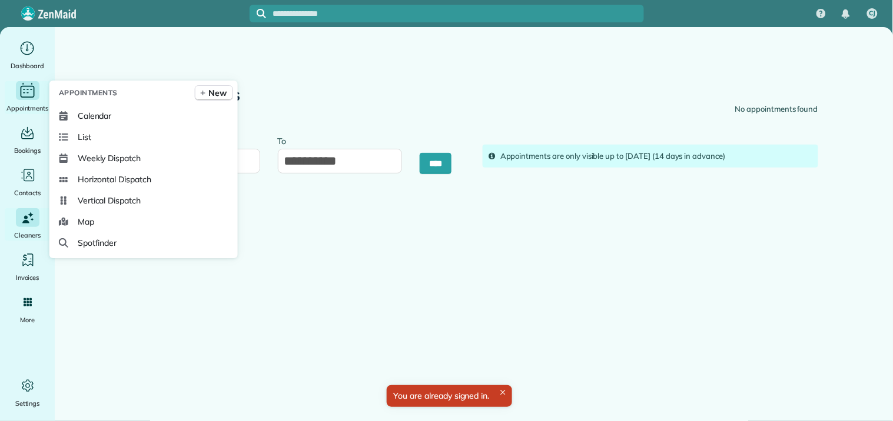
click at [8, 91] on div "Appointments" at bounding box center [27, 97] width 47 height 33
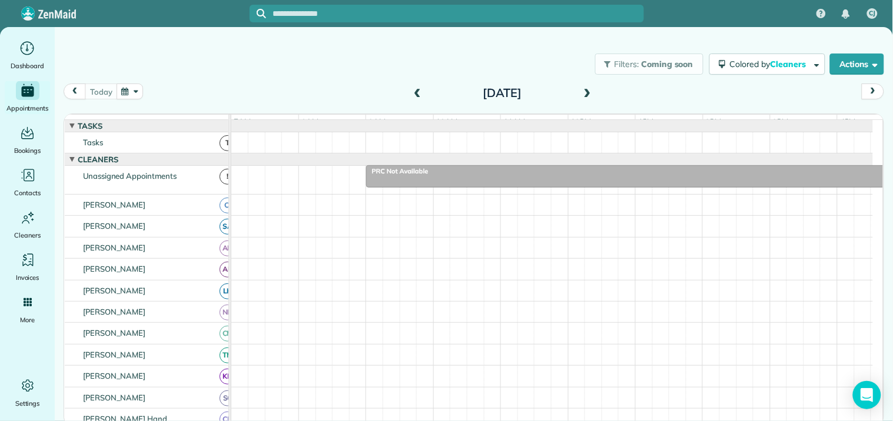
click at [590, 89] on span at bounding box center [587, 93] width 13 height 11
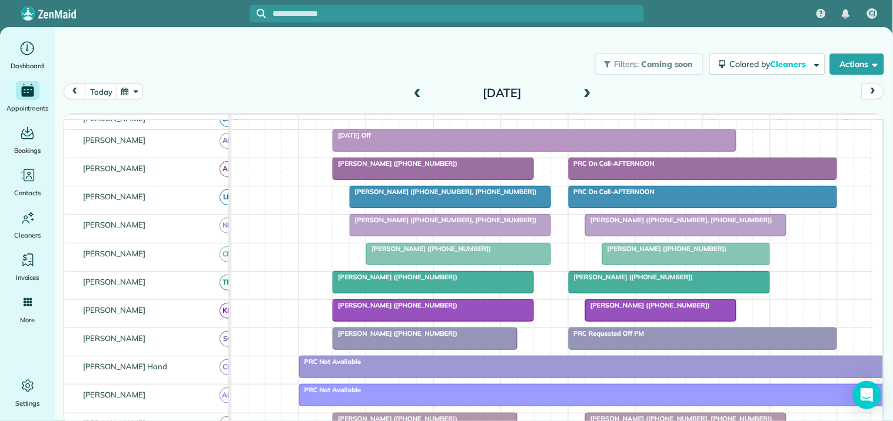
scroll to position [65, 0]
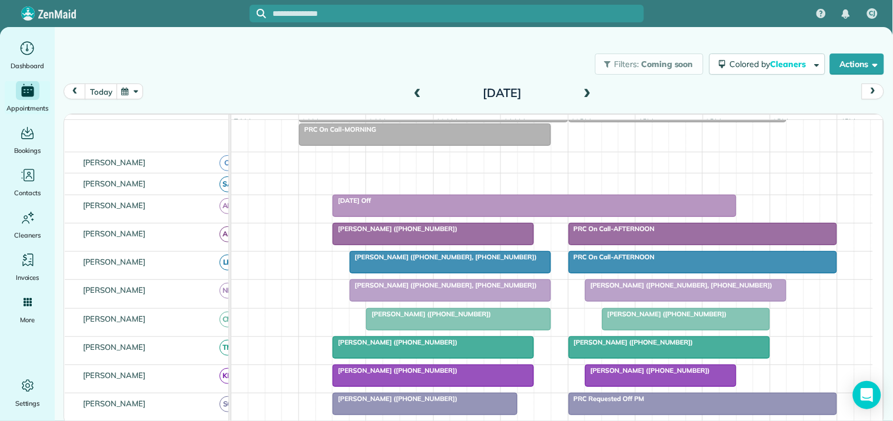
click at [586, 92] on span at bounding box center [587, 93] width 13 height 11
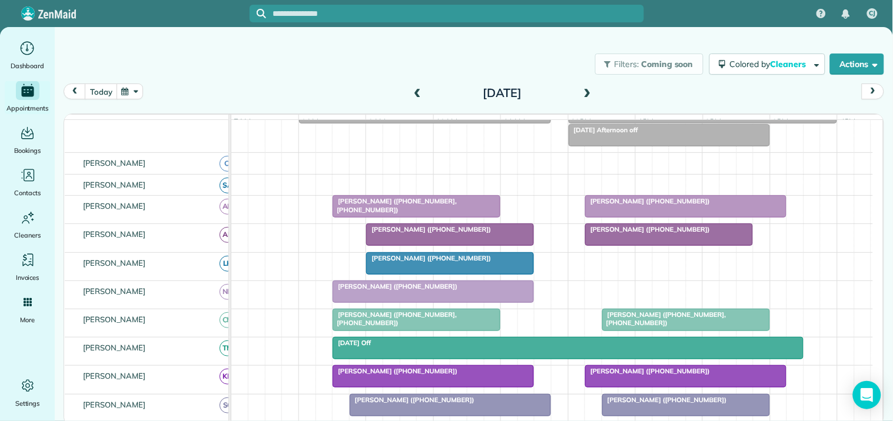
click at [587, 91] on span at bounding box center [587, 93] width 13 height 11
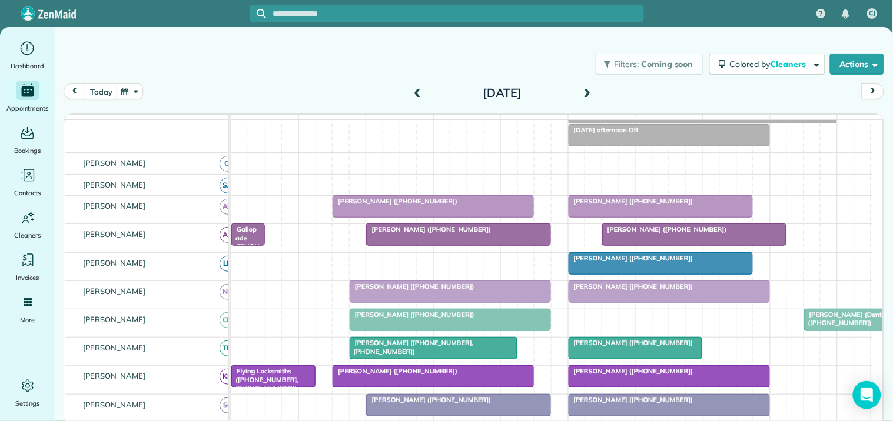
click at [587, 91] on span at bounding box center [587, 93] width 13 height 11
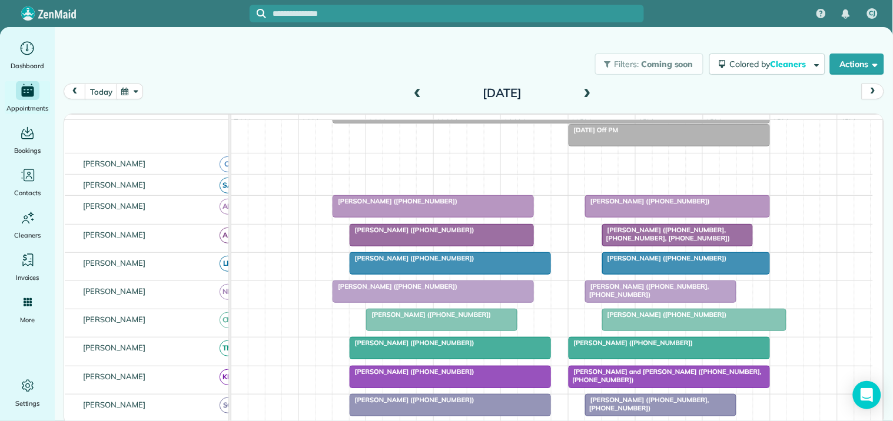
click at [587, 91] on span at bounding box center [587, 93] width 13 height 11
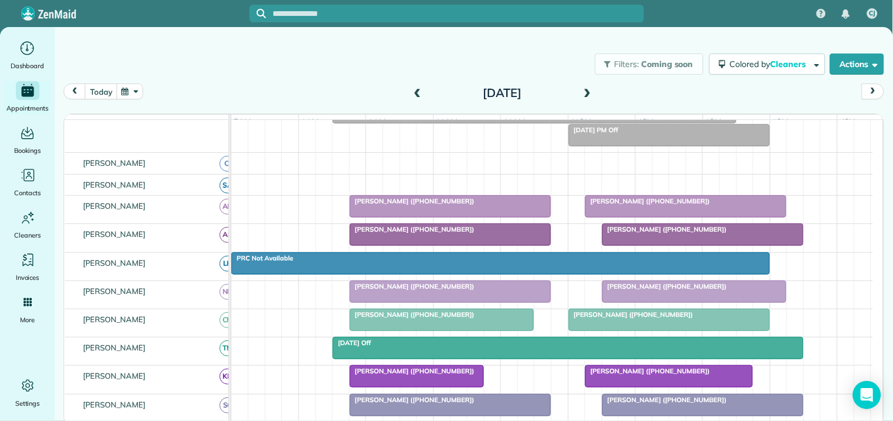
click at [587, 91] on span at bounding box center [587, 93] width 13 height 11
